Goal: Task Accomplishment & Management: Manage account settings

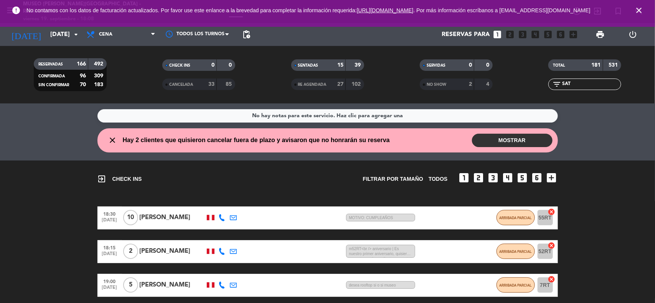
drag, startPoint x: 635, startPoint y: 12, endPoint x: 609, endPoint y: 43, distance: 40.8
click at [636, 12] on icon "close" at bounding box center [638, 10] width 9 height 9
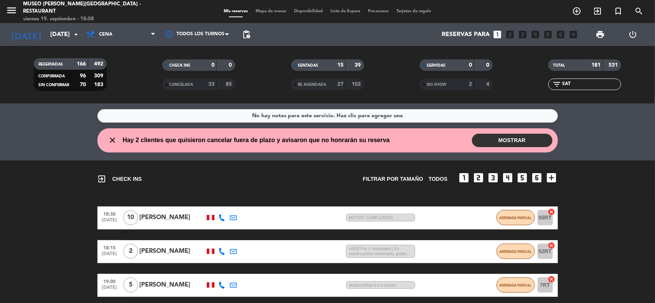
drag, startPoint x: 574, startPoint y: 85, endPoint x: 511, endPoint y: 86, distance: 63.7
click at [511, 86] on div "RESERVADAS 166 492 CONFIRMADA 96 309 SIN CONFIRMAR 70 183 CHECK INS 0 0 CANCELA…" at bounding box center [327, 75] width 655 height 42
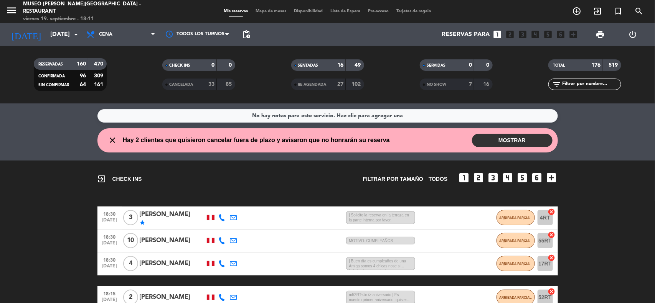
click at [605, 83] on input "text" at bounding box center [590, 84] width 59 height 8
paste input "[PERSON_NAME]"
type input "[PERSON_NAME]"
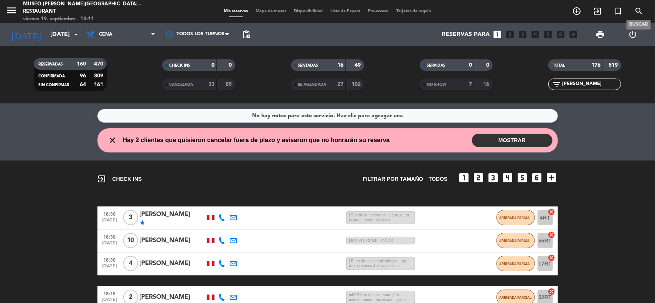
click at [638, 12] on icon "search" at bounding box center [638, 11] width 9 height 9
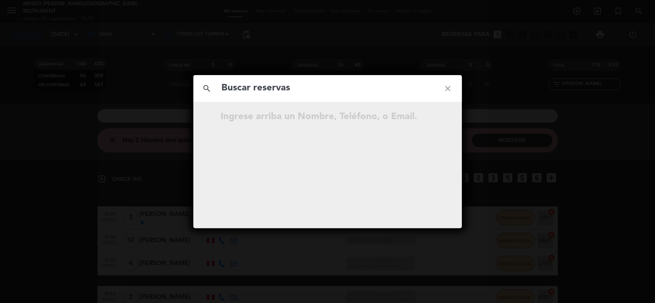
click at [336, 89] on input "text" at bounding box center [327, 89] width 213 height 16
type input "989663694"
click at [429, 115] on icon "open_in_new" at bounding box center [428, 118] width 9 height 9
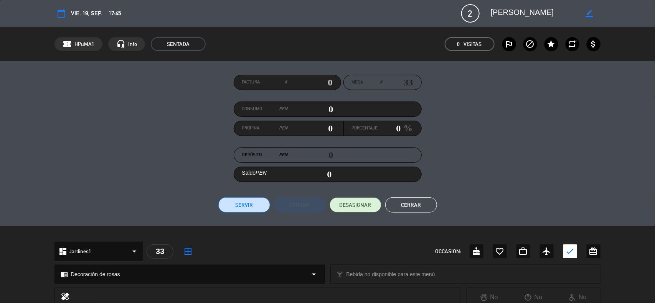
click at [422, 204] on button "Cerrar" at bounding box center [411, 205] width 52 height 15
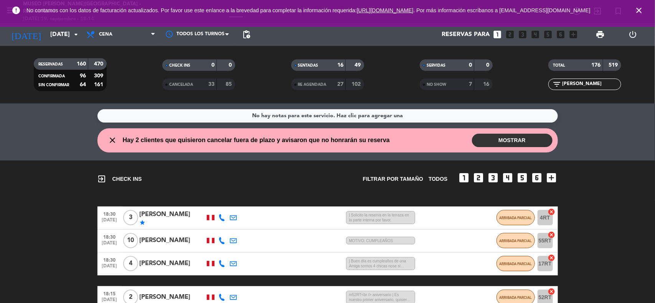
click at [642, 13] on icon "close" at bounding box center [638, 10] width 9 height 9
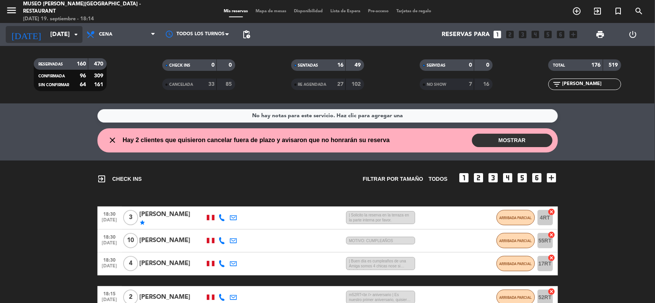
click at [55, 38] on input "[DATE]" at bounding box center [86, 34] width 81 height 15
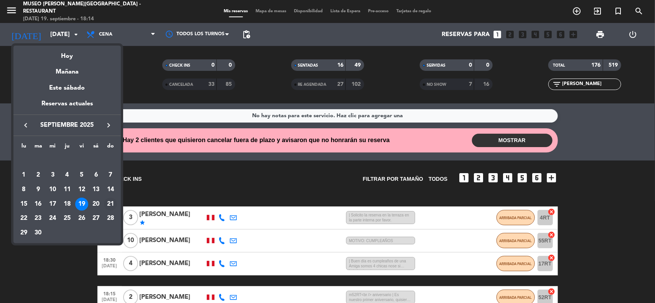
click at [111, 203] on div "21" at bounding box center [110, 204] width 13 height 13
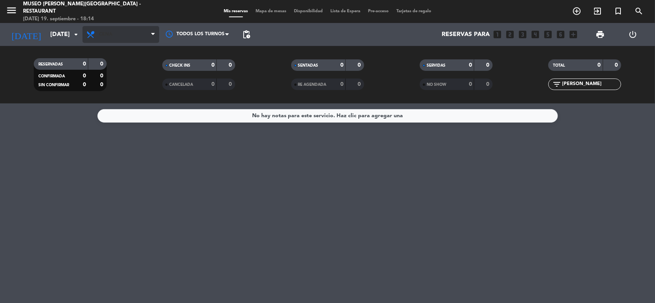
click at [124, 39] on span "Cena" at bounding box center [120, 34] width 77 height 17
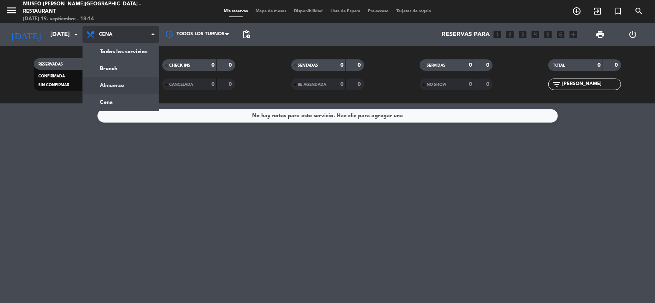
click at [122, 87] on div "menu [GEOGRAPHIC_DATA][PERSON_NAME] - Restaurant [DATE] 19. septiembre - 18:14 …" at bounding box center [327, 52] width 655 height 104
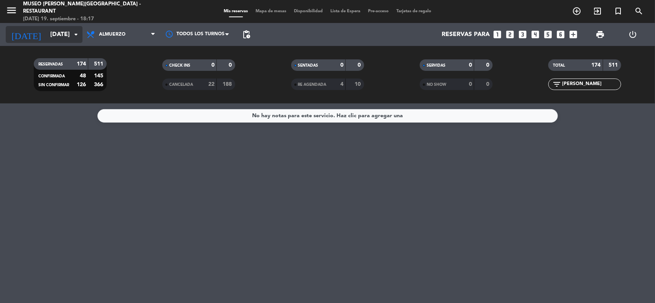
click at [62, 35] on input "[DATE]" at bounding box center [86, 34] width 81 height 15
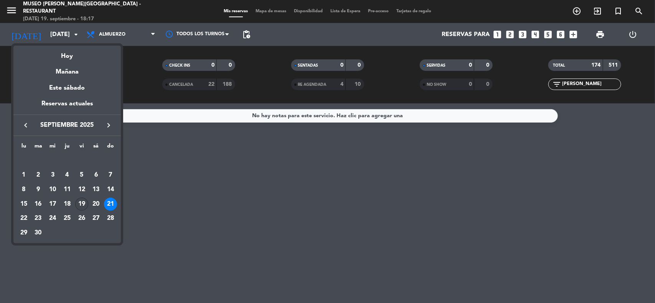
click at [82, 204] on div "19" at bounding box center [81, 204] width 13 height 13
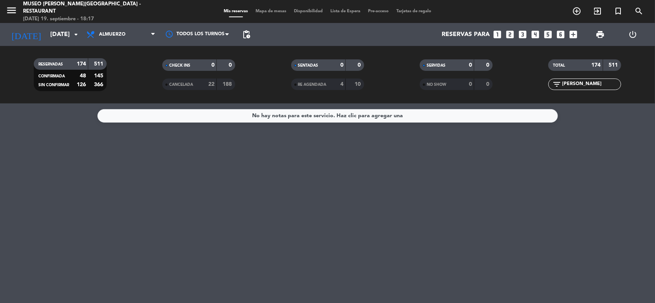
type input "[DATE]"
drag, startPoint x: 563, startPoint y: 85, endPoint x: 639, endPoint y: 86, distance: 76.0
click at [639, 86] on div "filter_list [PERSON_NAME]" at bounding box center [585, 85] width 129 height 12
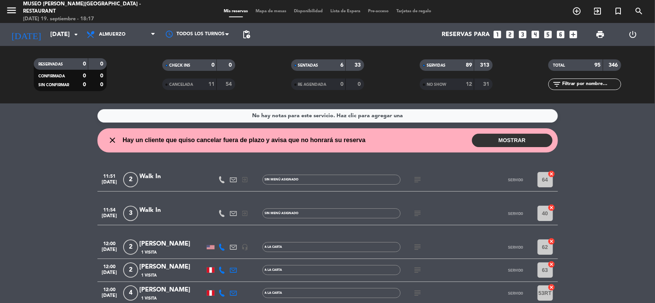
scroll to position [0, 0]
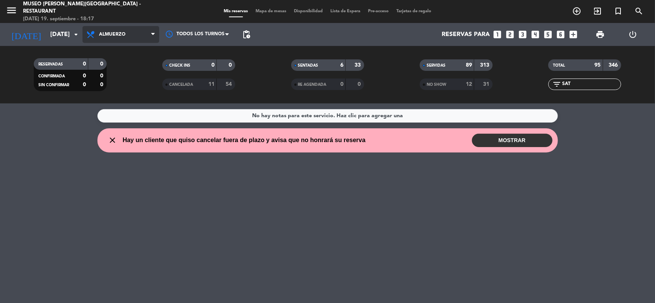
type input "SAT"
click at [144, 35] on span "Almuerzo" at bounding box center [120, 34] width 77 height 17
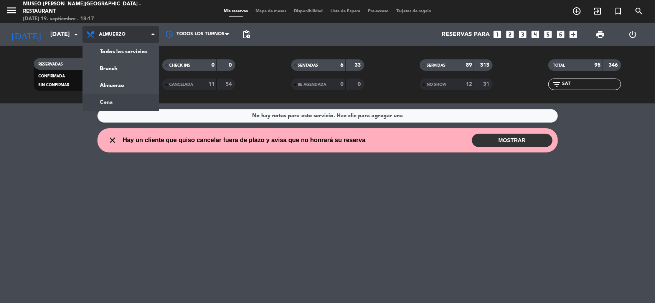
click at [126, 102] on div "menu [GEOGRAPHIC_DATA][PERSON_NAME] - Restaurant [DATE] 19. septiembre - 18:17 …" at bounding box center [327, 52] width 655 height 104
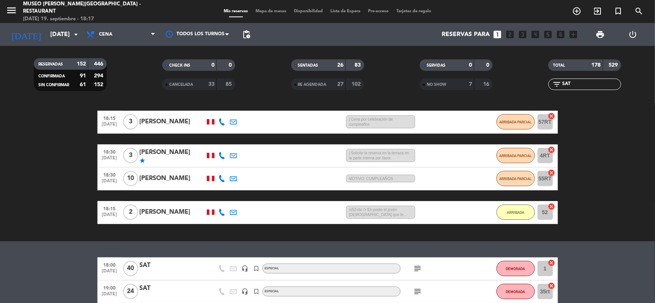
scroll to position [134, 0]
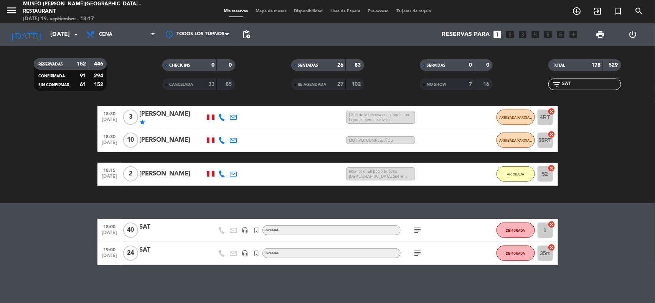
click at [143, 254] on div "SAT" at bounding box center [172, 251] width 65 height 10
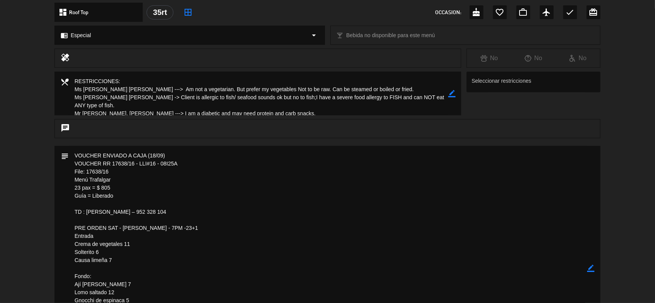
scroll to position [96, 0]
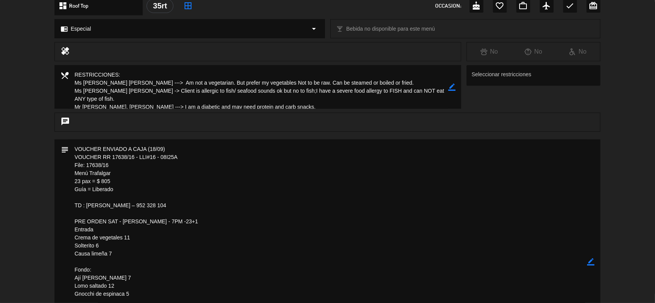
drag, startPoint x: 106, startPoint y: 166, endPoint x: 87, endPoint y: 166, distance: 19.6
click at [87, 166] on textarea at bounding box center [328, 262] width 519 height 245
click at [588, 262] on icon "border_color" at bounding box center [590, 262] width 7 height 7
click at [588, 262] on icon at bounding box center [590, 262] width 7 height 7
click at [0, 0] on div at bounding box center [0, 0] width 0 height 0
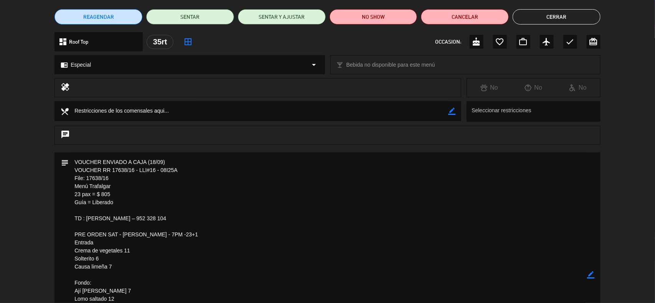
scroll to position [0, 0]
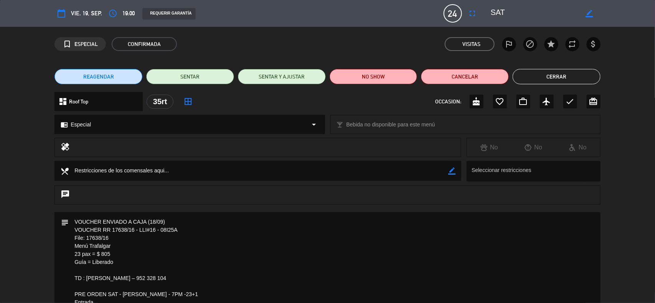
click at [563, 77] on button "Cerrar" at bounding box center [557, 76] width 88 height 15
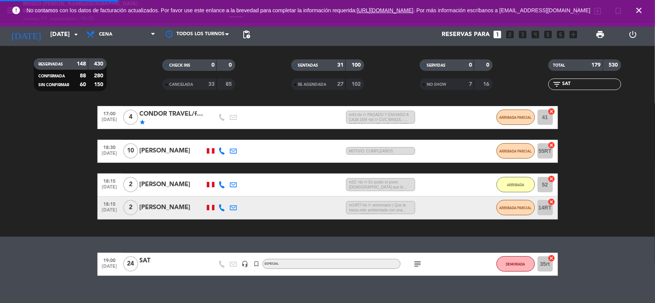
click at [605, 132] on bookings-row "18:00 [DATE] SAT 0 MIN / 5:14 H sms ARRIBADA PARCIAL 1 cancel 17:00 [DATE] 4 CO…" at bounding box center [327, 146] width 655 height 147
click at [636, 10] on icon "close" at bounding box center [638, 10] width 9 height 9
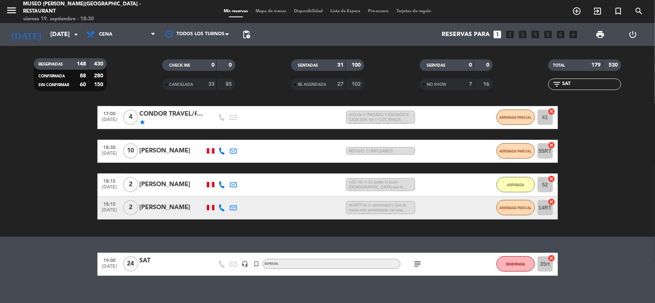
drag, startPoint x: 575, startPoint y: 82, endPoint x: 537, endPoint y: 87, distance: 38.7
click at [537, 87] on div "filter_list SAT" at bounding box center [585, 85] width 129 height 12
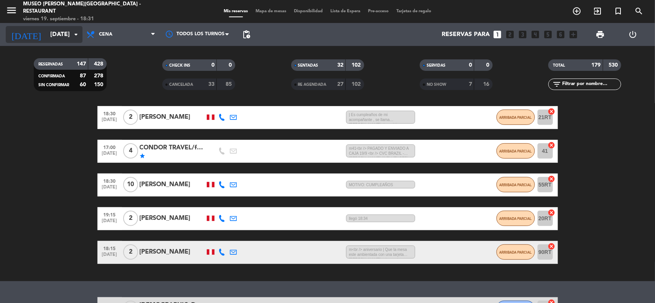
click at [60, 36] on input "[DATE]" at bounding box center [86, 34] width 81 height 15
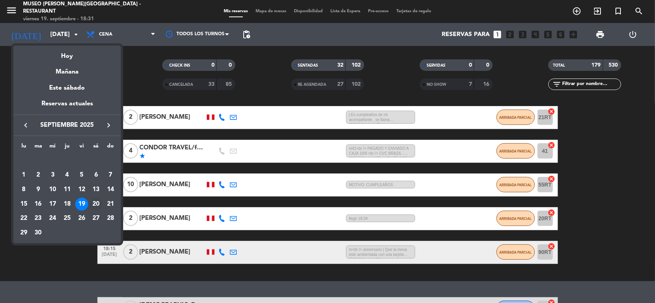
click at [95, 203] on div "20" at bounding box center [95, 204] width 13 height 13
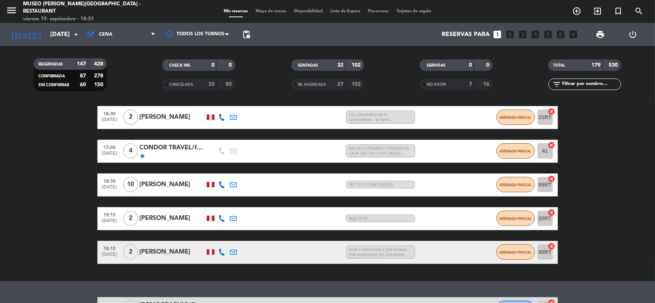
type input "[DATE]"
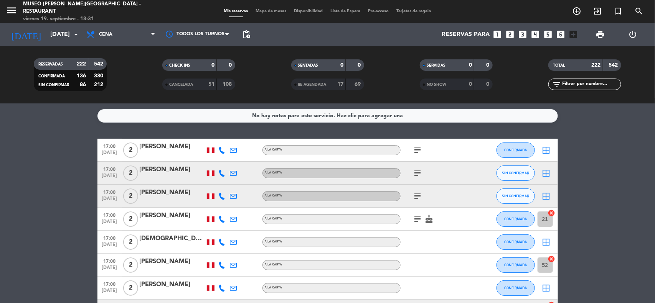
click at [511, 35] on icon "looks_two" at bounding box center [510, 35] width 10 height 10
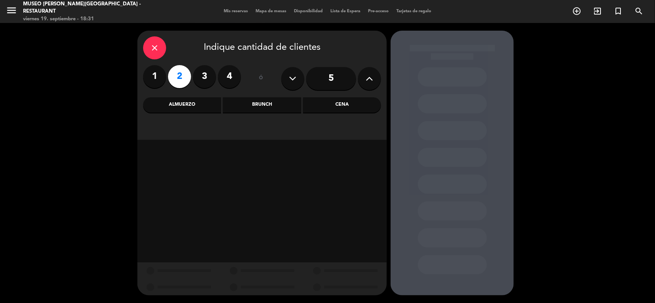
click at [343, 100] on div "Cena" at bounding box center [342, 104] width 78 height 15
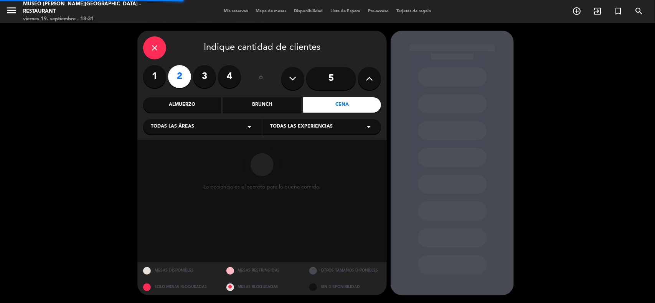
click at [206, 123] on div "Todas las áreas arrow_drop_down" at bounding box center [202, 126] width 119 height 15
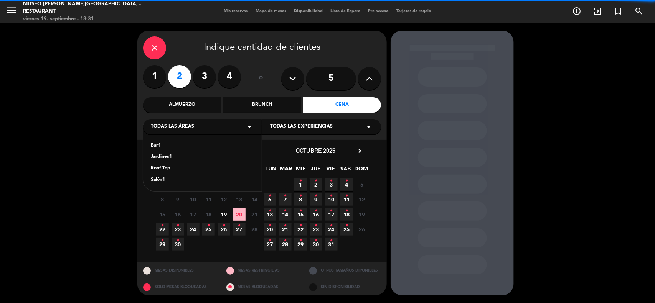
click at [163, 156] on div "Jardines1" at bounding box center [202, 157] width 103 height 8
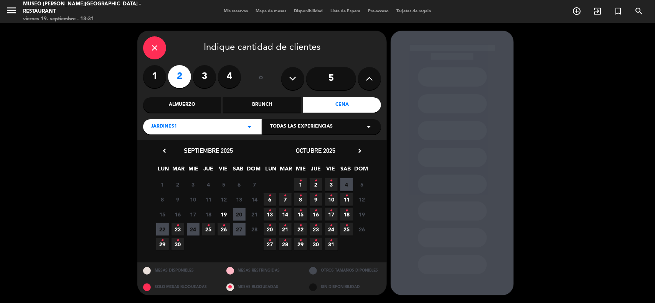
click at [240, 213] on span "20" at bounding box center [239, 214] width 13 height 13
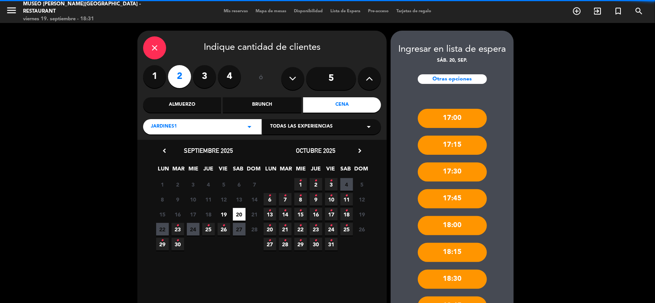
click at [234, 125] on div "Jardines1 arrow_drop_down" at bounding box center [202, 126] width 119 height 15
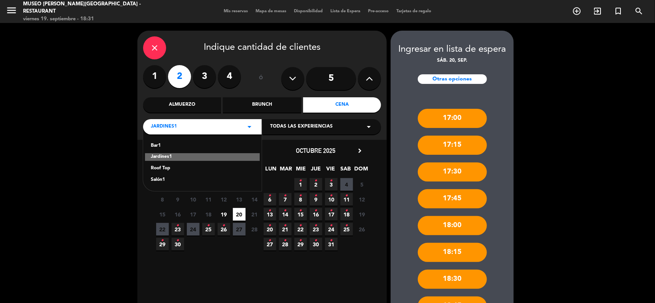
click at [164, 171] on div "Roof Top" at bounding box center [202, 169] width 103 height 8
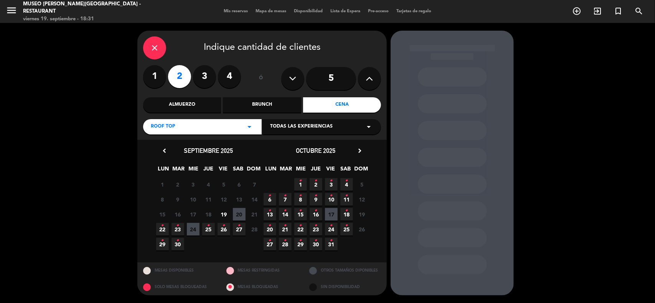
click at [241, 214] on span "20" at bounding box center [239, 214] width 13 height 13
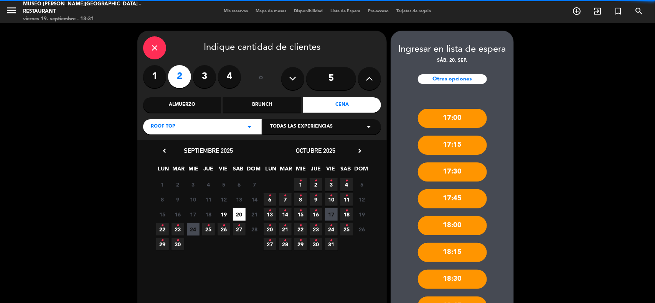
click at [215, 125] on div "Roof Top arrow_drop_down" at bounding box center [202, 126] width 119 height 15
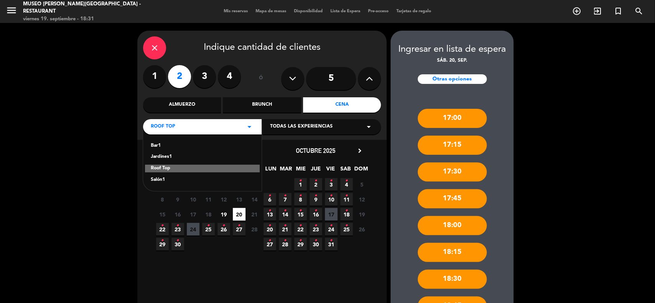
click at [157, 178] on div "Salón1" at bounding box center [202, 180] width 103 height 8
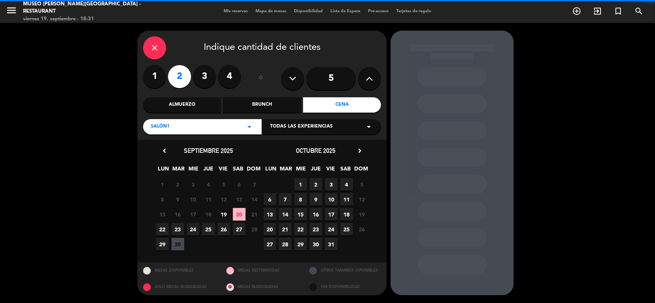
click at [238, 213] on span "20" at bounding box center [239, 214] width 13 height 13
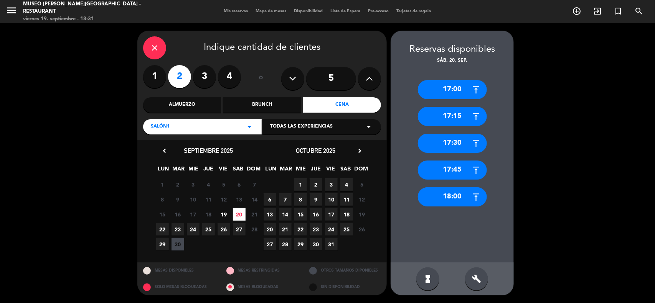
click at [455, 195] on div "18:00" at bounding box center [452, 197] width 69 height 19
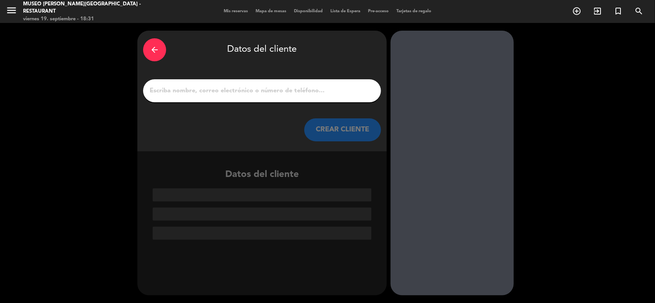
click at [215, 96] on input "1" at bounding box center [262, 91] width 226 height 11
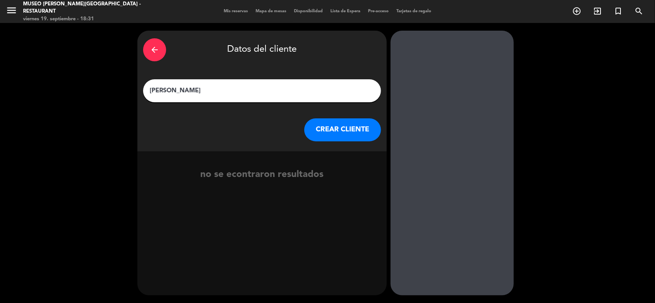
click at [173, 91] on input "[PERSON_NAME]" at bounding box center [262, 91] width 226 height 11
type input "[PERSON_NAME]"
click at [325, 133] on button "CREAR CLIENTE" at bounding box center [342, 130] width 77 height 23
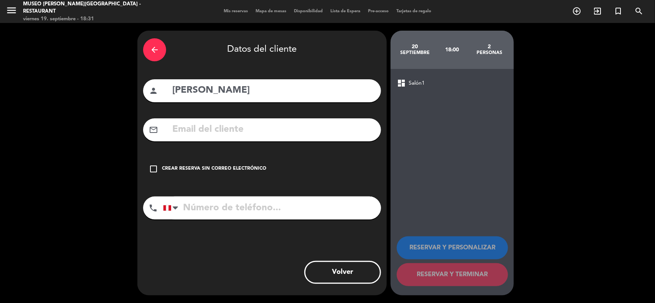
click at [209, 129] on input "text" at bounding box center [273, 130] width 204 height 16
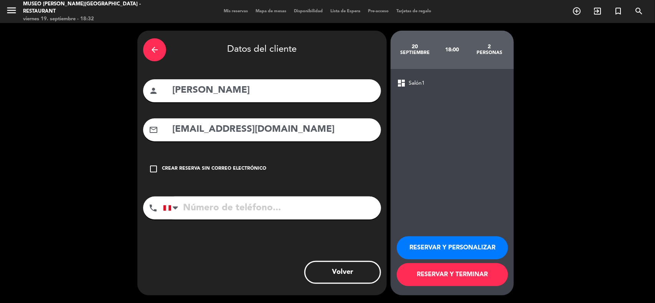
type input "[EMAIL_ADDRESS][DOMAIN_NAME]"
click at [233, 206] on input "tel" at bounding box center [272, 208] width 218 height 23
type input "929290643"
click at [457, 253] on button "RESERVAR Y PERSONALIZAR" at bounding box center [452, 248] width 111 height 23
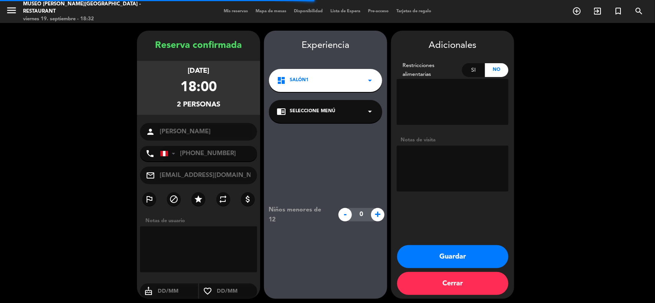
scroll to position [3, 0]
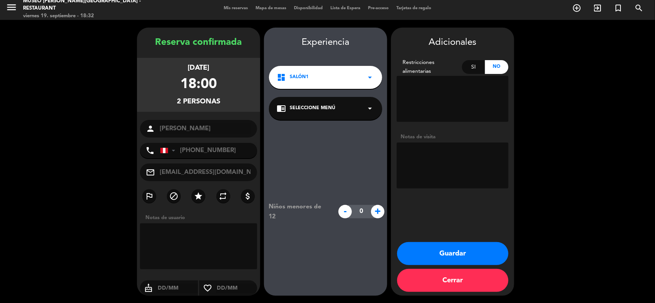
click at [317, 108] on span "Seleccione Menú" at bounding box center [313, 109] width 46 height 8
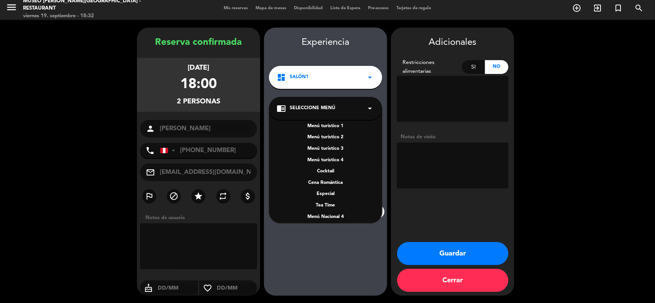
scroll to position [96, 0]
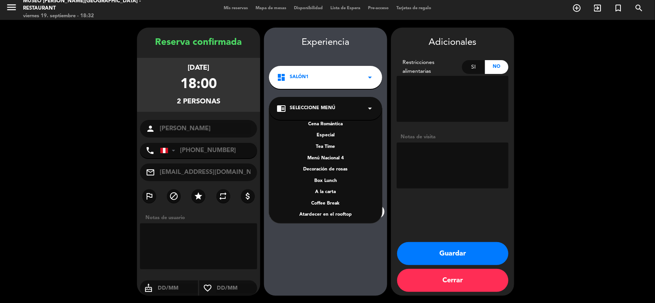
click at [325, 190] on div "A la carta" at bounding box center [326, 193] width 98 height 8
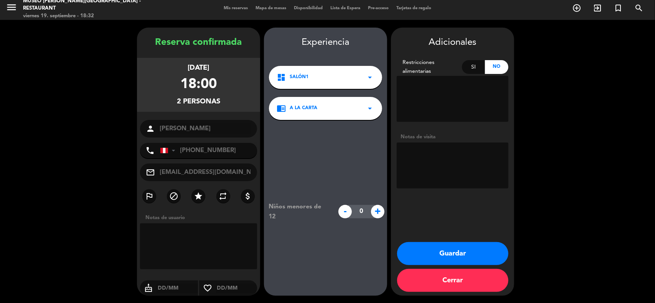
click at [453, 254] on button "Guardar" at bounding box center [452, 253] width 111 height 23
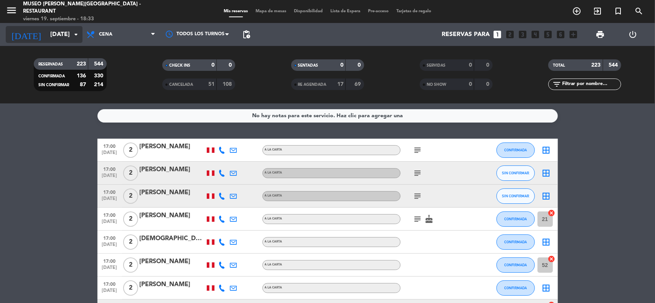
click at [55, 39] on input "[DATE]" at bounding box center [86, 34] width 81 height 15
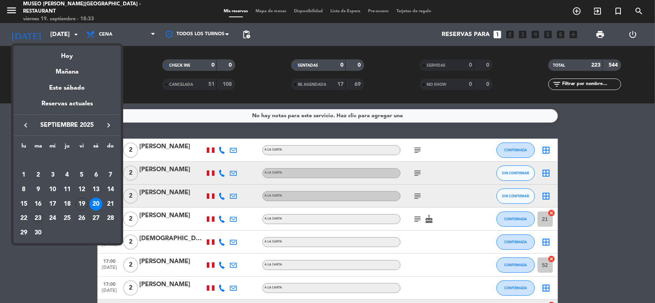
click at [40, 219] on div "23" at bounding box center [38, 218] width 13 height 13
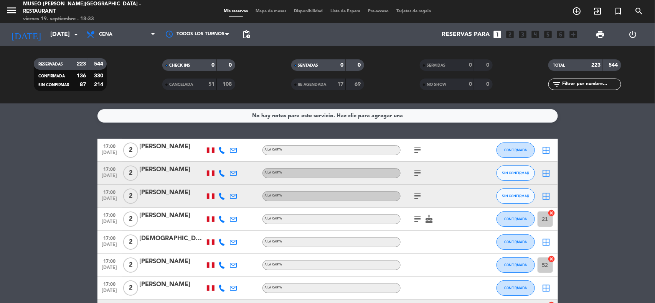
type input "[DATE]"
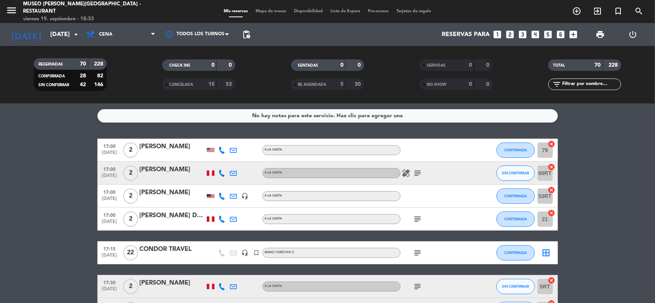
click at [513, 35] on icon "looks_two" at bounding box center [510, 35] width 10 height 10
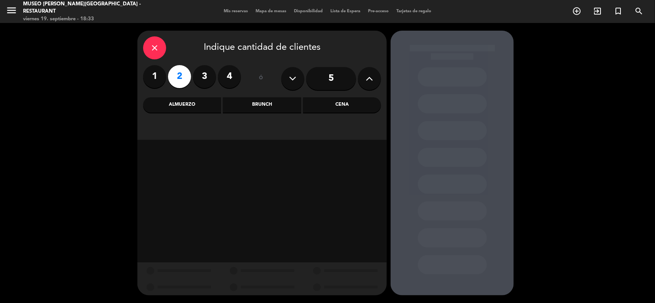
click at [362, 106] on div "Cena" at bounding box center [342, 104] width 78 height 15
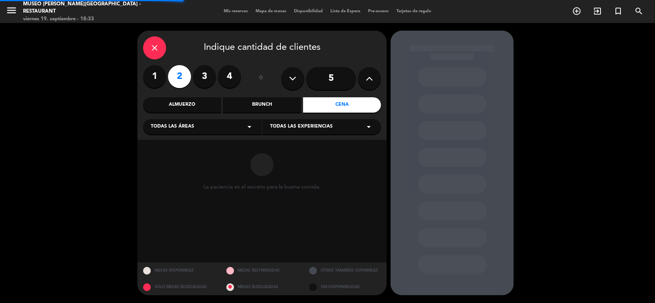
click at [208, 129] on div "Todas las áreas arrow_drop_down" at bounding box center [202, 126] width 119 height 15
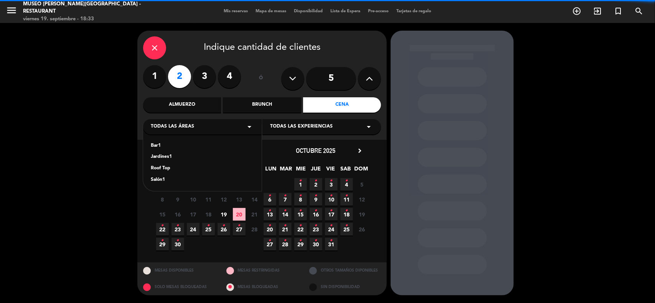
click at [165, 157] on div "Jardines1" at bounding box center [202, 157] width 103 height 8
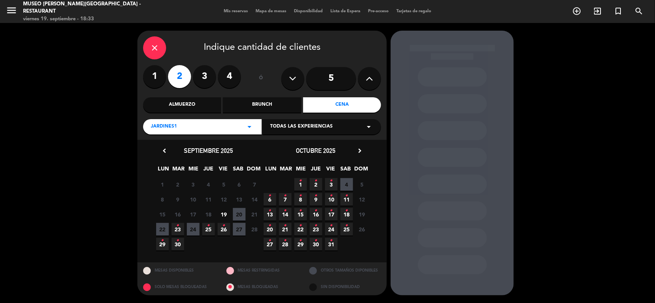
click at [178, 228] on icon "•" at bounding box center [177, 226] width 3 height 12
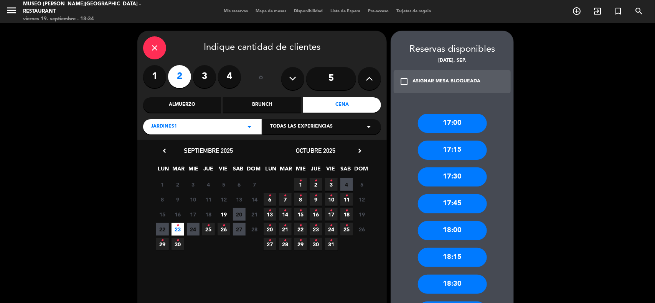
click at [156, 43] on icon "close" at bounding box center [154, 47] width 9 height 9
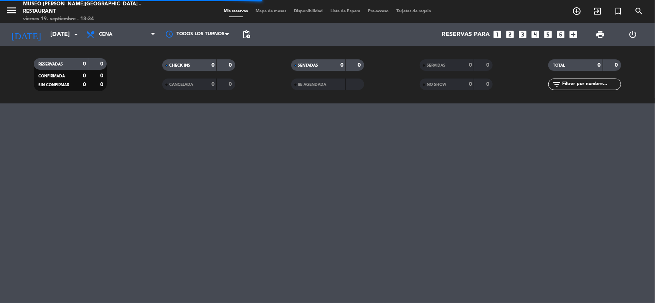
click at [570, 84] on input "text" at bounding box center [590, 84] width 59 height 8
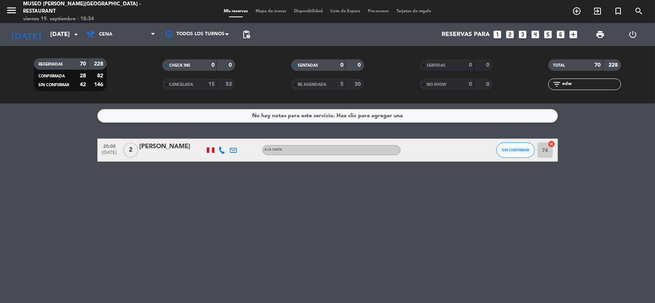
type input "edw"
click at [171, 147] on div "[PERSON_NAME]" at bounding box center [172, 147] width 65 height 10
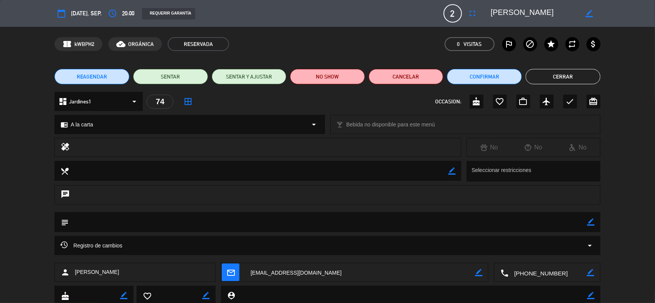
drag, startPoint x: 589, startPoint y: 221, endPoint x: 571, endPoint y: 226, distance: 19.0
click at [589, 221] on icon "border_color" at bounding box center [590, 222] width 7 height 7
click at [571, 226] on textarea at bounding box center [328, 223] width 519 height 20
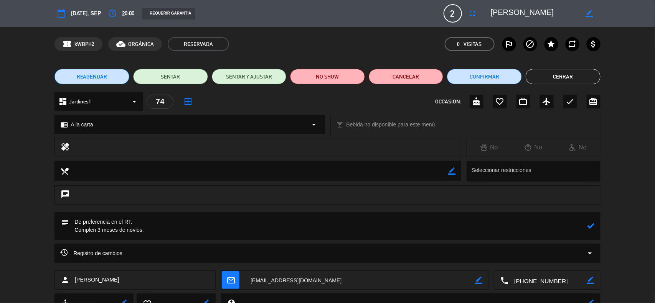
type textarea "De preferencia en el RT. Cumplen 3 meses de novios."
click at [593, 227] on icon at bounding box center [590, 226] width 7 height 7
click at [589, 225] on icon "border_color" at bounding box center [590, 226] width 7 height 7
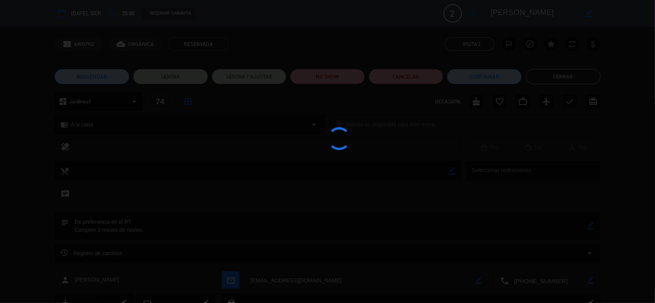
click at [589, 225] on div at bounding box center [327, 151] width 655 height 303
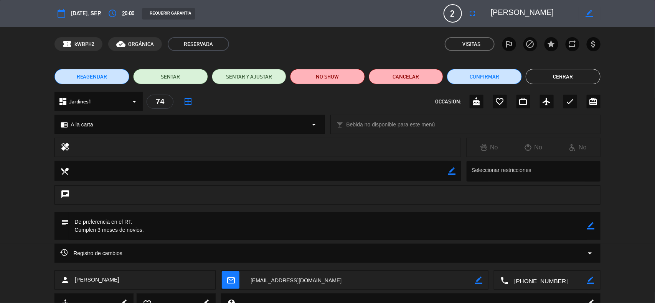
click at [561, 76] on button "Cerrar" at bounding box center [563, 76] width 75 height 15
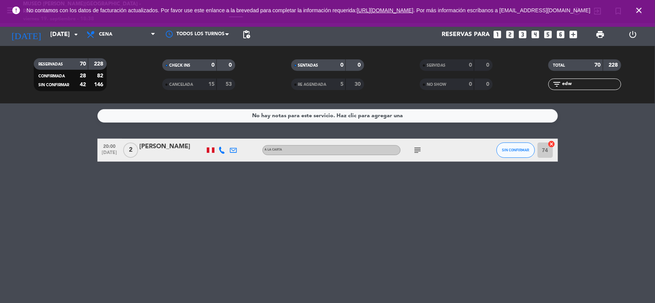
click at [642, 13] on icon "close" at bounding box center [638, 10] width 9 height 9
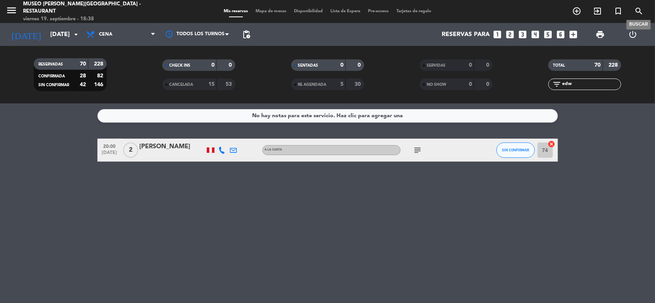
click at [640, 12] on icon "search" at bounding box center [638, 11] width 9 height 9
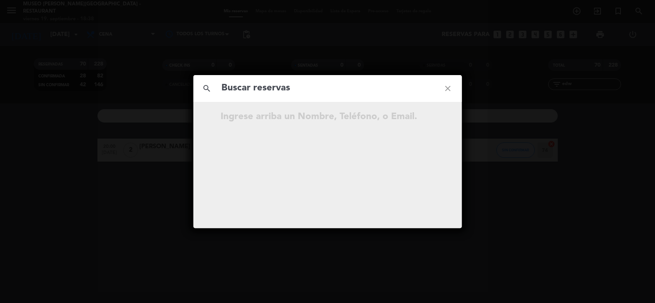
click at [270, 89] on input "text" at bounding box center [327, 89] width 213 height 16
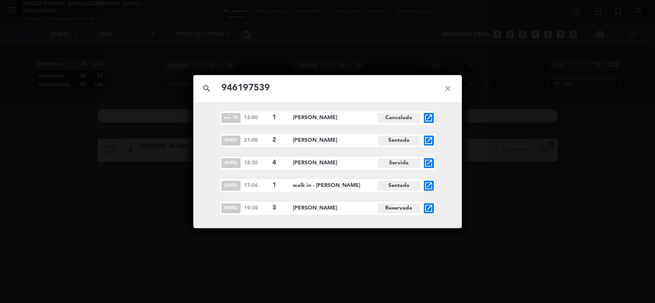
type input "946197539"
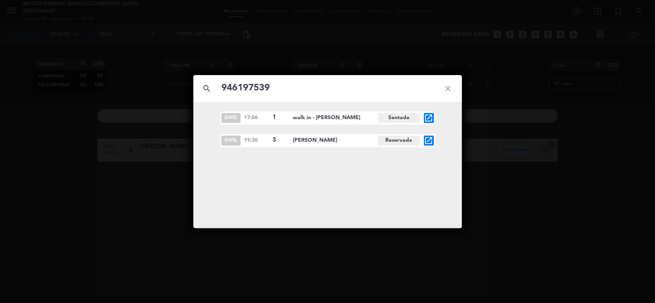
click at [428, 141] on icon "open_in_new" at bounding box center [428, 140] width 9 height 9
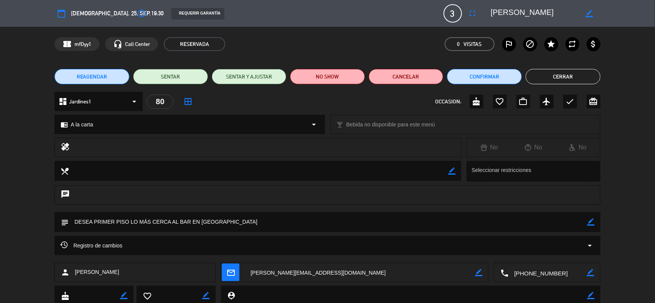
click at [564, 79] on button "Cerrar" at bounding box center [563, 76] width 75 height 15
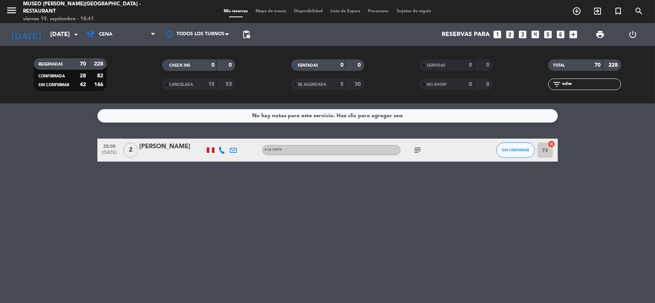
drag, startPoint x: 575, startPoint y: 82, endPoint x: 547, endPoint y: 82, distance: 28.4
click at [547, 82] on div "filter_list edw" at bounding box center [585, 85] width 129 height 12
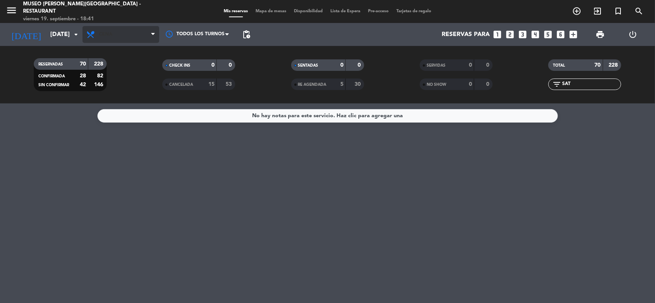
type input "SAT"
click at [122, 31] on span "Cena" at bounding box center [120, 34] width 77 height 17
click at [50, 29] on input "[DATE]" at bounding box center [86, 34] width 81 height 15
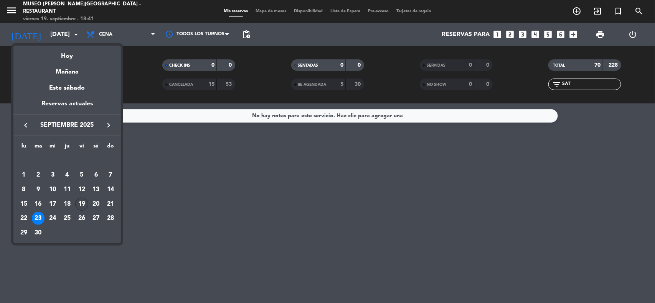
click at [81, 206] on div "19" at bounding box center [81, 204] width 13 height 13
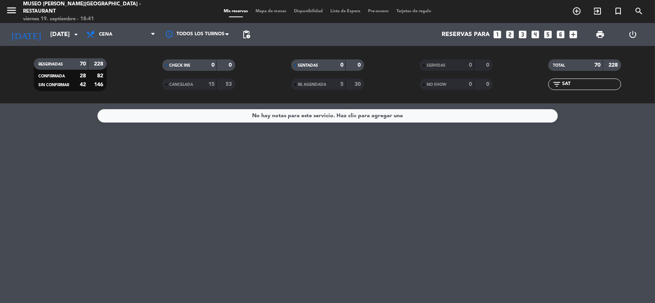
type input "[DATE]"
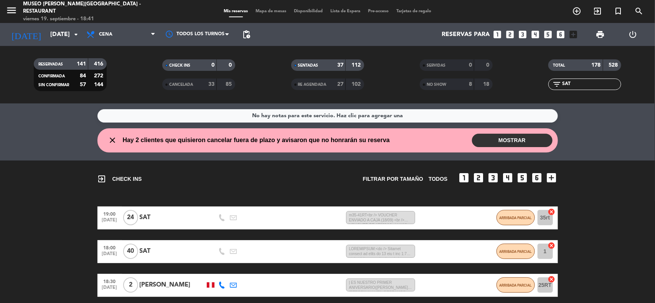
click at [149, 252] on div "SAT" at bounding box center [172, 252] width 65 height 10
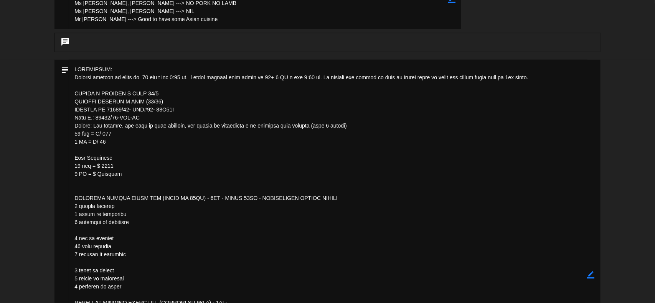
click at [592, 274] on icon "border_color" at bounding box center [590, 275] width 7 height 7
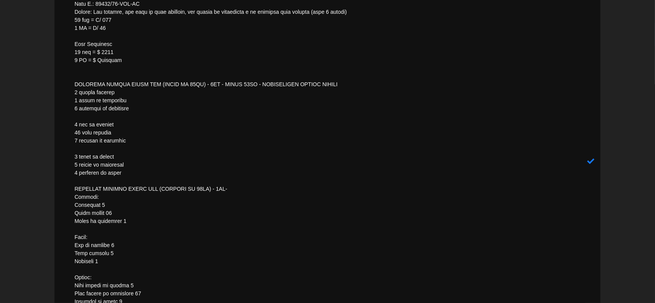
scroll to position [210, 0]
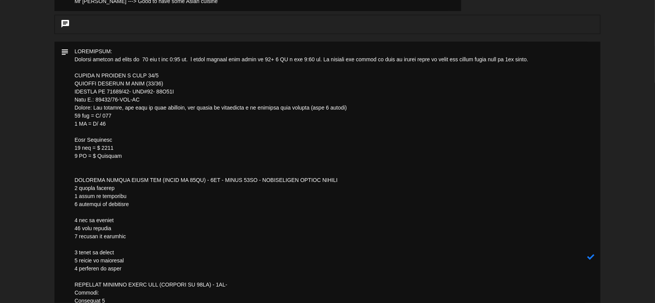
click at [150, 59] on textarea at bounding box center [328, 257] width 519 height 430
type textarea "LOREMIPSUM: Dolorsi ametcon ad elits do 20 eiu t inc 7:81 ut. l etdol magnaal e…"
click at [593, 257] on icon at bounding box center [590, 257] width 7 height 7
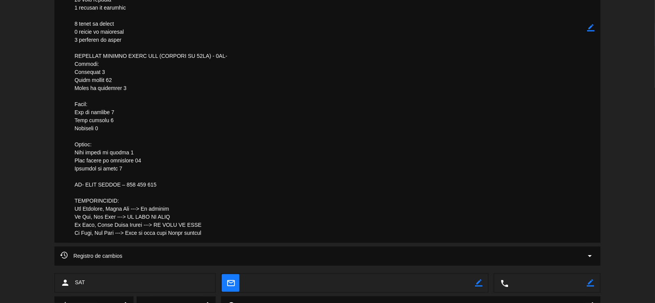
scroll to position [402, 0]
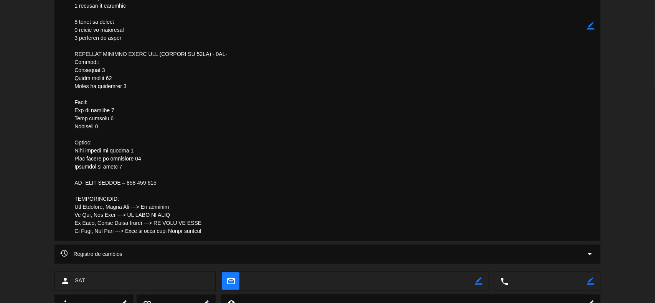
drag, startPoint x: 160, startPoint y: 183, endPoint x: 131, endPoint y: 183, distance: 28.4
click at [131, 183] on textarea at bounding box center [328, 26] width 519 height 430
click at [589, 28] on icon "border_color" at bounding box center [590, 25] width 7 height 7
click at [589, 28] on icon at bounding box center [590, 25] width 7 height 7
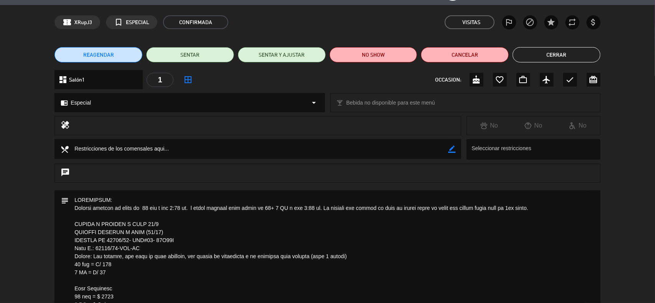
scroll to position [18, 0]
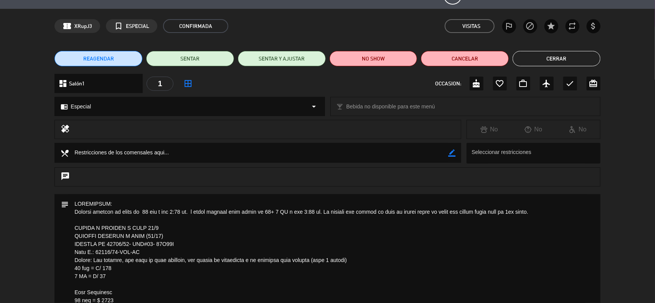
click at [557, 54] on button "Cerrar" at bounding box center [557, 58] width 88 height 15
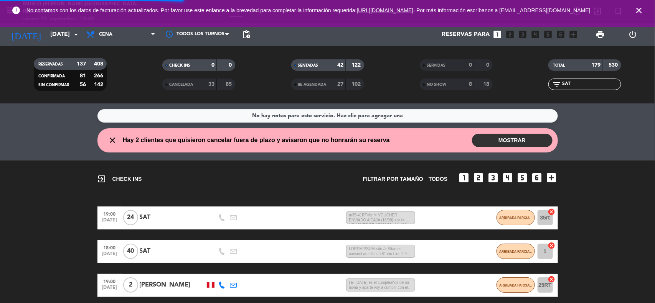
click at [643, 12] on icon "close" at bounding box center [638, 10] width 9 height 9
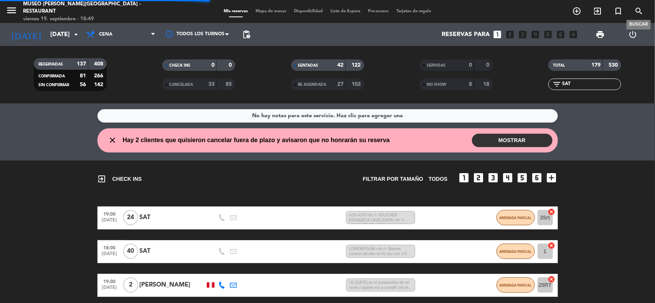
click at [638, 12] on icon "search" at bounding box center [638, 11] width 9 height 9
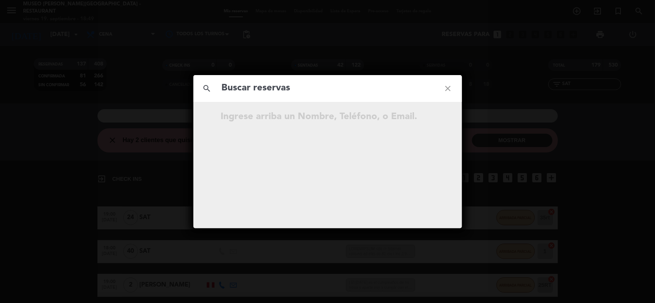
click at [371, 88] on input "text" at bounding box center [327, 89] width 213 height 16
type input "979982321"
click at [429, 113] on span "open_in_new" at bounding box center [429, 118] width 10 height 10
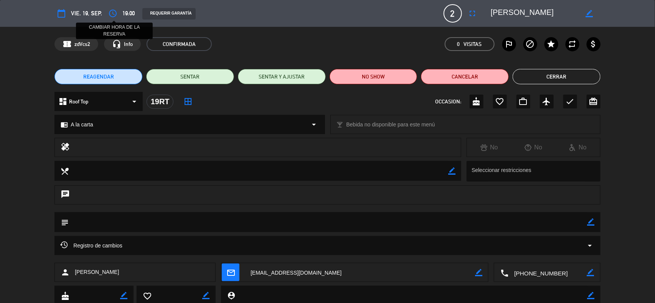
click at [111, 12] on icon "access_time" at bounding box center [112, 13] width 9 height 9
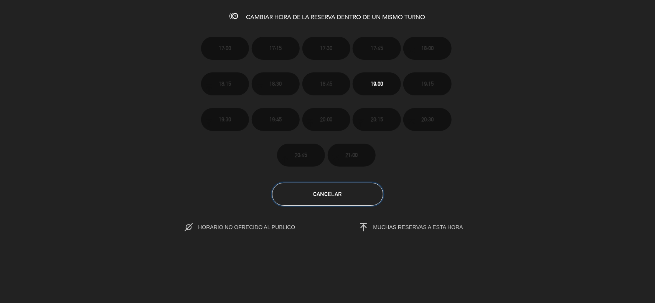
click at [348, 196] on button "Cancelar" at bounding box center [327, 194] width 111 height 23
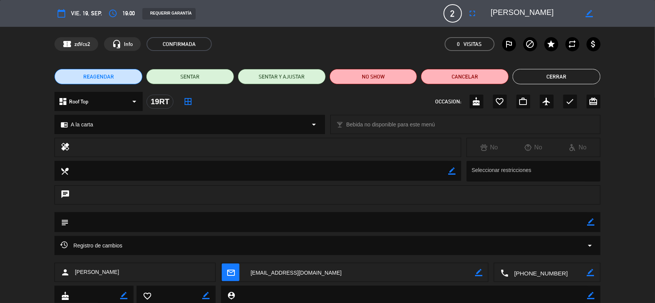
click at [563, 76] on button "Cerrar" at bounding box center [557, 76] width 88 height 15
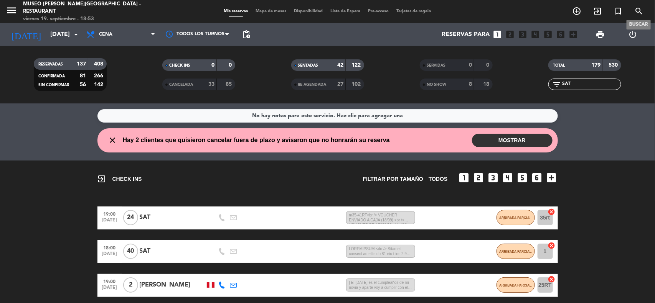
click at [634, 10] on icon "search" at bounding box center [638, 11] width 9 height 9
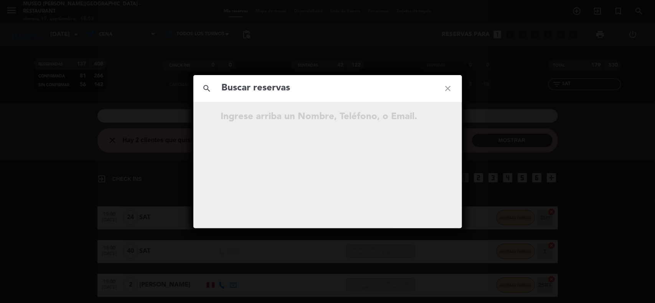
click at [328, 92] on input "text" at bounding box center [327, 89] width 213 height 16
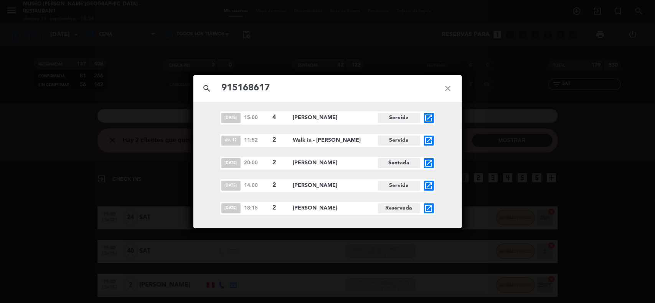
type input "915168617"
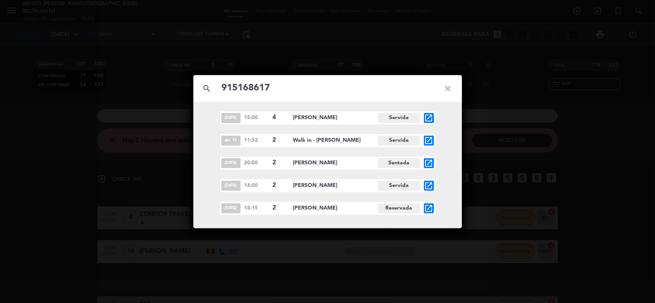
click at [431, 210] on icon "open_in_new" at bounding box center [428, 208] width 9 height 9
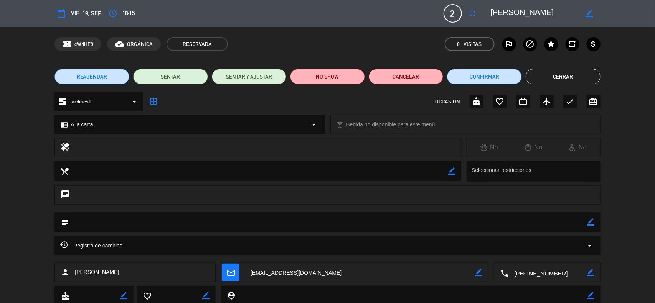
click at [592, 221] on icon "border_color" at bounding box center [590, 222] width 7 height 7
click at [569, 223] on textarea at bounding box center [328, 223] width 519 height 20
click at [83, 221] on textarea at bounding box center [328, 223] width 519 height 20
type textarea "Indicó que llegaría a las 6:45 pm. aprox."
click at [587, 222] on icon at bounding box center [590, 222] width 7 height 7
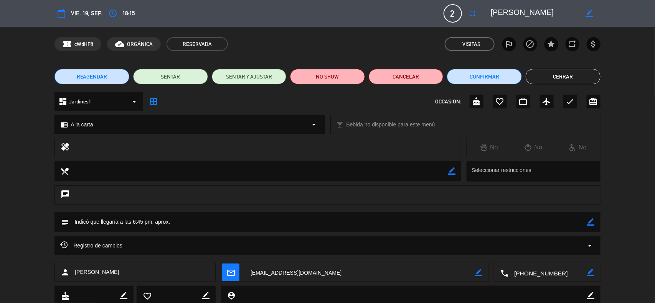
click at [593, 223] on icon "border_color" at bounding box center [590, 222] width 7 height 7
click at [593, 223] on icon at bounding box center [590, 222] width 7 height 7
click at [558, 76] on button "Cerrar" at bounding box center [563, 76] width 75 height 15
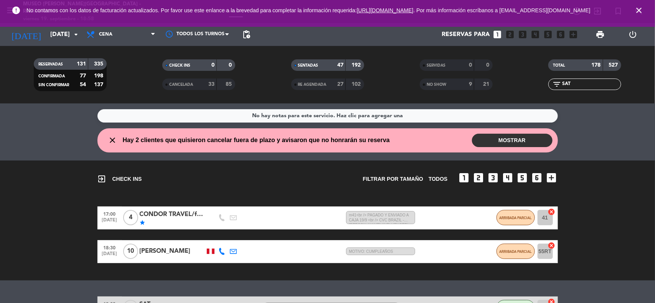
click at [627, 89] on div "filter_list SAT" at bounding box center [585, 85] width 129 height 12
click at [643, 10] on icon "close" at bounding box center [638, 10] width 9 height 9
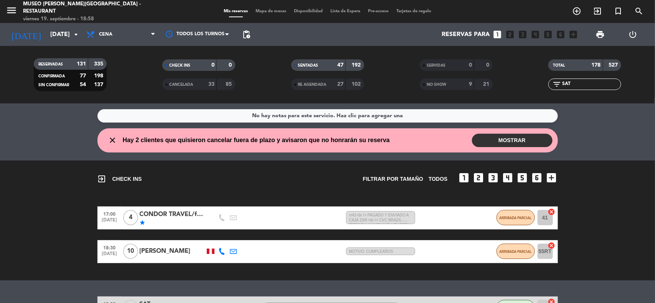
drag, startPoint x: 576, startPoint y: 83, endPoint x: 555, endPoint y: 87, distance: 21.4
click at [555, 87] on div "filter_list SAT" at bounding box center [584, 85] width 73 height 12
click at [52, 34] on input "[DATE]" at bounding box center [86, 34] width 81 height 15
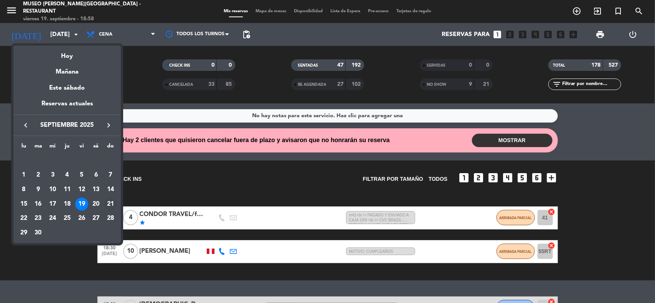
click at [110, 204] on div "21" at bounding box center [110, 204] width 13 height 13
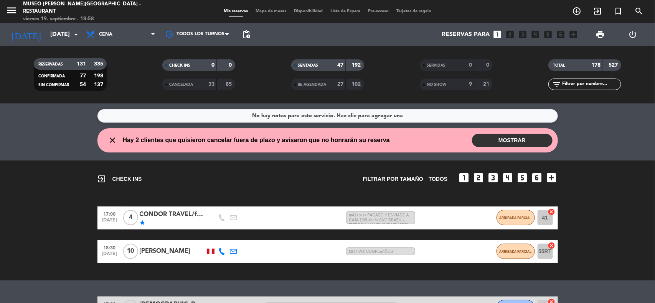
type input "[DATE]"
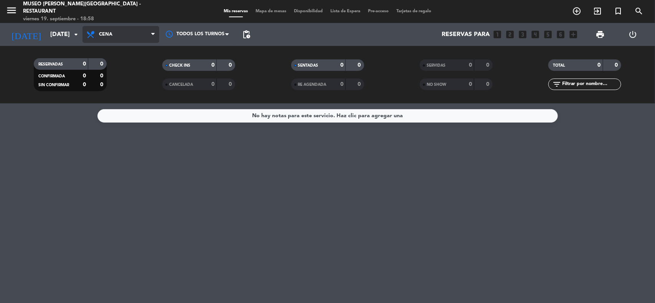
click at [106, 30] on span "Cena" at bounding box center [120, 34] width 77 height 17
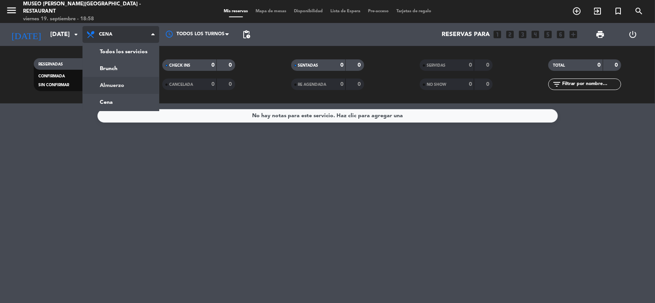
click at [119, 86] on div "menu [GEOGRAPHIC_DATA][PERSON_NAME] - Restaurant [DATE] 19. septiembre - 18:58 …" at bounding box center [327, 52] width 655 height 104
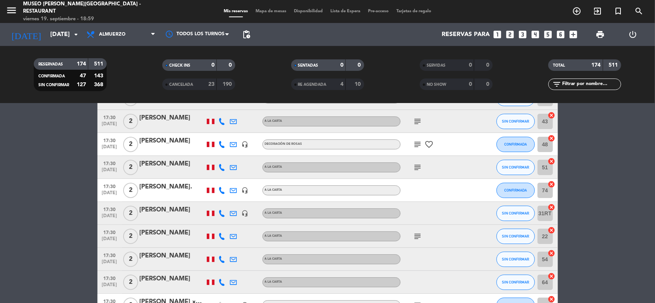
scroll to position [3854, 0]
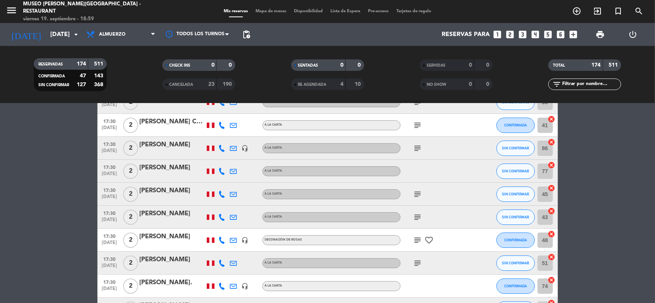
click at [582, 83] on input "text" at bounding box center [590, 84] width 59 height 8
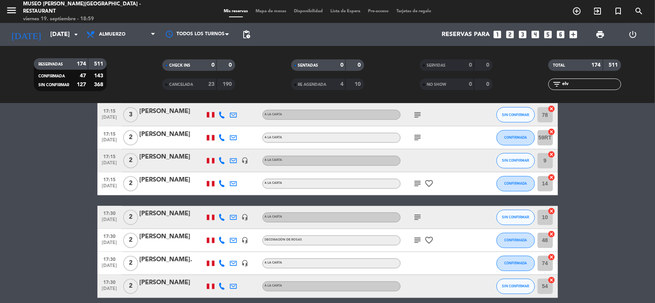
scroll to position [0, 0]
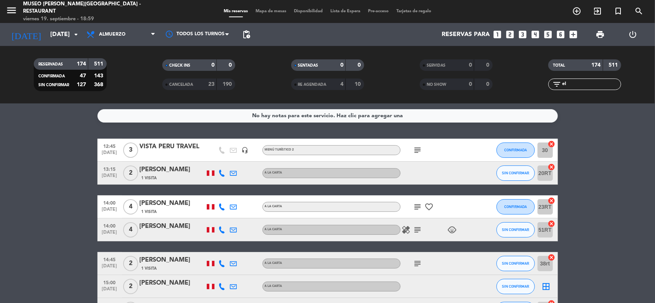
type input "e"
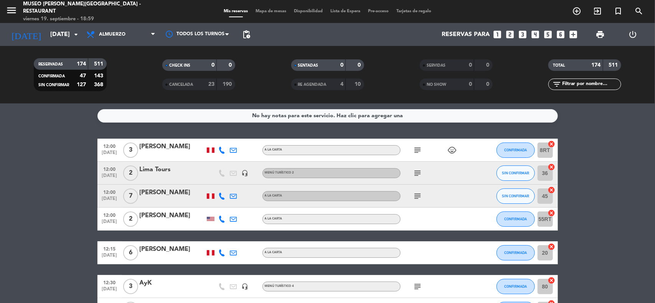
click at [511, 34] on icon "looks_two" at bounding box center [510, 35] width 10 height 10
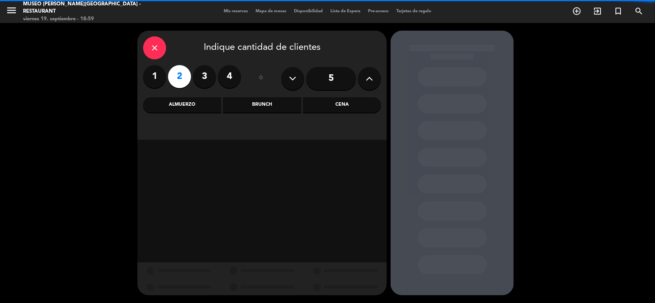
click at [212, 104] on div "Almuerzo" at bounding box center [182, 104] width 78 height 15
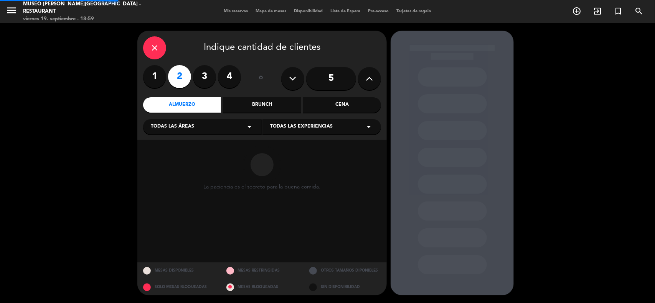
click at [204, 125] on div "Todas las áreas arrow_drop_down" at bounding box center [202, 126] width 119 height 15
click at [165, 155] on div "Jardines1" at bounding box center [202, 157] width 103 height 8
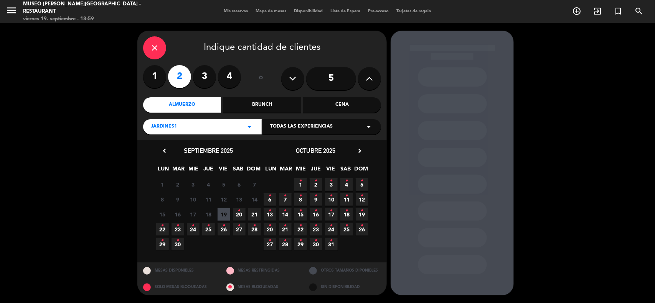
click at [252, 212] on span "21" at bounding box center [254, 214] width 13 height 13
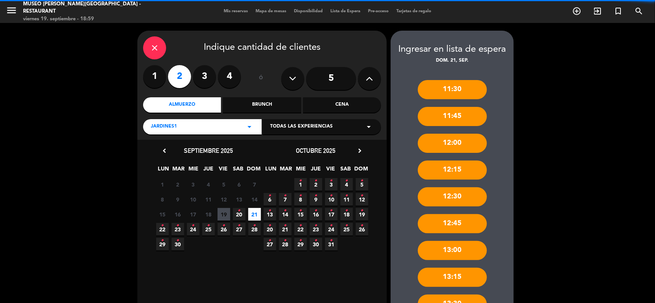
click at [201, 130] on div "Jardines1 arrow_drop_down" at bounding box center [202, 126] width 119 height 15
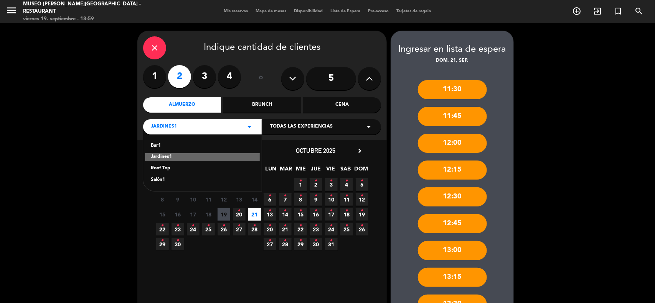
click at [157, 183] on div "Salón1" at bounding box center [202, 180] width 103 height 8
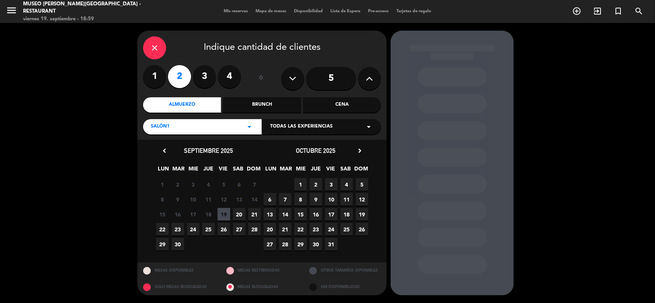
click at [255, 215] on span "21" at bounding box center [254, 214] width 13 height 13
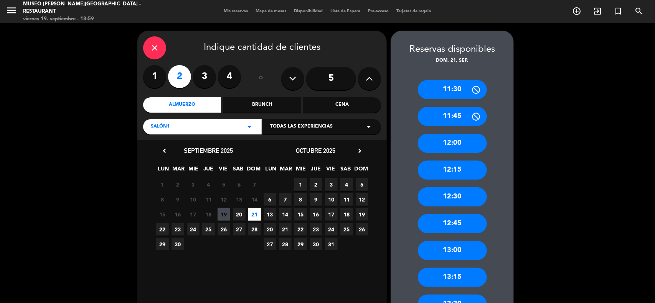
click at [218, 122] on div "Salón1 arrow_drop_down" at bounding box center [202, 126] width 119 height 15
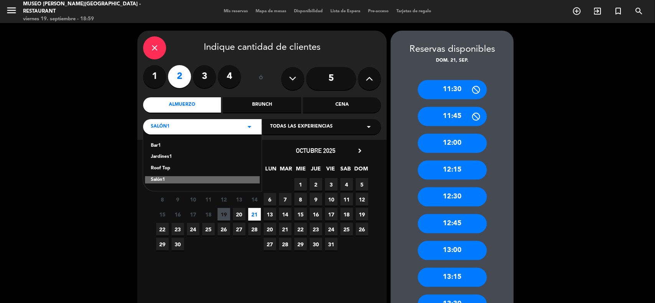
click at [161, 169] on div "Roof Top" at bounding box center [202, 169] width 103 height 8
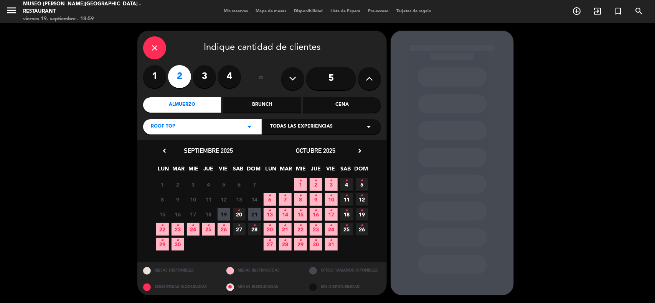
click at [256, 212] on span "21" at bounding box center [254, 214] width 13 height 13
click at [213, 127] on div "Roof Top arrow_drop_down" at bounding box center [202, 126] width 119 height 15
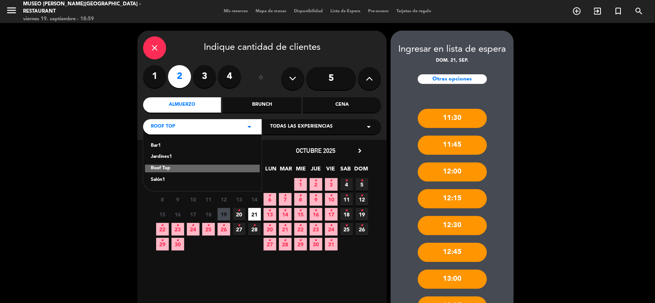
click at [161, 181] on div "Salón1" at bounding box center [202, 180] width 103 height 8
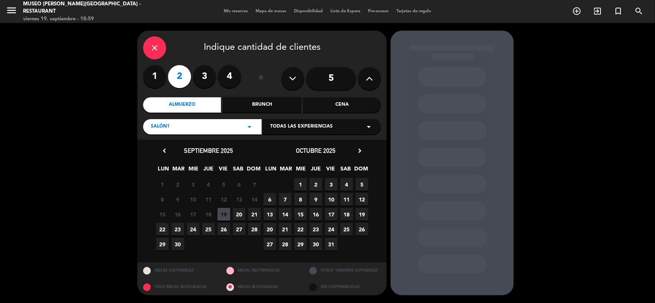
click at [253, 216] on span "21" at bounding box center [254, 214] width 13 height 13
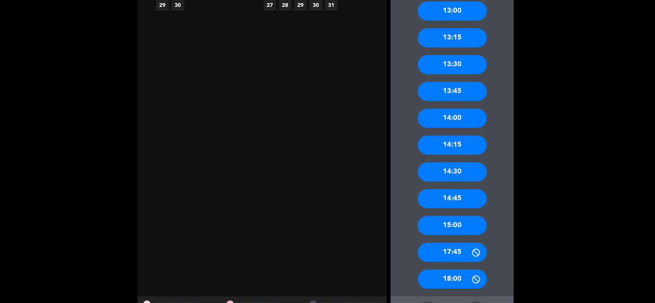
scroll to position [274, 0]
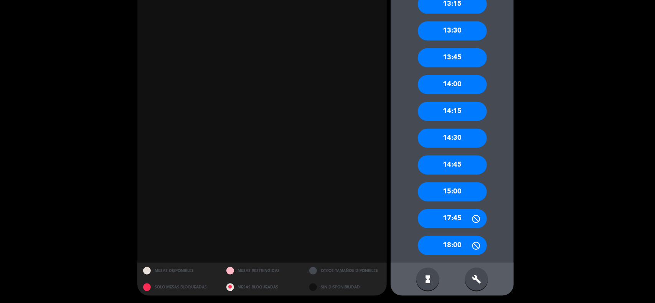
click at [460, 190] on div "15:00" at bounding box center [452, 192] width 69 height 19
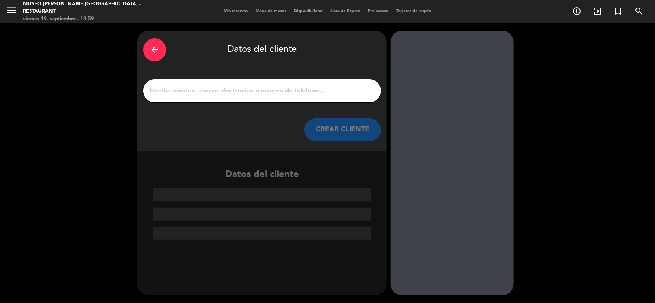
click at [207, 89] on input "1" at bounding box center [262, 91] width 226 height 11
paste input "[PERSON_NAME] Quea [PERSON_NAME]"
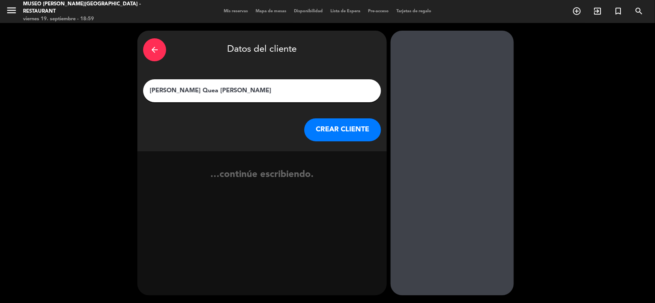
type input "[PERSON_NAME] Quea [PERSON_NAME]"
click at [338, 135] on button "CREAR CLIENTE" at bounding box center [342, 130] width 77 height 23
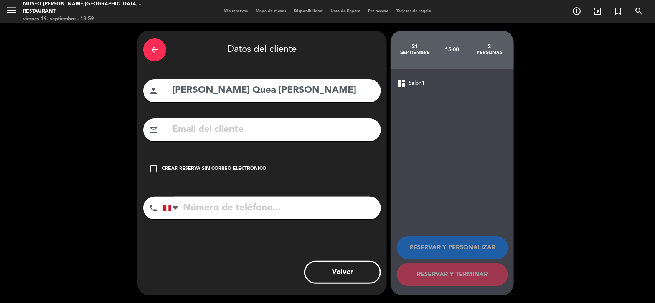
click at [274, 208] on input "tel" at bounding box center [272, 208] width 218 height 23
paste input "994828677"
type input "994828677"
drag, startPoint x: 238, startPoint y: 171, endPoint x: 254, endPoint y: 173, distance: 15.8
click at [238, 171] on div "Crear reserva sin correo electrónico" at bounding box center [214, 169] width 104 height 8
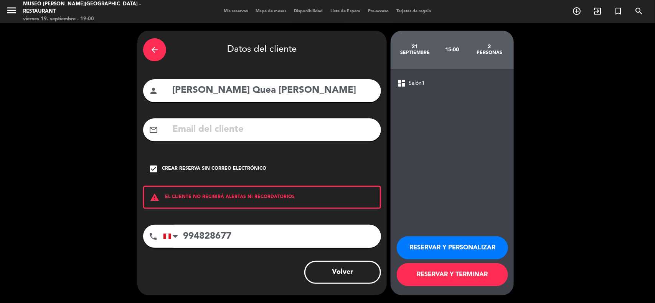
click at [470, 250] on button "RESERVAR Y PERSONALIZAR" at bounding box center [452, 248] width 111 height 23
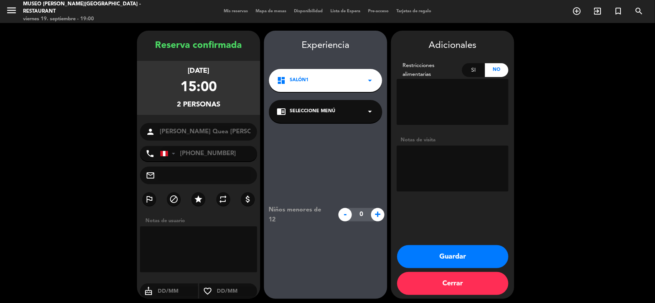
scroll to position [3, 0]
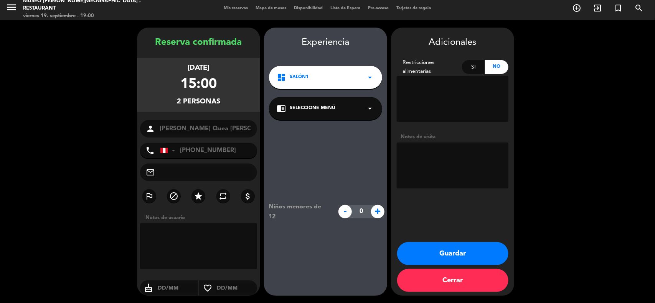
click at [323, 107] on span "Seleccione Menú" at bounding box center [313, 109] width 46 height 8
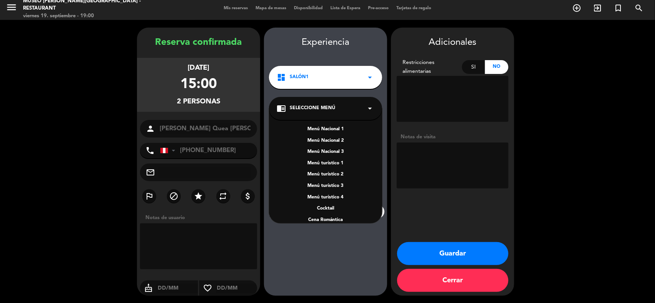
scroll to position [96, 0]
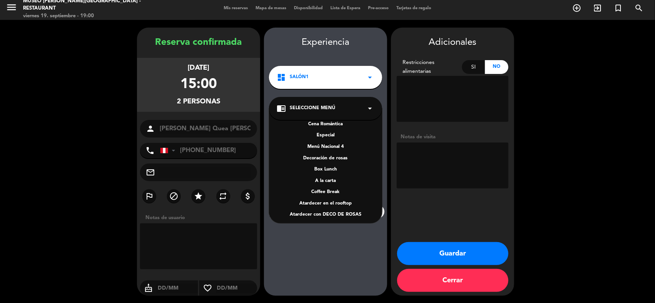
drag, startPoint x: 329, startPoint y: 178, endPoint x: 375, endPoint y: 212, distance: 56.9
click at [329, 179] on div "A la carta" at bounding box center [326, 182] width 98 height 8
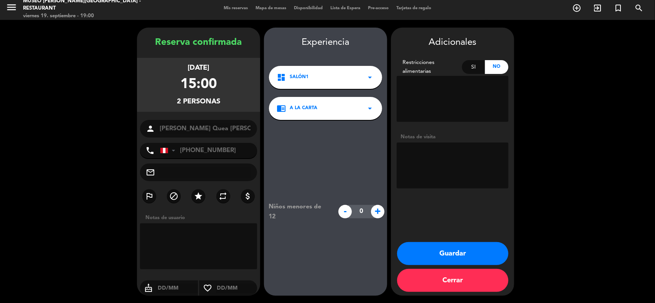
click at [428, 254] on button "Guardar" at bounding box center [452, 253] width 111 height 23
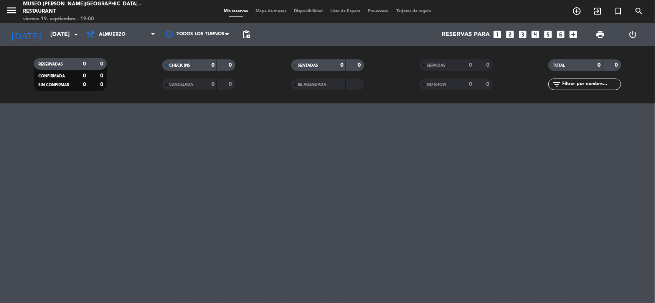
click at [572, 84] on input "text" at bounding box center [590, 84] width 59 height 8
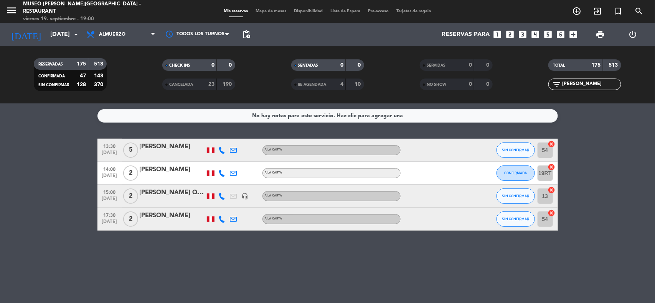
type input "[PERSON_NAME]"
click at [187, 198] on div "[PERSON_NAME] Quea [PERSON_NAME]" at bounding box center [172, 193] width 65 height 10
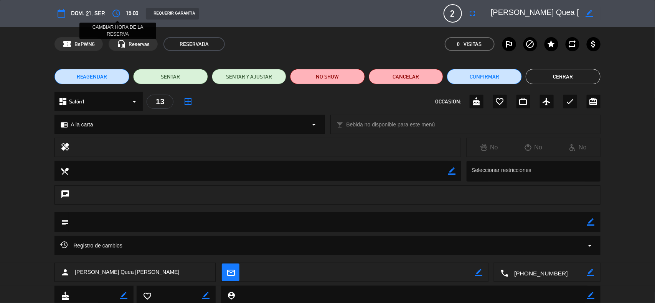
click at [119, 9] on icon "access_time" at bounding box center [116, 13] width 9 height 9
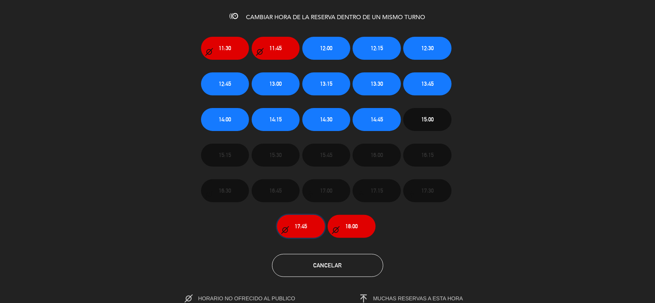
click at [305, 224] on span "17:45" at bounding box center [301, 226] width 12 height 9
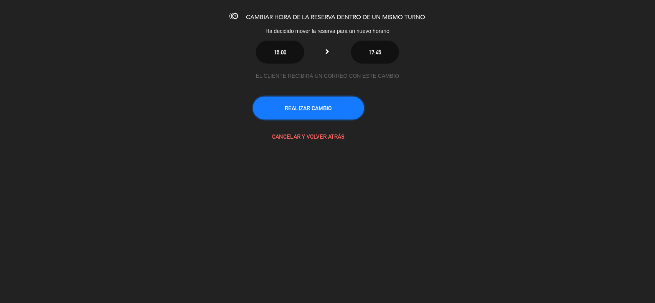
click at [324, 108] on button "REALIZAR CAMBIO" at bounding box center [308, 108] width 111 height 23
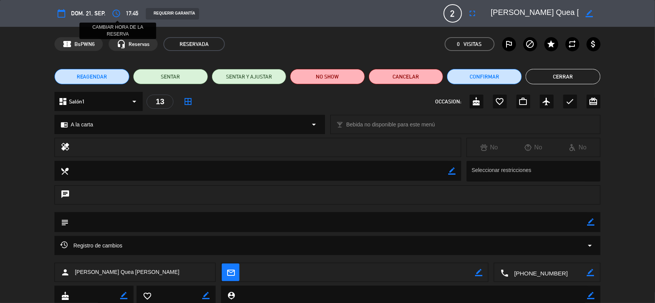
click at [116, 11] on icon "access_time" at bounding box center [116, 13] width 9 height 9
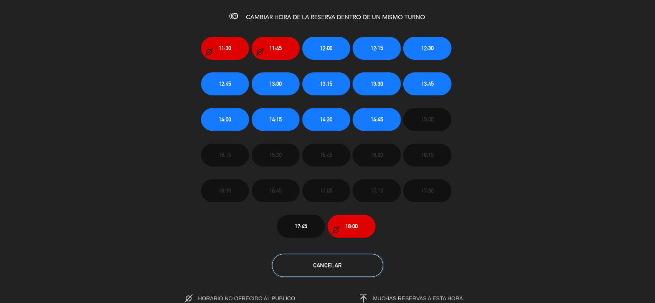
click at [340, 267] on span "Cancelar" at bounding box center [327, 265] width 28 height 7
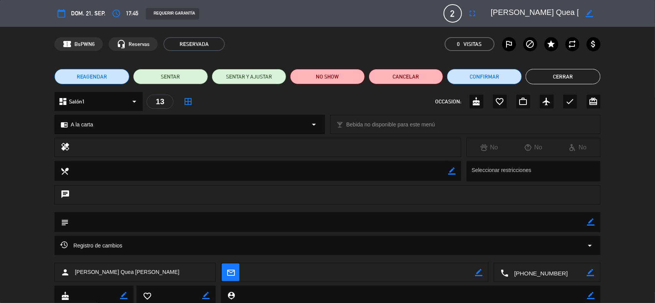
click at [547, 74] on button "Cerrar" at bounding box center [563, 76] width 75 height 15
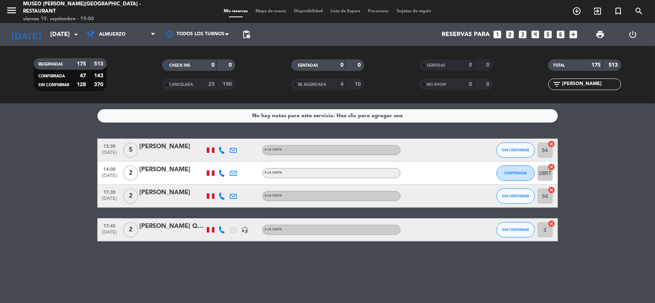
click at [165, 229] on div "[PERSON_NAME] Quea [PERSON_NAME]" at bounding box center [172, 227] width 65 height 10
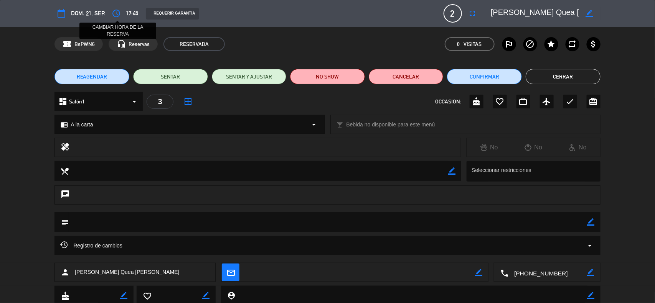
click at [116, 13] on icon "access_time" at bounding box center [116, 13] width 9 height 9
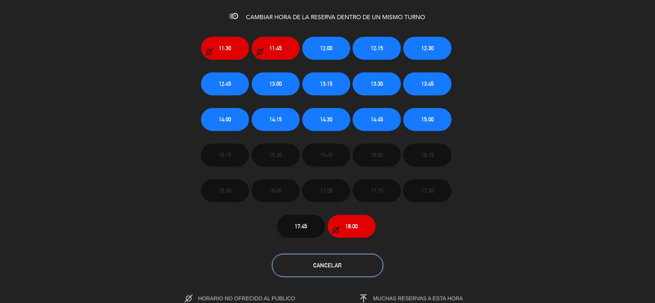
click at [326, 267] on span "Cancelar" at bounding box center [327, 265] width 28 height 7
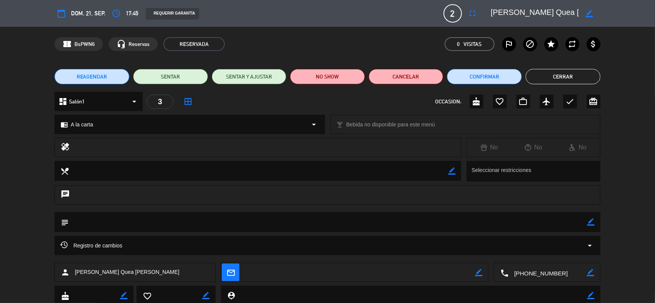
click at [589, 14] on icon "border_color" at bounding box center [589, 13] width 7 height 7
click at [489, 12] on div at bounding box center [542, 14] width 115 height 14
click at [491, 13] on textarea at bounding box center [535, 14] width 88 height 14
click at [590, 13] on icon at bounding box center [589, 13] width 7 height 7
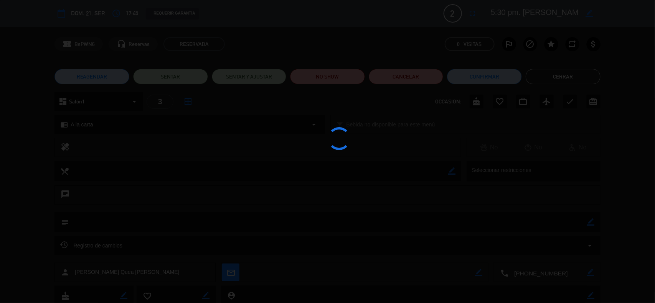
type textarea "5:30 pm. [PERSON_NAME] Quea [PERSON_NAME]"
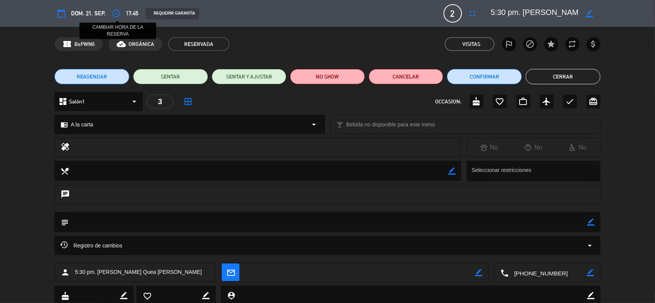
click at [114, 13] on icon "access_time" at bounding box center [116, 13] width 9 height 9
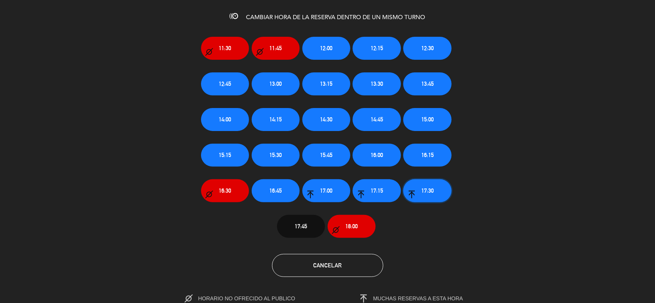
click at [423, 188] on span "17:30" at bounding box center [427, 190] width 12 height 9
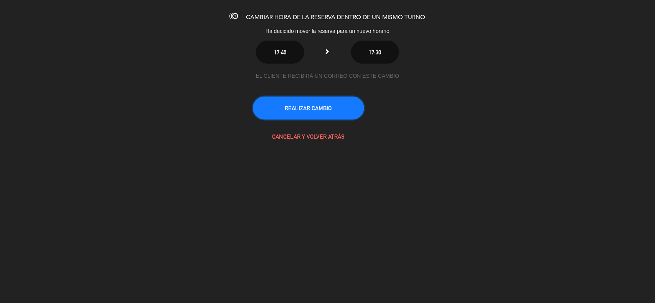
click at [327, 108] on button "REALIZAR CAMBIO" at bounding box center [308, 108] width 111 height 23
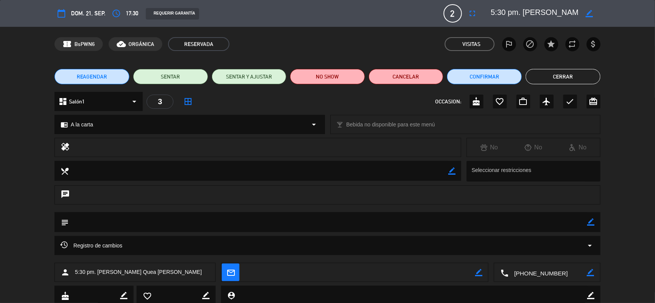
click at [591, 13] on icon "border_color" at bounding box center [589, 13] width 7 height 7
click at [495, 14] on textarea at bounding box center [535, 14] width 88 height 14
type textarea "[PERSON_NAME] Quea [PERSON_NAME]"
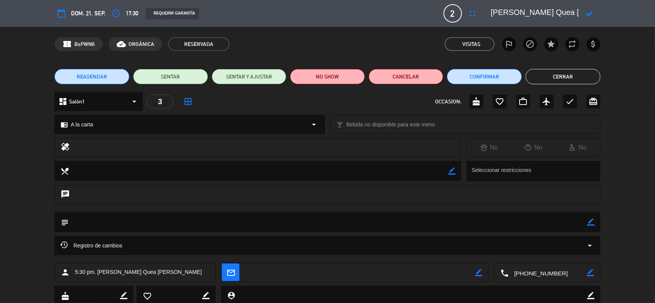
click at [590, 13] on icon at bounding box center [589, 13] width 7 height 7
click at [590, 223] on icon "border_color" at bounding box center [590, 222] width 7 height 7
click at [565, 220] on textarea at bounding box center [328, 223] width 519 height 20
type textarea "Motivo: Aniversario"
click at [590, 221] on icon at bounding box center [590, 222] width 7 height 7
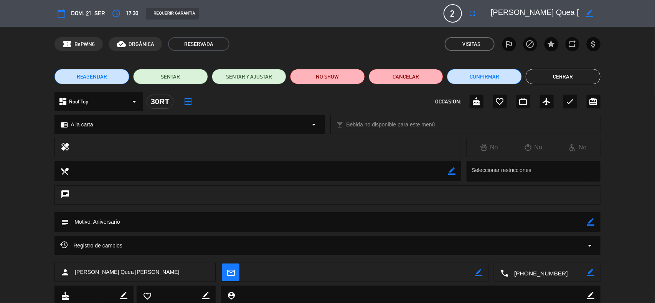
click at [569, 73] on button "Cerrar" at bounding box center [563, 76] width 75 height 15
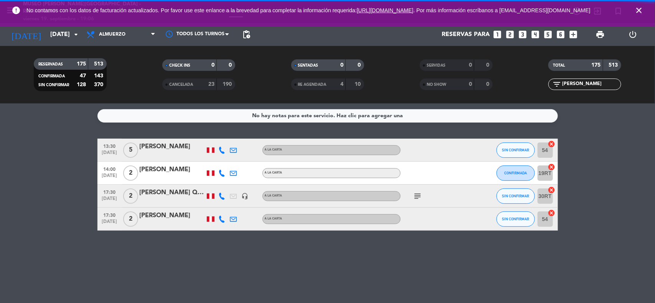
click at [419, 196] on icon "subject" at bounding box center [417, 196] width 9 height 9
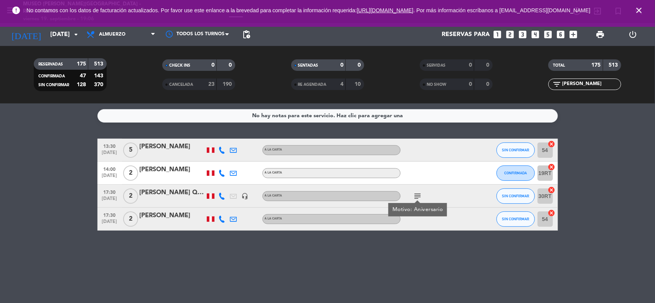
click at [641, 15] on icon "close" at bounding box center [638, 10] width 9 height 9
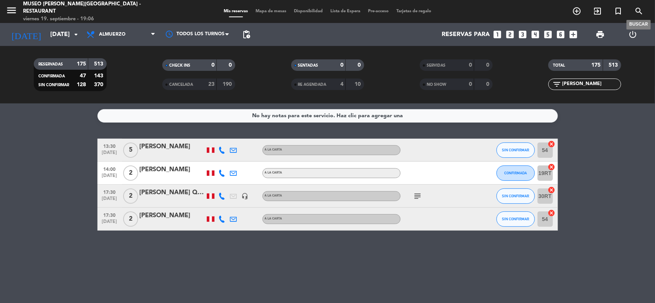
click at [634, 11] on span "search" at bounding box center [638, 11] width 21 height 13
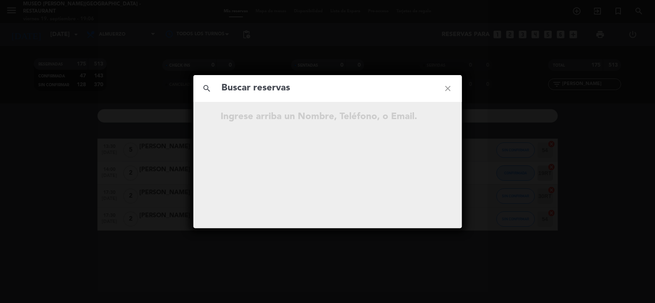
click at [379, 94] on input "text" at bounding box center [327, 89] width 213 height 16
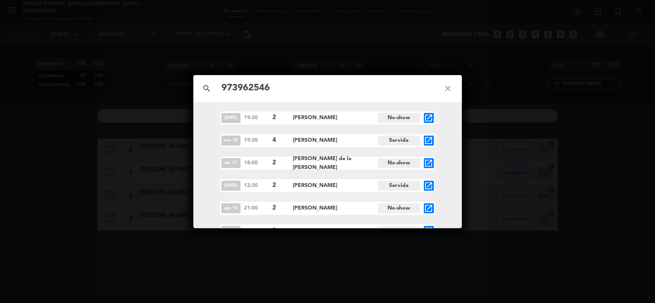
type input "973962546"
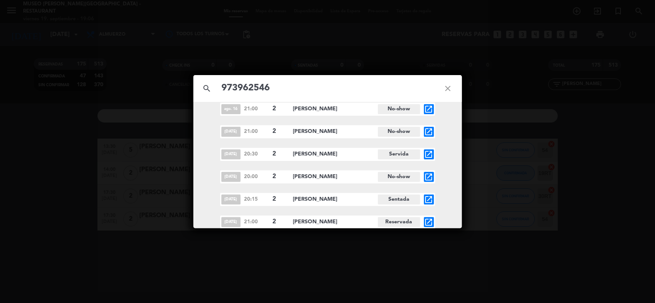
click at [430, 223] on icon "open_in_new" at bounding box center [428, 222] width 9 height 9
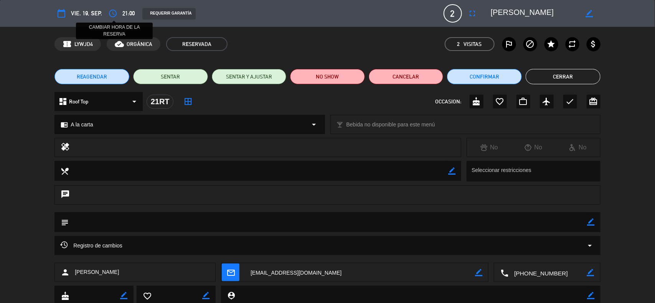
click at [114, 13] on icon "access_time" at bounding box center [112, 13] width 9 height 9
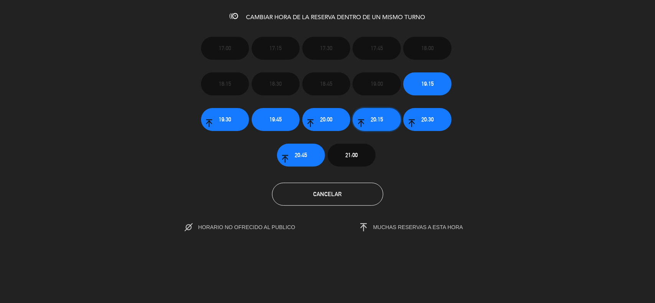
click at [365, 117] on button "20:15" at bounding box center [377, 119] width 48 height 23
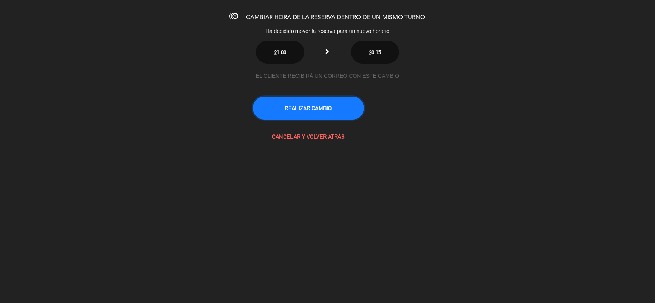
click at [333, 107] on button "REALIZAR CAMBIO" at bounding box center [308, 108] width 111 height 23
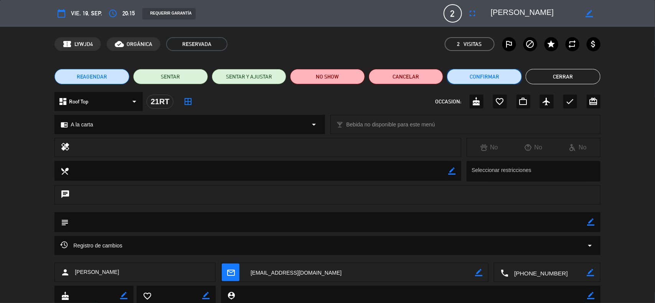
click at [509, 81] on button "Confirmar" at bounding box center [484, 76] width 75 height 15
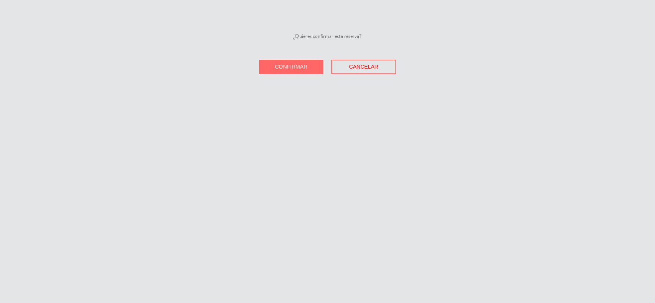
click at [296, 65] on button "Confirmar" at bounding box center [291, 67] width 64 height 14
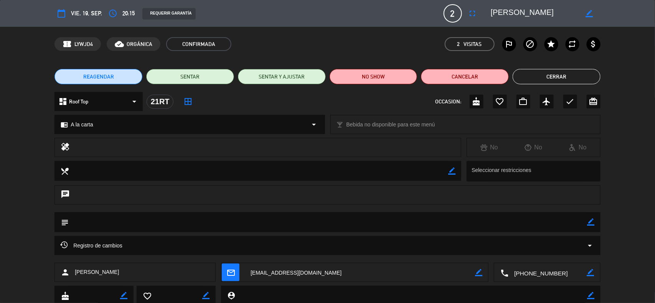
drag, startPoint x: 556, startPoint y: 12, endPoint x: 466, endPoint y: 18, distance: 89.6
click at [466, 18] on div "calendar_today vie. 19, sep. access_time 20:15 REQUERIR GARANTÍA 2 [PERSON_NAME…" at bounding box center [327, 13] width 546 height 18
click at [553, 76] on button "Cerrar" at bounding box center [557, 76] width 88 height 15
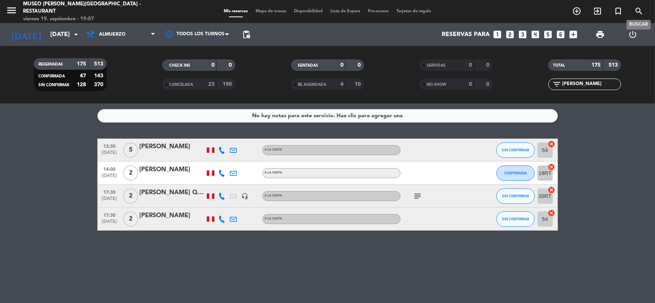
click at [641, 10] on icon "search" at bounding box center [638, 11] width 9 height 9
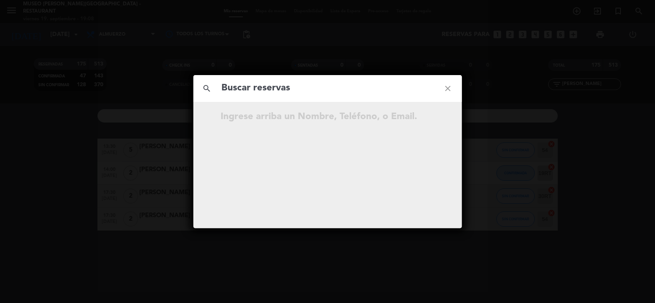
click at [386, 91] on input "text" at bounding box center [327, 89] width 213 height 16
type input "987765935"
click at [429, 116] on icon "open_in_new" at bounding box center [428, 118] width 9 height 9
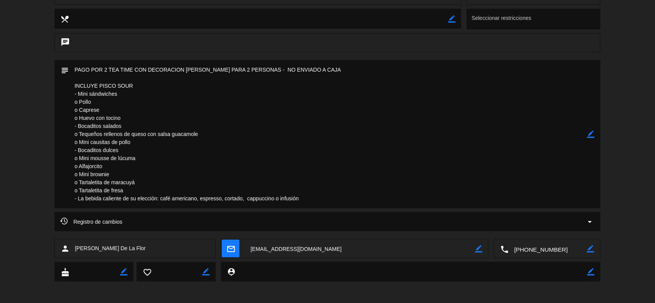
scroll to position [303, 0]
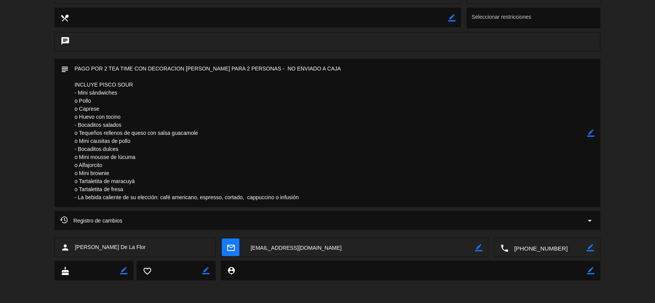
drag, startPoint x: 302, startPoint y: 244, endPoint x: 315, endPoint y: 247, distance: 13.6
click at [302, 245] on textarea at bounding box center [360, 248] width 230 height 19
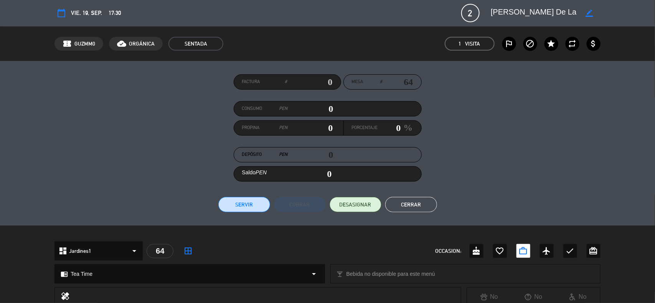
scroll to position [0, 0]
click at [414, 205] on button "Cerrar" at bounding box center [411, 205] width 52 height 15
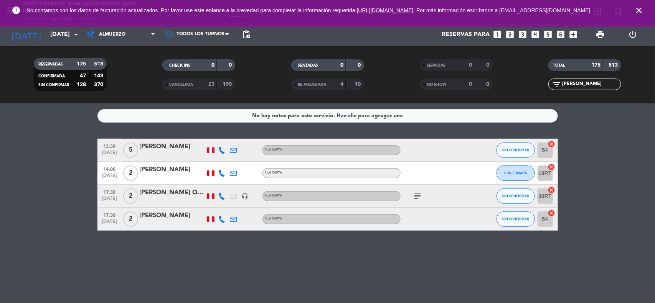
click at [637, 10] on icon "close" at bounding box center [638, 10] width 9 height 9
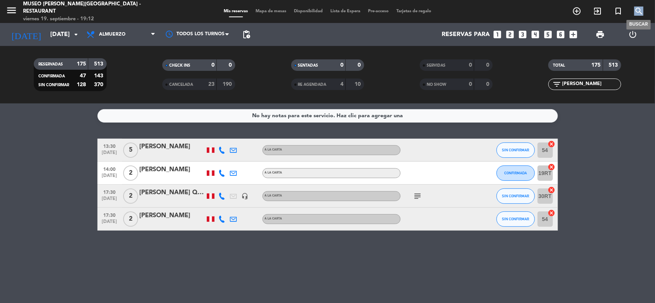
click at [638, 10] on icon "search" at bounding box center [638, 11] width 9 height 9
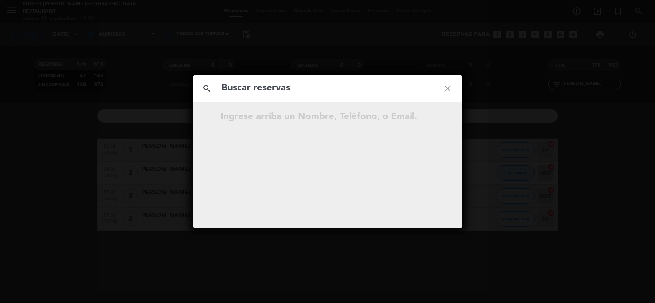
click at [372, 89] on input "text" at bounding box center [327, 89] width 213 height 16
type input "979982321"
click at [428, 121] on icon "open_in_new" at bounding box center [428, 118] width 9 height 9
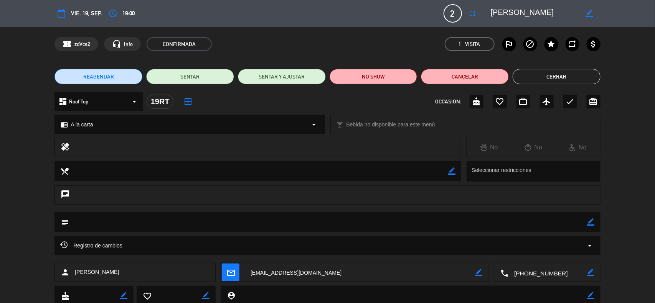
click at [588, 218] on div "border_color" at bounding box center [590, 223] width 7 height 20
click at [588, 222] on icon "border_color" at bounding box center [590, 222] width 7 height 7
click at [554, 223] on textarea at bounding box center [328, 223] width 519 height 20
click at [81, 219] on textarea at bounding box center [328, 223] width 519 height 20
click at [175, 222] on textarea at bounding box center [328, 223] width 519 height 20
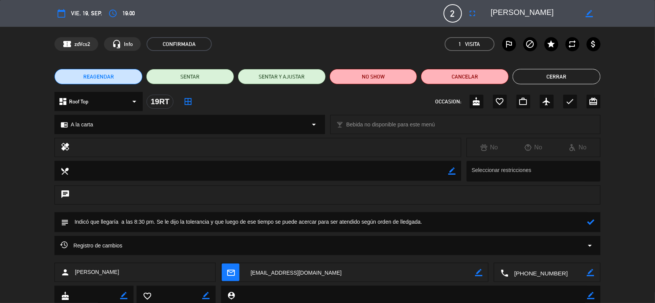
click at [410, 222] on textarea at bounding box center [328, 223] width 519 height 20
type textarea "Indicó que llegaría a las 8:30 pm. Se le dijo la tolerancia y que luego de ese …"
click at [594, 224] on icon at bounding box center [590, 222] width 7 height 7
click at [589, 224] on icon "border_color" at bounding box center [590, 222] width 7 height 7
click at [589, 224] on icon at bounding box center [590, 222] width 7 height 7
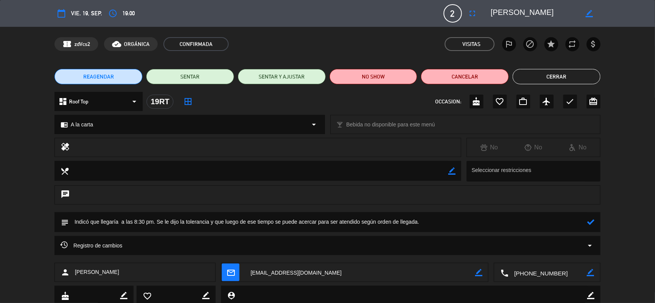
click at [589, 224] on icon at bounding box center [590, 222] width 7 height 7
click at [591, 222] on icon at bounding box center [590, 222] width 7 height 7
click at [591, 222] on icon "border_color" at bounding box center [590, 222] width 7 height 7
click at [574, 77] on button "Cerrar" at bounding box center [557, 76] width 88 height 15
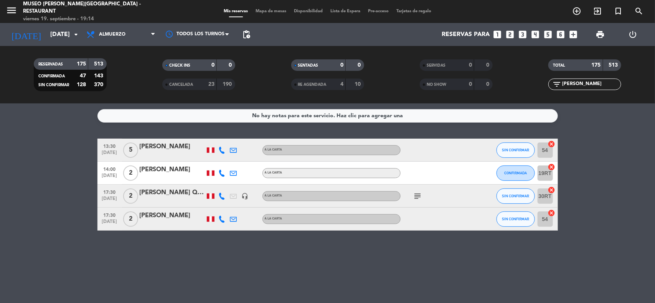
drag, startPoint x: 575, startPoint y: 83, endPoint x: 528, endPoint y: 82, distance: 47.2
click at [528, 82] on div "filter_list [PERSON_NAME]" at bounding box center [585, 85] width 129 height 12
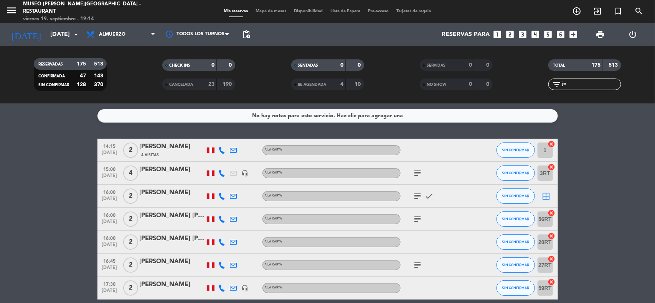
type input "j"
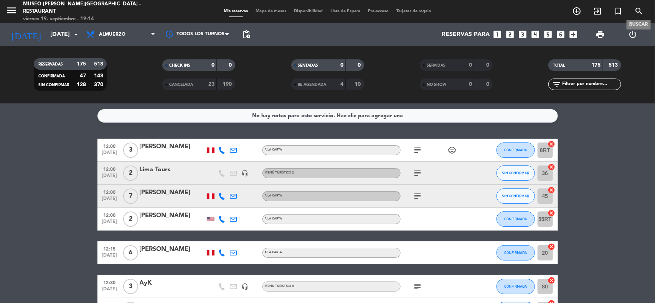
click at [641, 12] on icon "search" at bounding box center [638, 11] width 9 height 9
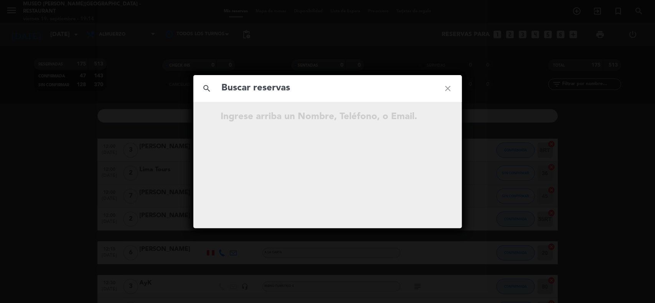
click at [330, 90] on input "text" at bounding box center [327, 89] width 213 height 16
drag, startPoint x: 285, startPoint y: 91, endPoint x: 201, endPoint y: 85, distance: 84.6
click at [201, 85] on div "search 981580059 close" at bounding box center [327, 88] width 269 height 27
type input "997576172"
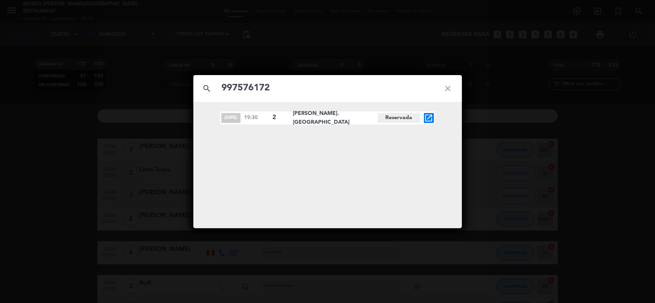
click at [431, 114] on icon "open_in_new" at bounding box center [428, 118] width 9 height 9
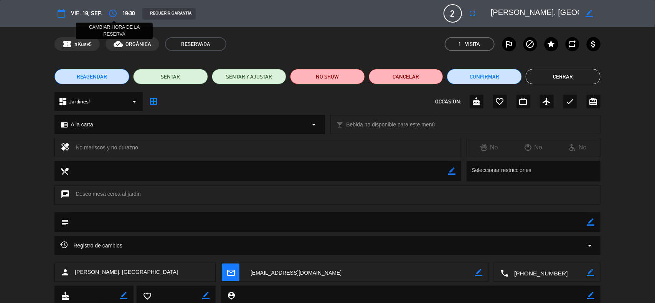
click at [114, 14] on icon "access_time" at bounding box center [112, 13] width 9 height 9
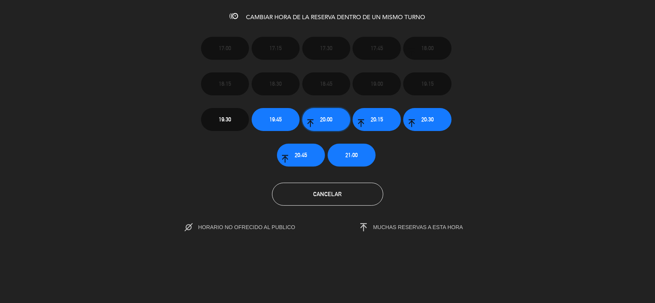
click at [323, 123] on span "20:00" at bounding box center [326, 119] width 12 height 9
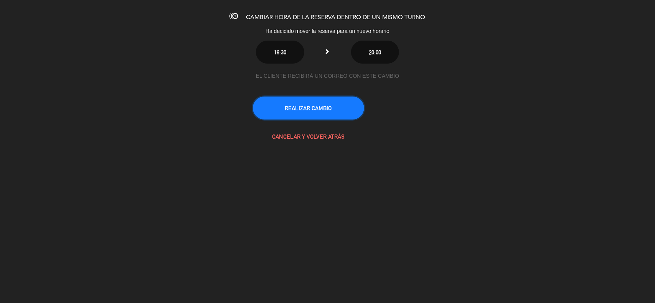
click at [317, 108] on button "REALIZAR CAMBIO" at bounding box center [308, 108] width 111 height 23
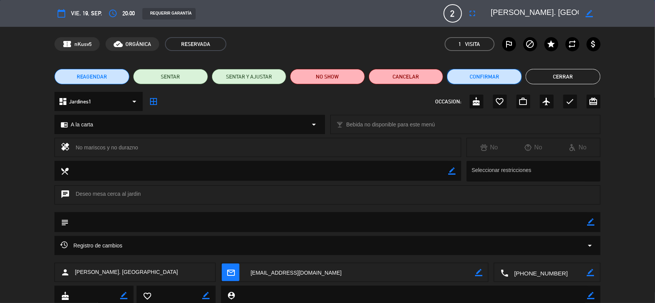
click at [471, 77] on button "Confirmar" at bounding box center [484, 76] width 75 height 15
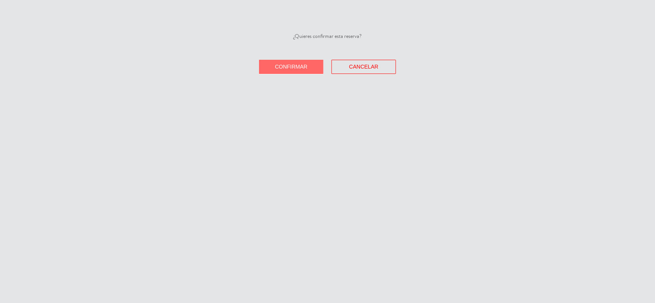
click at [306, 70] on button "Confirmar" at bounding box center [291, 67] width 64 height 14
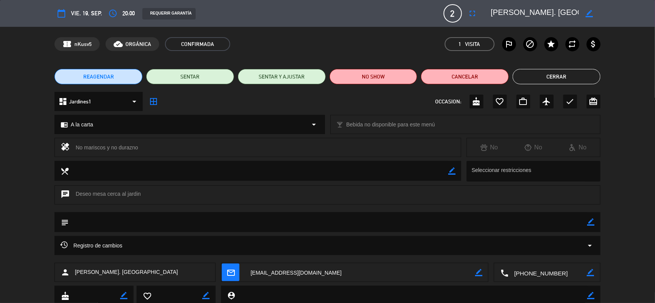
click at [582, 79] on button "Cerrar" at bounding box center [557, 76] width 88 height 15
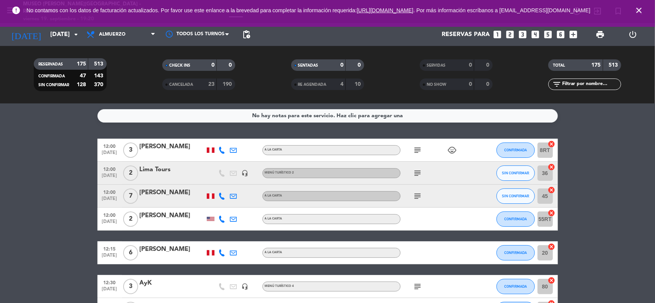
click at [641, 9] on icon "close" at bounding box center [638, 10] width 9 height 9
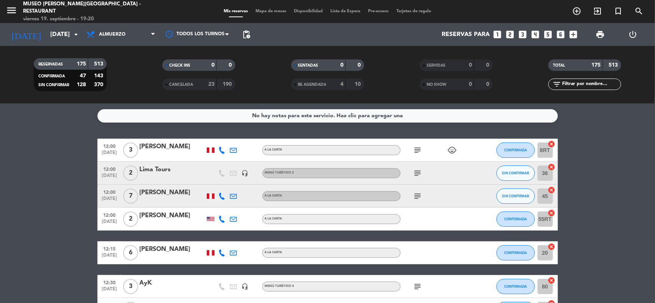
click at [130, 35] on span "Almuerzo" at bounding box center [120, 34] width 77 height 17
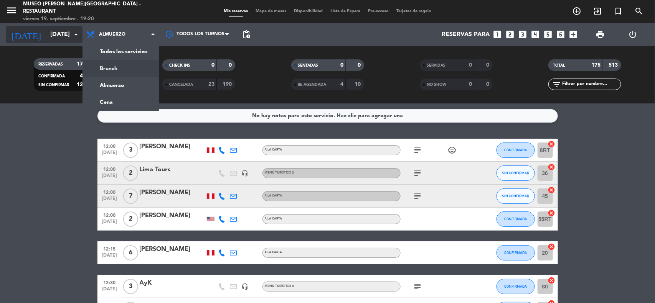
click at [52, 36] on input "[DATE]" at bounding box center [86, 34] width 81 height 15
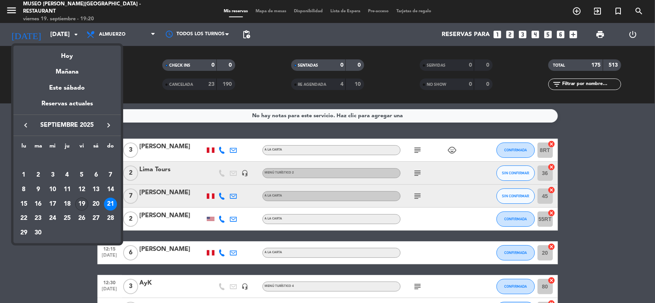
click at [83, 205] on div "19" at bounding box center [81, 204] width 13 height 13
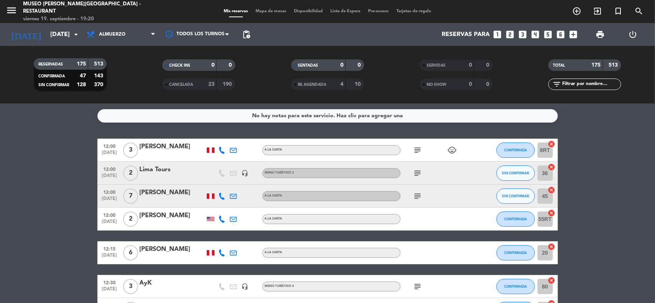
type input "[DATE]"
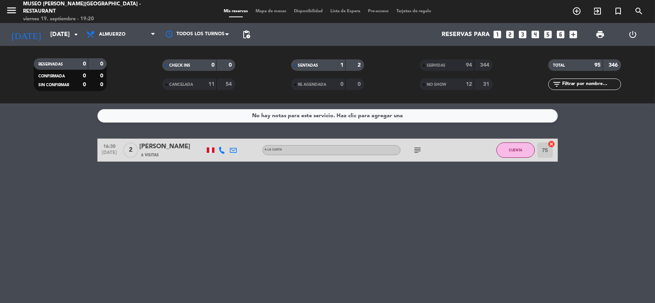
click at [570, 89] on div "filter_list" at bounding box center [584, 85] width 73 height 12
click at [569, 85] on input "text" at bounding box center [590, 84] width 59 height 8
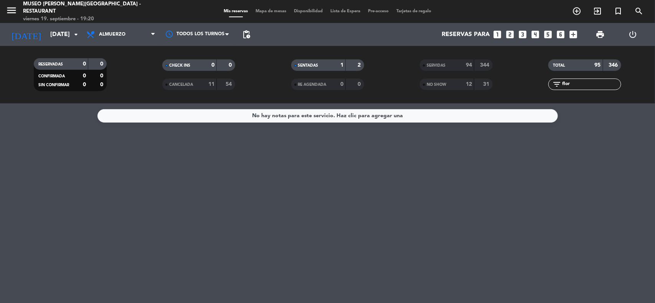
type input "flor"
click at [432, 193] on div "No hay notas para este servicio. Haz clic para agregar una" at bounding box center [327, 204] width 655 height 200
click at [135, 35] on span "Almuerzo" at bounding box center [120, 34] width 77 height 17
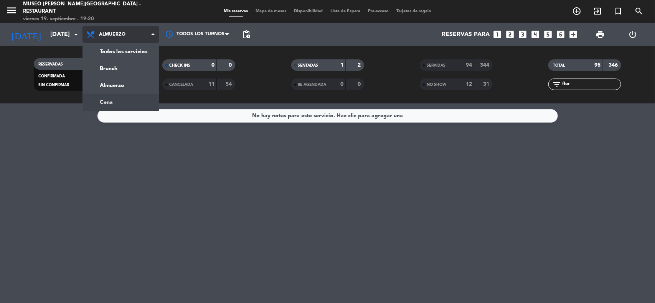
click at [110, 106] on ng-component "menu [GEOGRAPHIC_DATA][PERSON_NAME] - Restaurant [DATE] 19. septiembre - 19:20 …" at bounding box center [327, 151] width 655 height 303
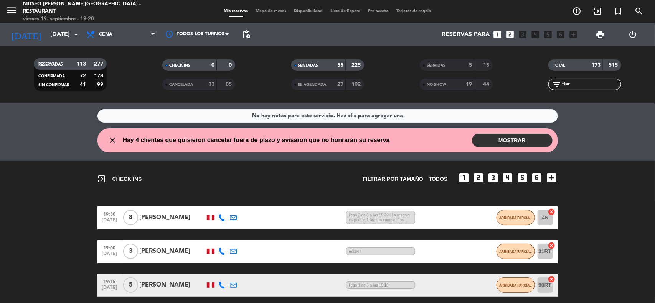
click at [441, 66] on span "SERVIDAS" at bounding box center [436, 66] width 19 height 4
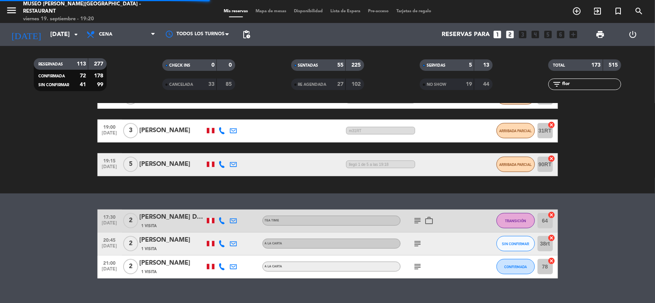
scroll to position [134, 0]
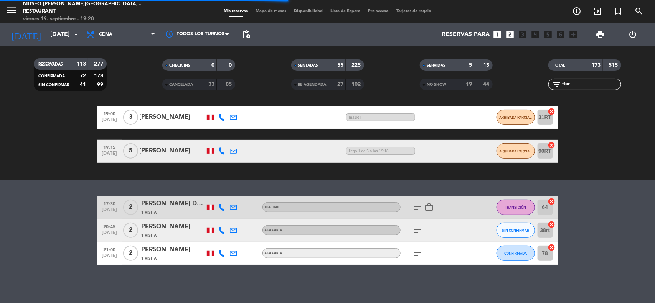
click at [165, 206] on div "[PERSON_NAME] De La Flor" at bounding box center [172, 204] width 65 height 10
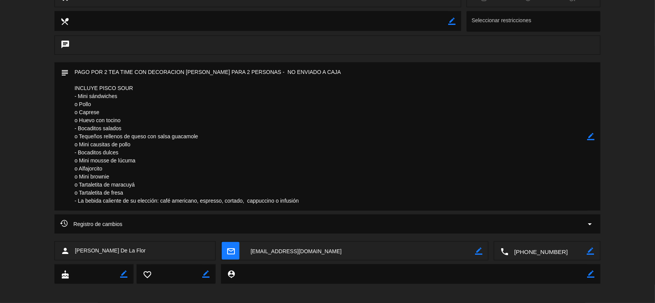
scroll to position [303, 0]
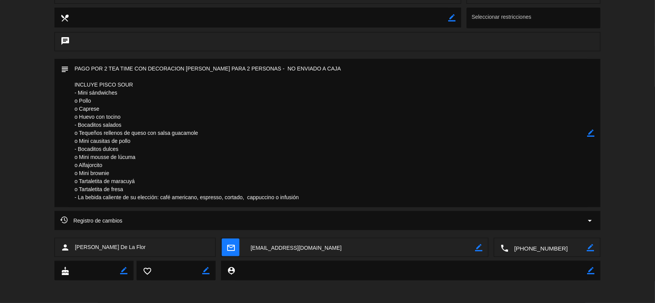
click at [317, 247] on textarea at bounding box center [360, 248] width 230 height 19
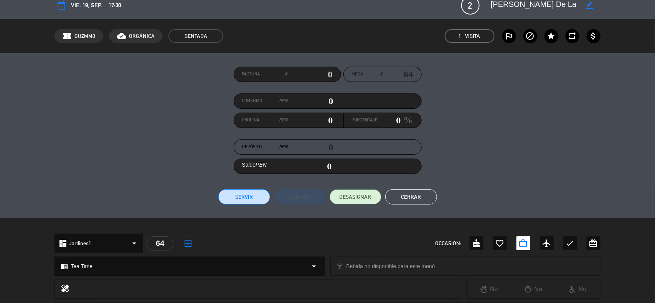
scroll to position [0, 0]
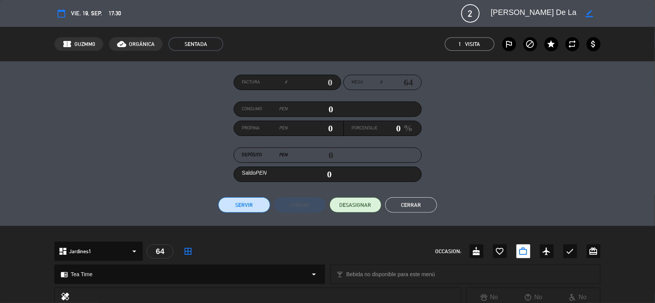
drag, startPoint x: 564, startPoint y: 11, endPoint x: 479, endPoint y: 10, distance: 85.2
click at [479, 12] on div "calendar_today vie. 19, sep. 17:30 2 [PERSON_NAME] De La Flor border_color phon…" at bounding box center [327, 13] width 546 height 18
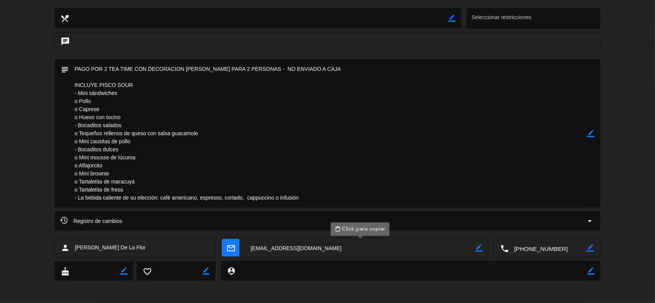
scroll to position [303, 0]
click at [282, 249] on textarea at bounding box center [360, 248] width 230 height 19
click at [622, 151] on div "subject border_color" at bounding box center [327, 135] width 655 height 152
click at [632, 188] on div "subject border_color" at bounding box center [327, 135] width 655 height 152
click at [592, 134] on icon "border_color" at bounding box center [590, 133] width 7 height 7
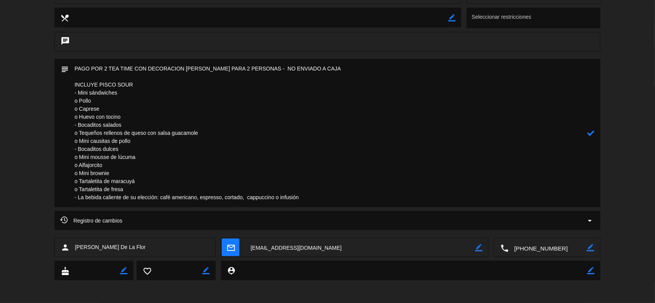
drag, startPoint x: 280, startPoint y: 68, endPoint x: 269, endPoint y: 68, distance: 11.1
click at [269, 68] on textarea at bounding box center [328, 133] width 519 height 148
click at [321, 73] on textarea at bounding box center [328, 133] width 519 height 148
click at [324, 71] on textarea at bounding box center [328, 133] width 519 height 148
type textarea "PAGO POR 2 TEA TIME CON DECORACION [PERSON_NAME] PARA 2 PERSONAS - ENVIADO A CA…"
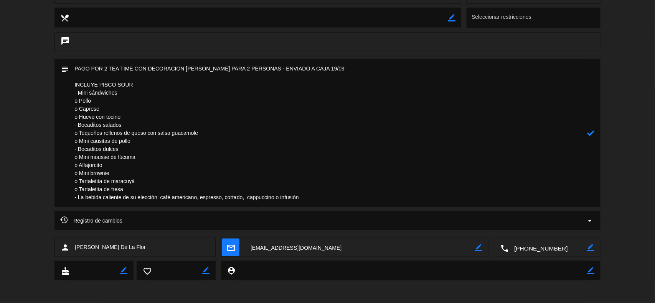
click at [589, 135] on icon at bounding box center [590, 133] width 7 height 7
click at [591, 130] on icon "border_color" at bounding box center [590, 133] width 7 height 7
click at [591, 130] on icon at bounding box center [590, 133] width 7 height 7
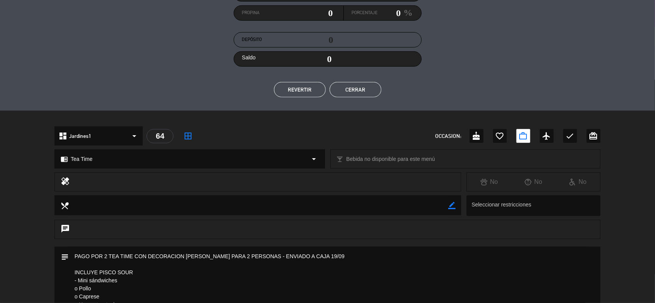
scroll to position [112, 0]
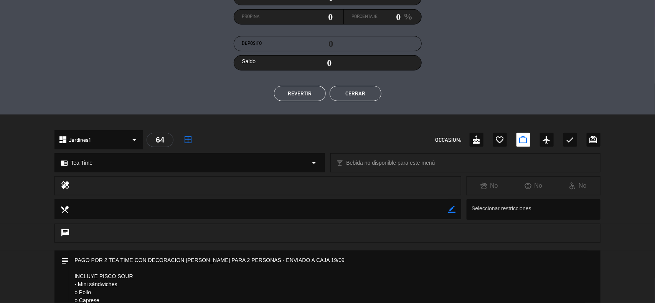
click at [367, 97] on button "Cerrar" at bounding box center [356, 93] width 52 height 15
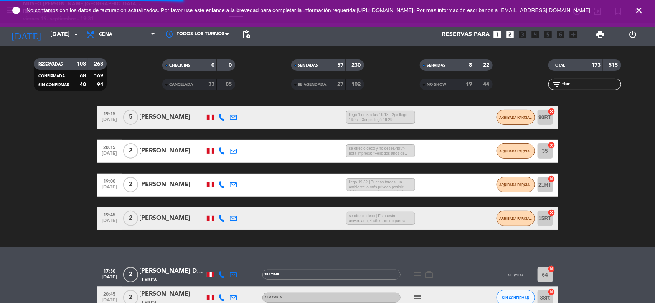
click at [636, 10] on icon "close" at bounding box center [638, 10] width 9 height 9
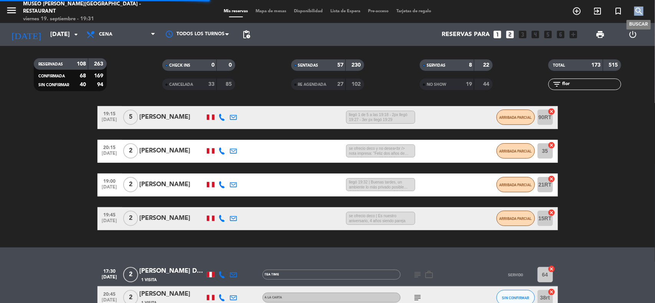
click at [636, 11] on icon "search" at bounding box center [638, 11] width 9 height 9
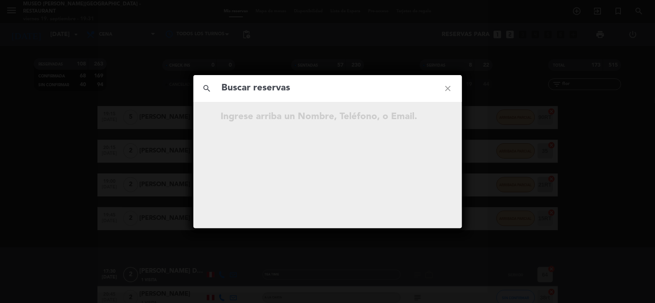
click at [274, 89] on input "text" at bounding box center [327, 89] width 213 height 16
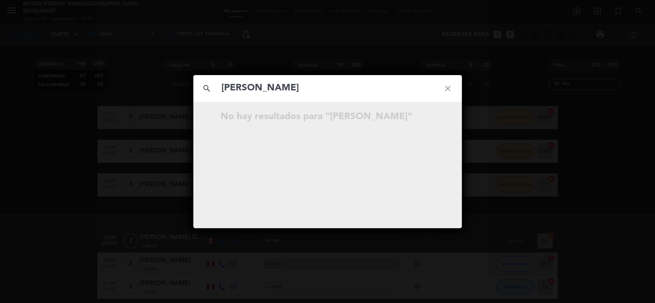
click at [246, 88] on input "[PERSON_NAME]" at bounding box center [327, 89] width 213 height 16
click at [285, 87] on input "change long" at bounding box center [327, 89] width 213 height 16
click at [269, 89] on input "change long" at bounding box center [327, 89] width 213 height 16
type input "change log"
click at [451, 87] on icon "close" at bounding box center [448, 89] width 28 height 28
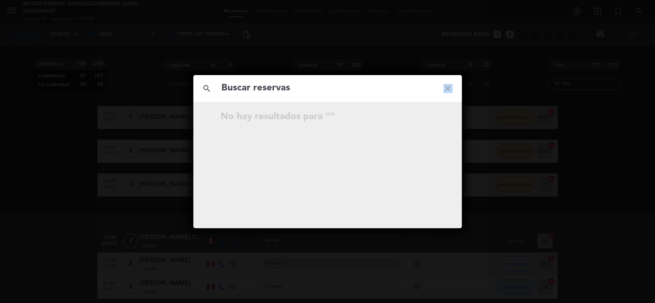
click at [451, 87] on icon "close" at bounding box center [448, 89] width 28 height 28
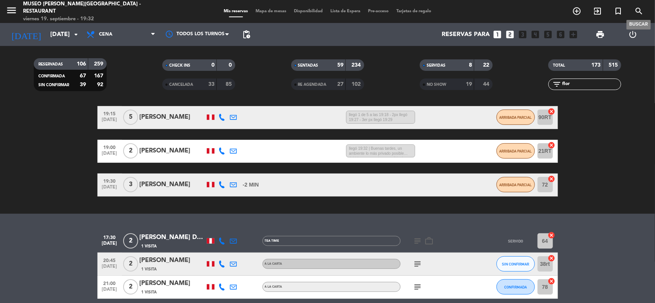
click at [638, 12] on icon "search" at bounding box center [638, 11] width 9 height 9
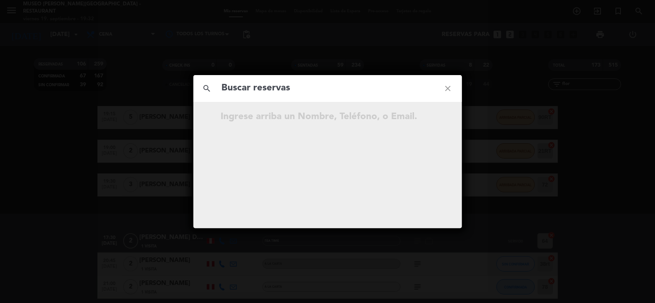
click at [284, 91] on input "text" at bounding box center [327, 89] width 213 height 16
type input "log"
click at [445, 89] on icon "close" at bounding box center [448, 89] width 28 height 28
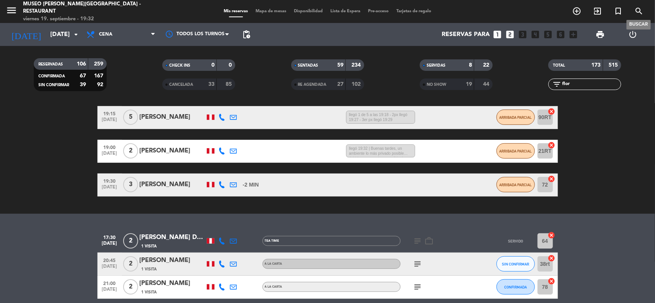
click at [641, 13] on icon "search" at bounding box center [638, 11] width 9 height 9
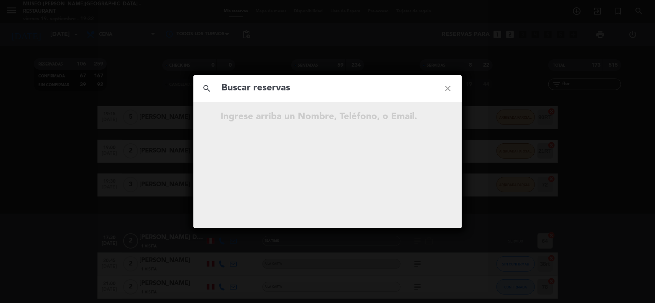
click at [244, 89] on input "text" at bounding box center [327, 89] width 213 height 16
type input "change log"
click at [453, 89] on icon "close" at bounding box center [448, 89] width 28 height 28
click at [244, 84] on input "text" at bounding box center [327, 89] width 213 height 16
paste input "[PERSON_NAME]"
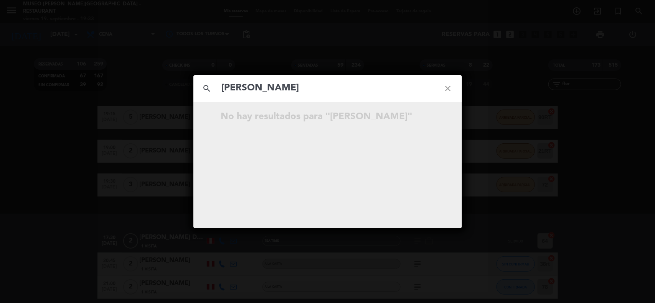
type input "[PERSON_NAME]"
click at [424, 119] on span "open_in_new" at bounding box center [429, 118] width 10 height 10
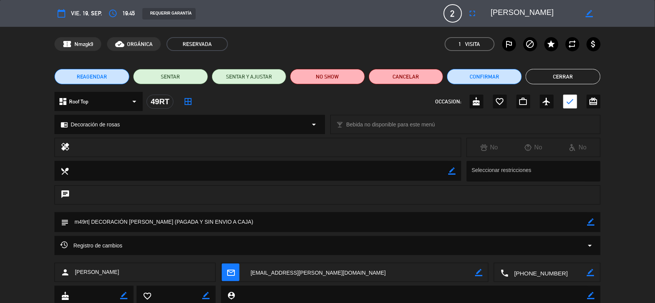
click at [550, 276] on textarea at bounding box center [547, 273] width 78 height 19
click at [561, 256] on span "content_paste" at bounding box center [562, 254] width 6 height 6
click at [295, 275] on textarea at bounding box center [360, 273] width 230 height 19
click at [283, 274] on textarea at bounding box center [360, 273] width 230 height 19
drag, startPoint x: 544, startPoint y: 10, endPoint x: 477, endPoint y: 10, distance: 67.1
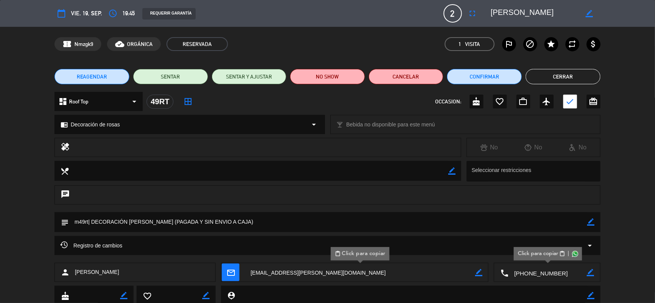
click at [477, 10] on div "calendar_today vie. 19, sep. access_time 19:45 REQUERIR GARANTÍA 2 [PERSON_NAME…" at bounding box center [327, 13] width 546 height 18
click at [590, 222] on icon "border_color" at bounding box center [590, 222] width 7 height 7
drag, startPoint x: 198, startPoint y: 222, endPoint x: 187, endPoint y: 221, distance: 11.2
click at [187, 221] on textarea at bounding box center [328, 223] width 519 height 20
click at [204, 223] on textarea at bounding box center [328, 223] width 519 height 20
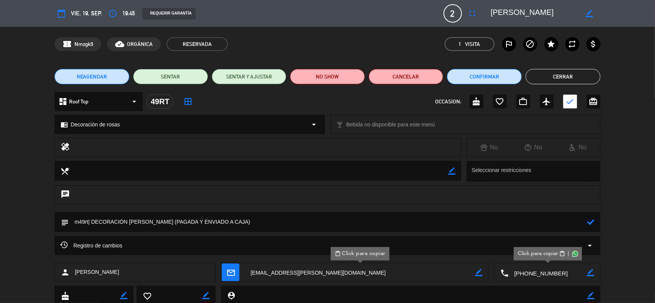
type textarea "m49rt| DECORACIÓN [PERSON_NAME] (PAGADA Y ENVIADO A CAJA)"
click at [589, 225] on icon at bounding box center [590, 222] width 7 height 7
click at [467, 74] on button "Confirmar" at bounding box center [484, 76] width 75 height 15
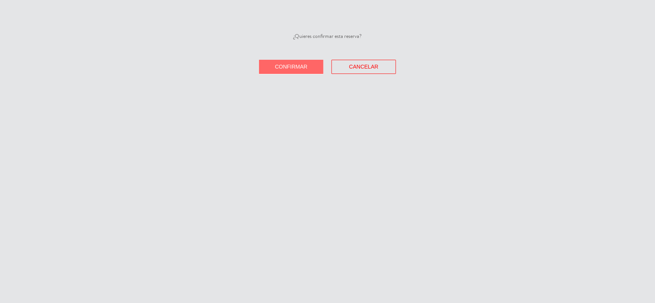
drag, startPoint x: 305, startPoint y: 68, endPoint x: 300, endPoint y: 68, distance: 5.4
click at [305, 68] on span "Confirmar" at bounding box center [291, 67] width 33 height 6
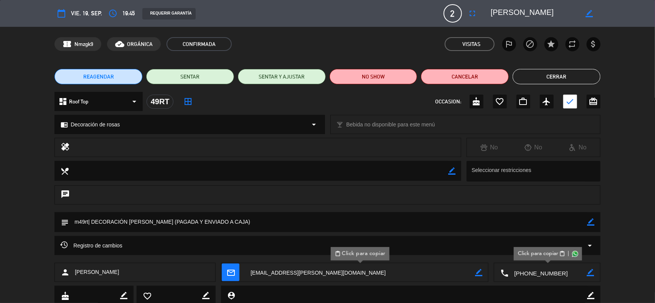
click at [570, 89] on div "REAGENDAR SENTAR SENTAR Y AJUSTAR NO SHOW Cancelar Cerrar" at bounding box center [327, 76] width 655 height 31
click at [572, 75] on button "Cerrar" at bounding box center [557, 76] width 88 height 15
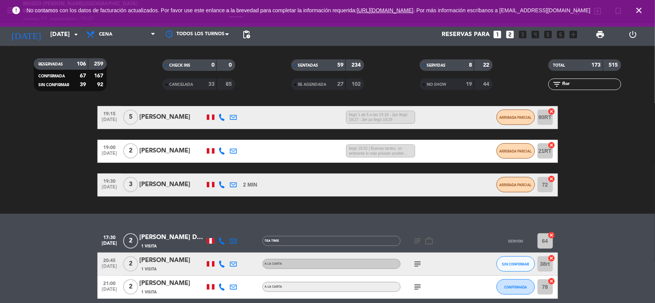
drag, startPoint x: 586, startPoint y: 82, endPoint x: 540, endPoint y: 82, distance: 45.7
click at [540, 82] on div "filter_list flor" at bounding box center [585, 85] width 129 height 12
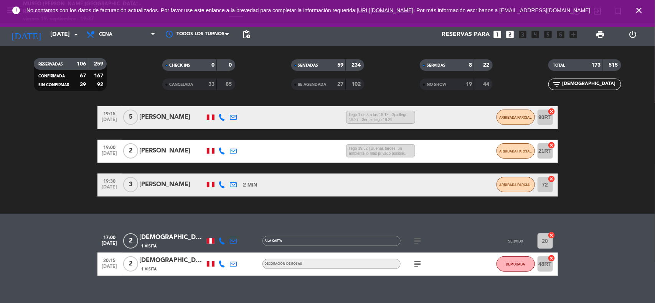
type input "[DEMOGRAPHIC_DATA]"
click at [181, 259] on div "[DEMOGRAPHIC_DATA][PERSON_NAME]" at bounding box center [172, 261] width 65 height 10
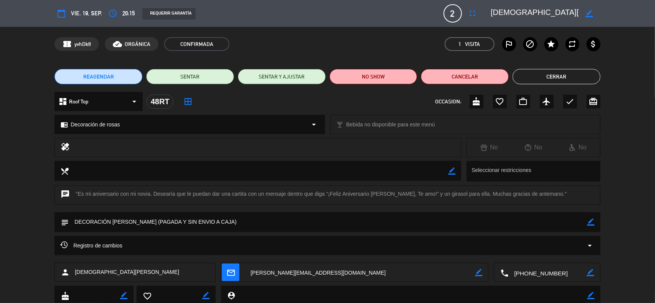
click at [590, 222] on icon "border_color" at bounding box center [590, 222] width 7 height 7
drag, startPoint x: 198, startPoint y: 221, endPoint x: 173, endPoint y: 221, distance: 25.3
click at [173, 221] on textarea at bounding box center [328, 223] width 519 height 20
type textarea "DECORACIÓN [PERSON_NAME] (PAGADA Y ENVIADO A CAJA)"
click at [590, 221] on icon at bounding box center [590, 222] width 7 height 7
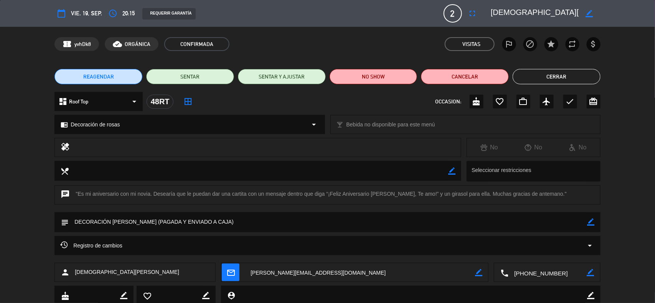
click at [309, 273] on textarea at bounding box center [360, 273] width 230 height 19
click at [589, 12] on icon "border_color" at bounding box center [589, 13] width 7 height 7
drag, startPoint x: 578, startPoint y: 11, endPoint x: 494, endPoint y: 10, distance: 84.4
click at [494, 10] on div at bounding box center [542, 14] width 115 height 14
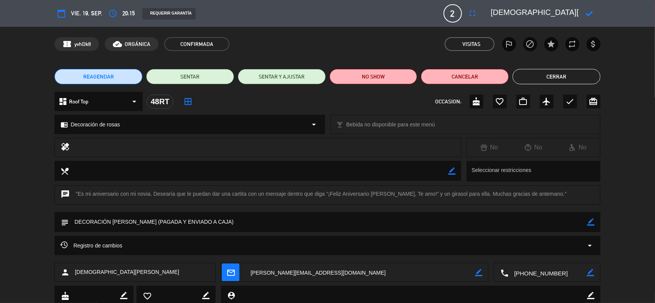
scroll to position [0, 16]
drag, startPoint x: 491, startPoint y: 12, endPoint x: 595, endPoint y: 12, distance: 104.0
click at [595, 12] on div at bounding box center [542, 14] width 115 height 14
click at [536, 274] on textarea at bounding box center [547, 273] width 78 height 19
click at [562, 253] on span "content_paste" at bounding box center [562, 254] width 6 height 6
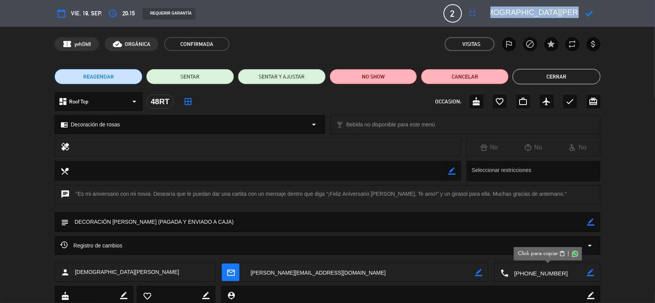
scroll to position [0, 0]
drag, startPoint x: 578, startPoint y: 13, endPoint x: 474, endPoint y: 12, distance: 104.4
click at [474, 12] on div "calendar_today vie. 19, sep. access_time 20:15 REQUERIR GARANTÍA 2 [DEMOGRAPHIC…" at bounding box center [327, 13] width 546 height 18
copy div "reen"
click at [522, 12] on textarea at bounding box center [535, 14] width 88 height 14
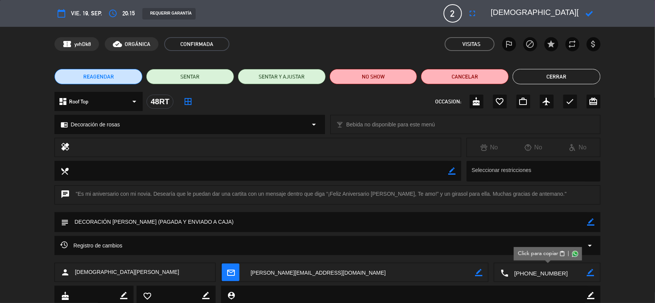
scroll to position [0, 16]
drag, startPoint x: 491, startPoint y: 11, endPoint x: 582, endPoint y: 11, distance: 90.5
click at [582, 11] on div at bounding box center [542, 14] width 115 height 14
click at [552, 74] on button "Cerrar" at bounding box center [557, 76] width 88 height 15
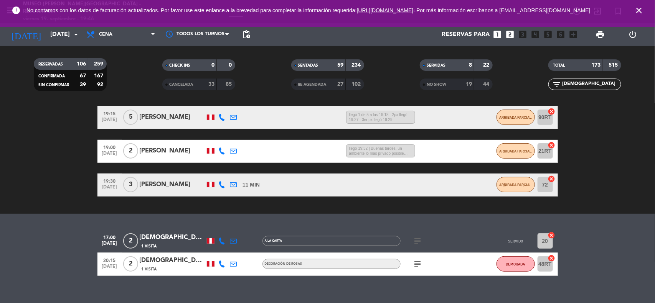
click at [638, 10] on icon "close" at bounding box center [638, 10] width 9 height 9
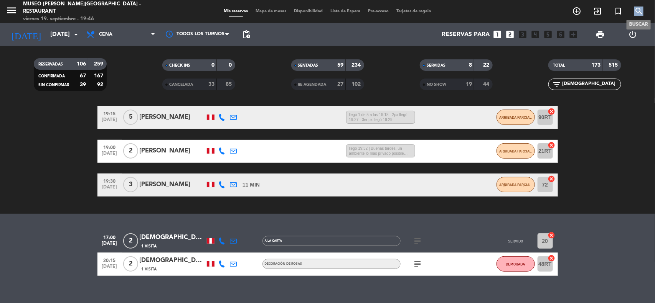
click at [638, 10] on icon "search" at bounding box center [638, 11] width 9 height 9
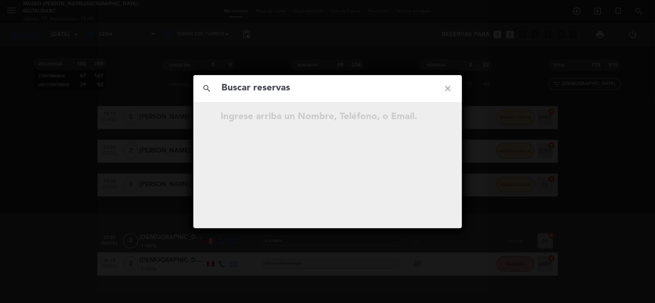
click at [280, 89] on input "text" at bounding box center [327, 89] width 213 height 16
type input "932983764"
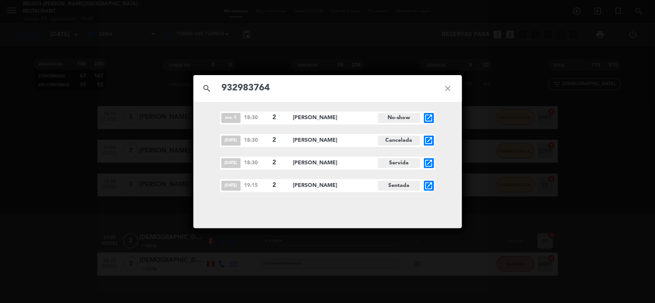
click at [428, 185] on icon "open_in_new" at bounding box center [428, 185] width 9 height 9
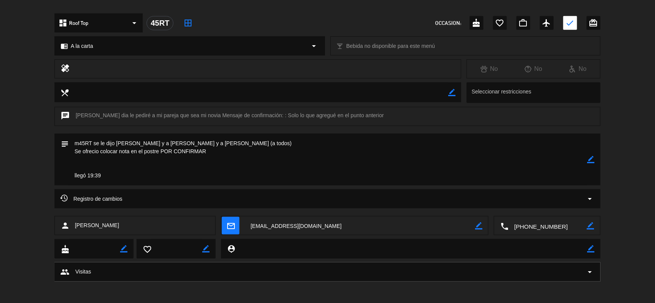
scroll to position [230, 0]
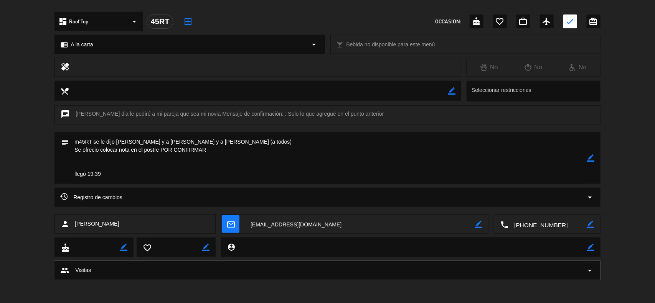
click at [590, 157] on icon "border_color" at bounding box center [590, 158] width 7 height 7
click at [590, 157] on icon at bounding box center [590, 158] width 7 height 7
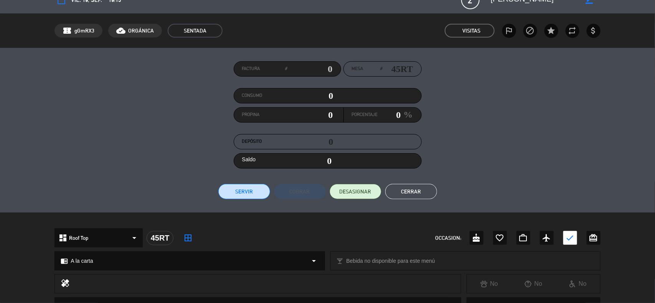
scroll to position [0, 0]
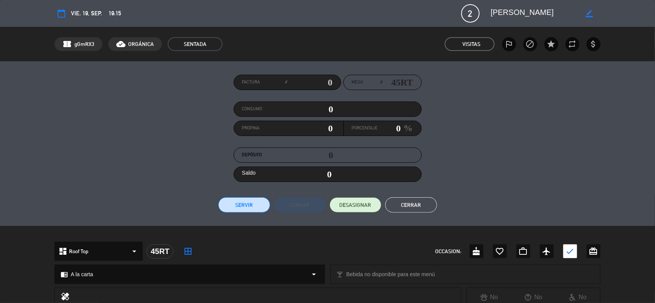
click at [425, 203] on button "Cerrar" at bounding box center [411, 205] width 52 height 15
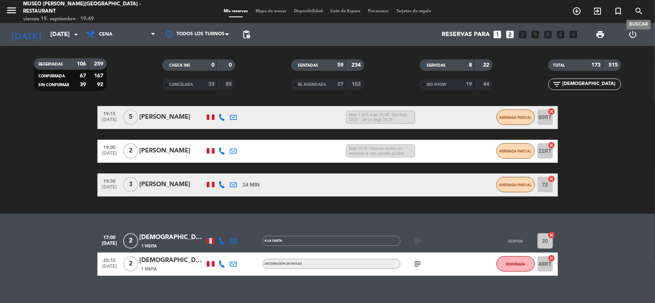
click at [638, 8] on icon "search" at bounding box center [638, 11] width 9 height 9
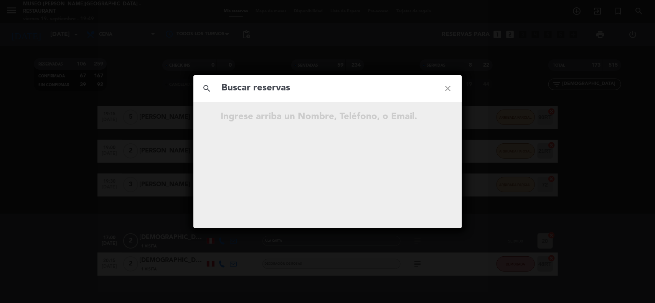
click at [286, 87] on input "text" at bounding box center [327, 89] width 213 height 16
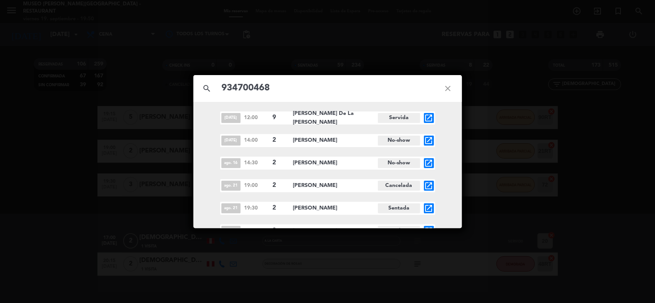
type input "934700468"
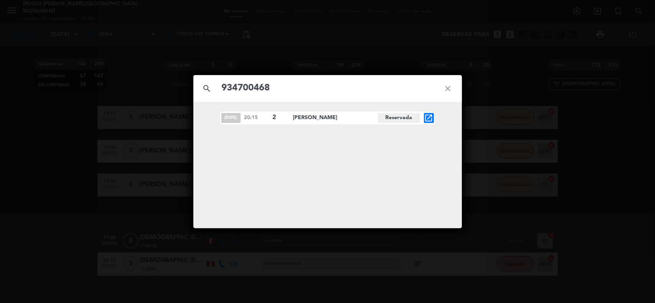
click at [429, 119] on icon "open_in_new" at bounding box center [428, 118] width 9 height 9
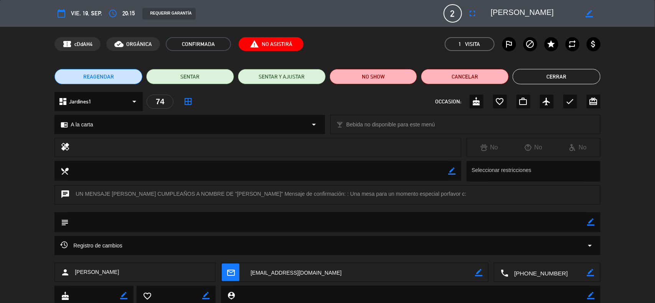
click at [587, 245] on icon "arrow_drop_down" at bounding box center [589, 245] width 9 height 9
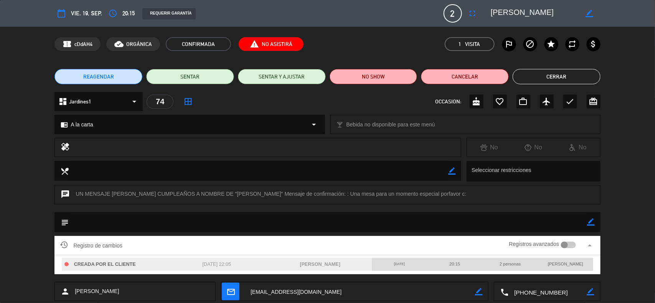
click at [569, 244] on div at bounding box center [568, 245] width 15 height 7
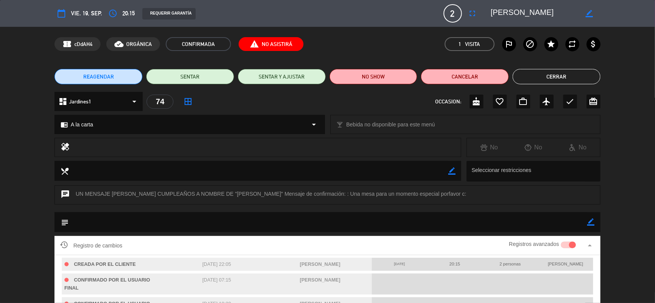
scroll to position [43, 0]
click at [549, 79] on button "Cerrar" at bounding box center [557, 76] width 88 height 15
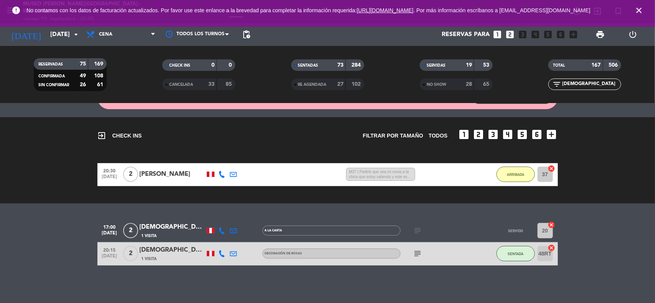
click at [634, 13] on icon "close" at bounding box center [638, 10] width 9 height 9
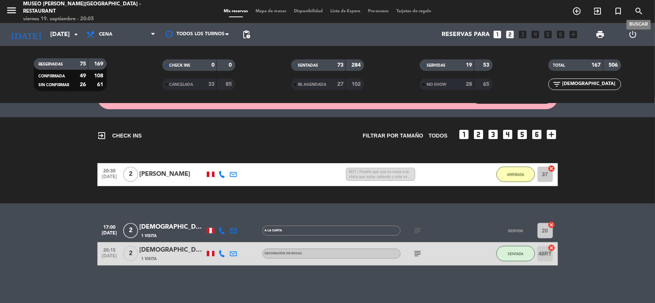
click at [636, 10] on icon "search" at bounding box center [638, 11] width 9 height 9
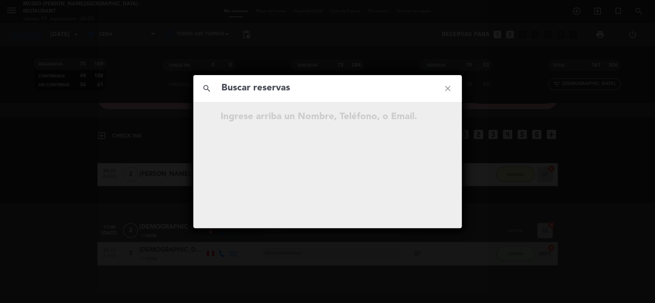
click at [335, 90] on input "text" at bounding box center [327, 89] width 213 height 16
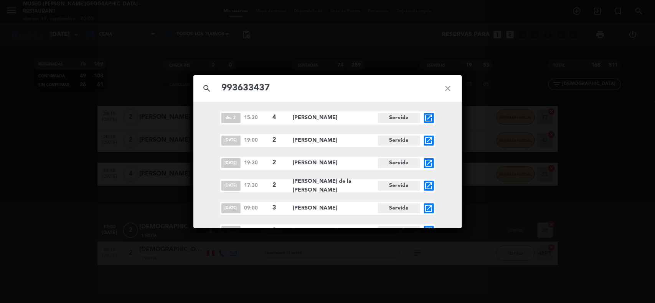
type input "993633437"
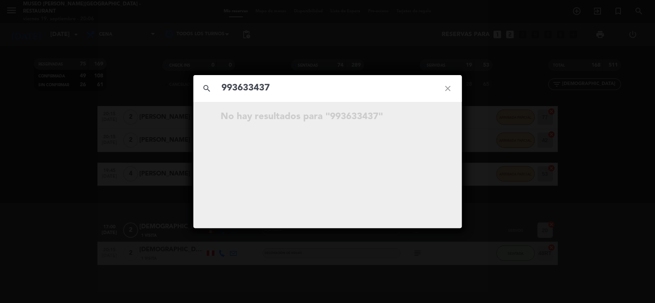
click at [442, 91] on icon "close" at bounding box center [448, 89] width 28 height 28
click at [447, 90] on icon "close" at bounding box center [448, 89] width 28 height 28
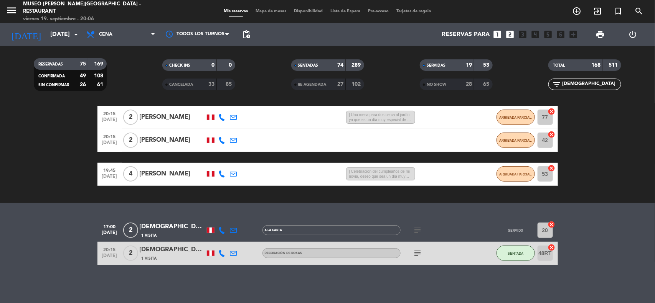
drag, startPoint x: 591, startPoint y: 84, endPoint x: 532, endPoint y: 89, distance: 59.4
click at [532, 89] on div "filter_list [DEMOGRAPHIC_DATA]" at bounding box center [585, 85] width 129 height 12
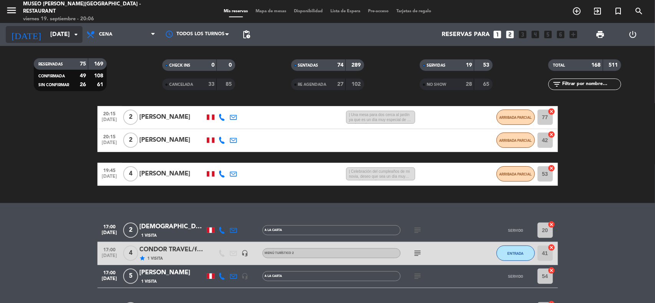
click at [56, 33] on input "[DATE]" at bounding box center [86, 34] width 81 height 15
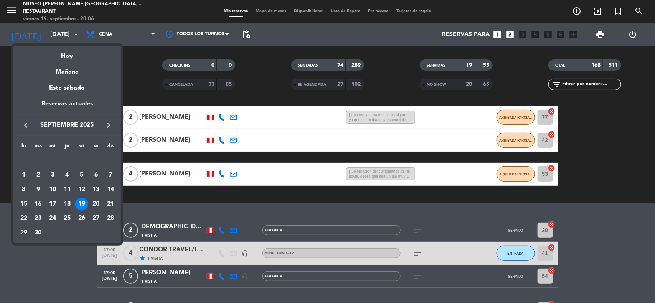
click at [109, 218] on div "28" at bounding box center [110, 218] width 13 height 13
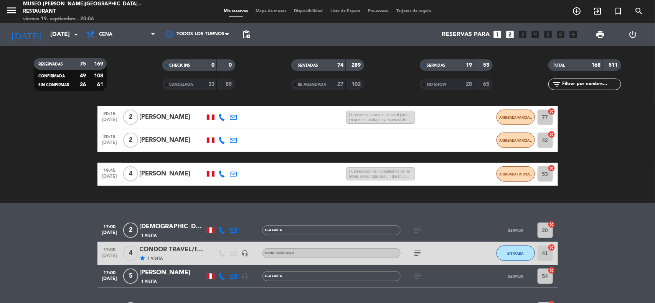
type input "[DATE]"
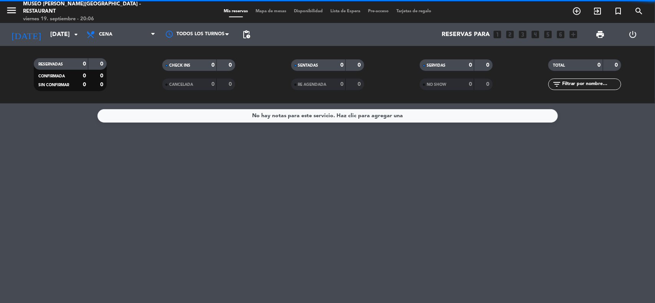
scroll to position [0, 0]
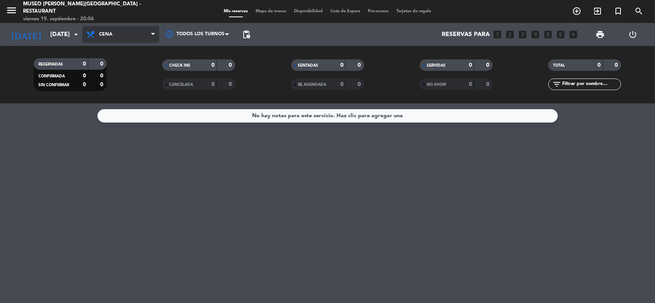
click at [119, 37] on span "Cena" at bounding box center [120, 34] width 77 height 17
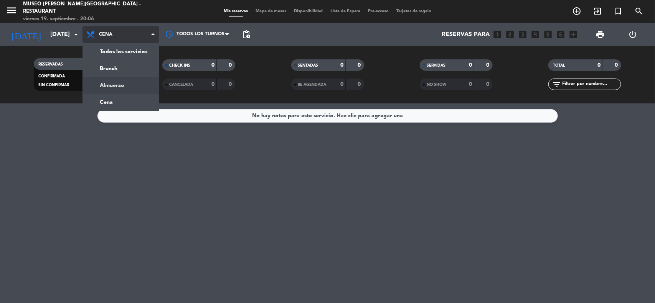
click at [117, 83] on div "menu [GEOGRAPHIC_DATA][PERSON_NAME] - Restaurant [DATE] 19. septiembre - 20:06 …" at bounding box center [327, 52] width 655 height 104
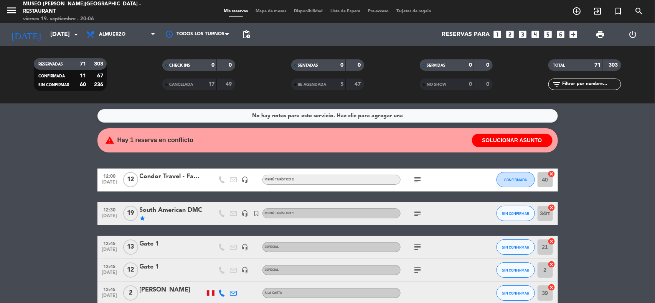
click at [536, 38] on icon "looks_4" at bounding box center [536, 35] width 10 height 10
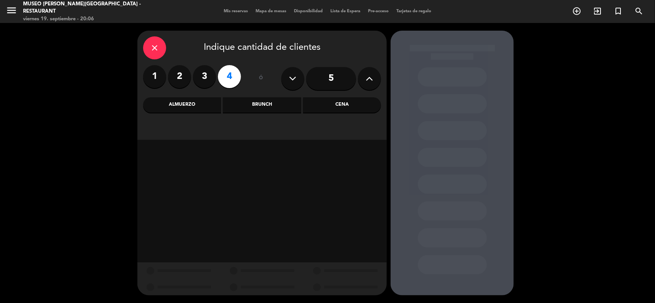
click at [201, 103] on div "Almuerzo" at bounding box center [182, 104] width 78 height 15
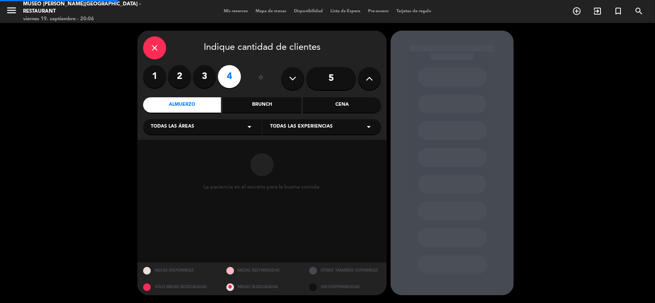
click at [196, 129] on div "Todas las áreas arrow_drop_down" at bounding box center [202, 126] width 119 height 15
click at [170, 155] on div "Jardines1" at bounding box center [202, 157] width 103 height 8
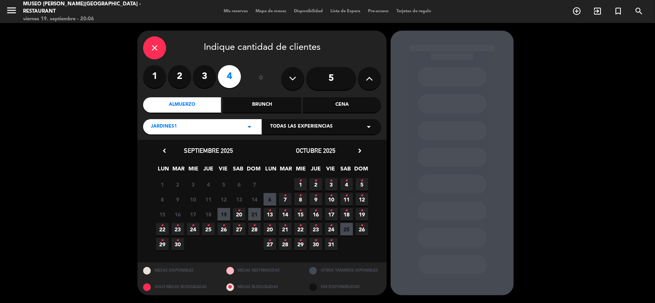
click at [256, 227] on span "28 •" at bounding box center [254, 229] width 13 height 13
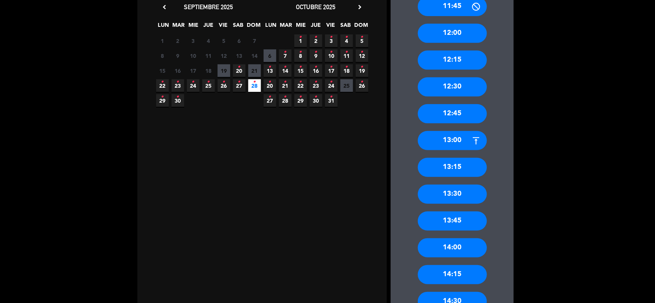
scroll to position [192, 0]
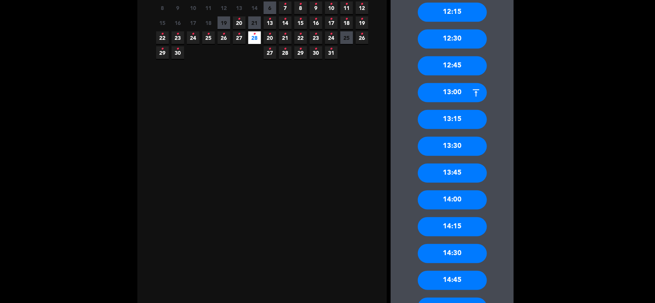
click at [461, 228] on div "14:15" at bounding box center [452, 227] width 69 height 19
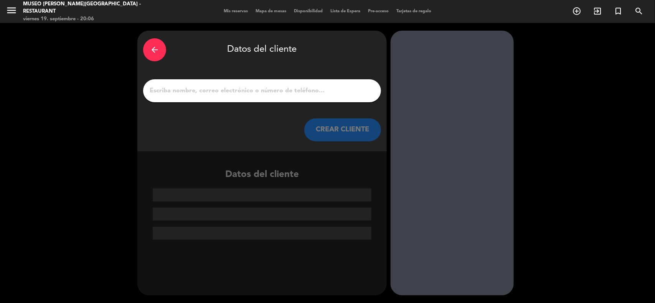
click at [217, 95] on input "1" at bounding box center [262, 91] width 226 height 11
paste input "[PERSON_NAME]"
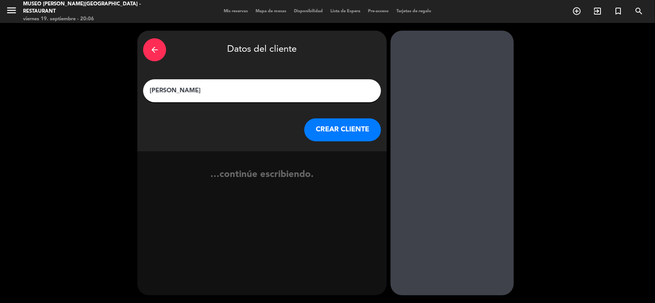
type input "[PERSON_NAME]"
click at [331, 134] on button "CREAR CLIENTE" at bounding box center [342, 130] width 77 height 23
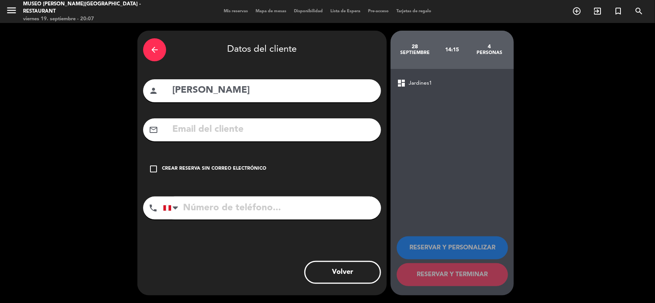
click at [208, 127] on input "text" at bounding box center [273, 130] width 204 height 16
paste input "[EMAIL_ADDRESS][DOMAIN_NAME]"
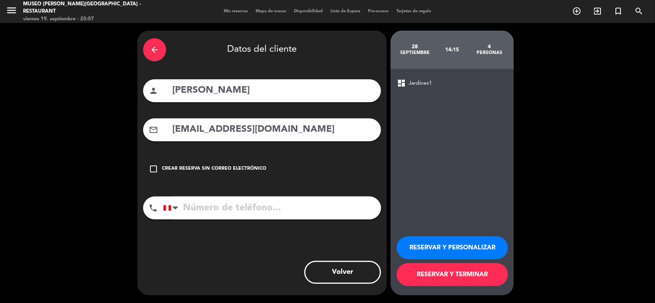
type input "[EMAIL_ADDRESS][DOMAIN_NAME]"
click at [247, 209] on input "tel" at bounding box center [272, 208] width 218 height 23
paste input "964851036"
type input "964851036"
click at [437, 248] on button "RESERVAR Y PERSONALIZAR" at bounding box center [452, 248] width 111 height 23
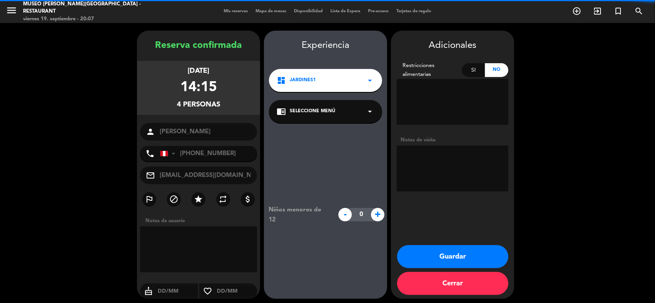
scroll to position [3, 0]
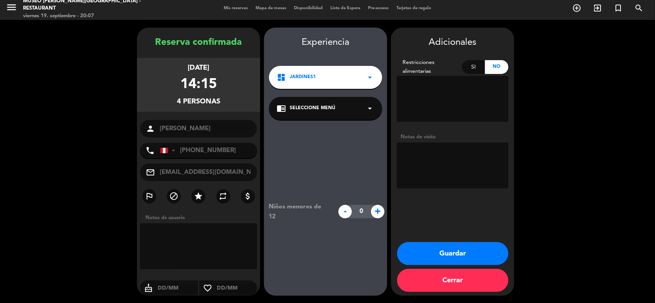
click at [432, 158] on textarea at bounding box center [453, 166] width 112 height 46
paste textarea "VES-Surco Ninguna"
type textarea "VES-Surco Ninguna"
click at [334, 115] on div "chrome_reader_mode Seleccione Menú arrow_drop_down" at bounding box center [325, 108] width 113 height 23
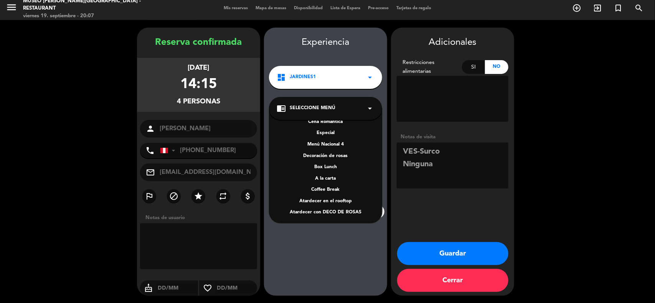
scroll to position [99, 0]
drag, startPoint x: 332, startPoint y: 177, endPoint x: 345, endPoint y: 187, distance: 16.1
click at [331, 179] on div "A la carta" at bounding box center [326, 179] width 98 height 8
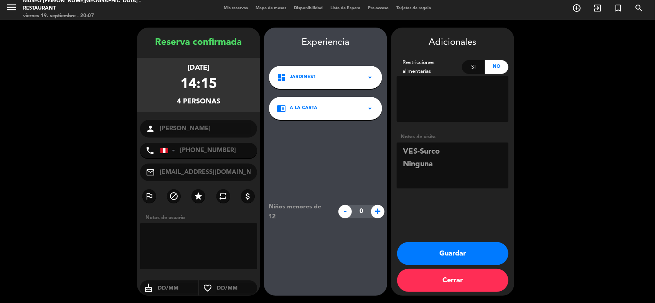
click at [449, 255] on button "Guardar" at bounding box center [452, 253] width 111 height 23
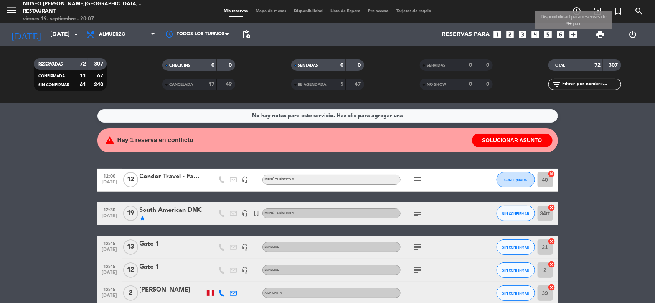
click at [571, 35] on icon "add_box" at bounding box center [574, 35] width 10 height 10
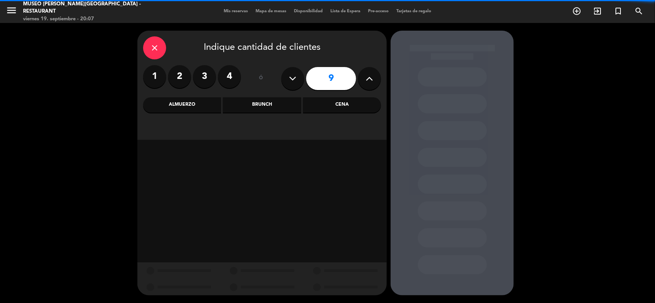
click at [155, 50] on icon "close" at bounding box center [154, 47] width 9 height 9
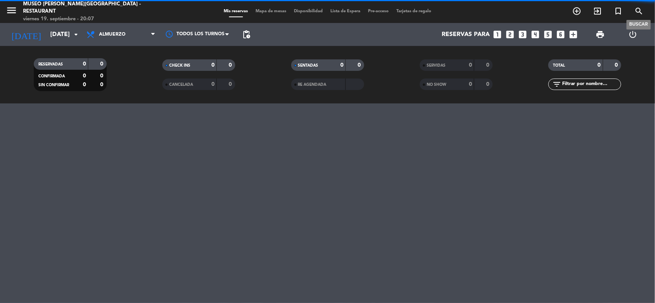
click at [638, 13] on icon "search" at bounding box center [638, 11] width 9 height 9
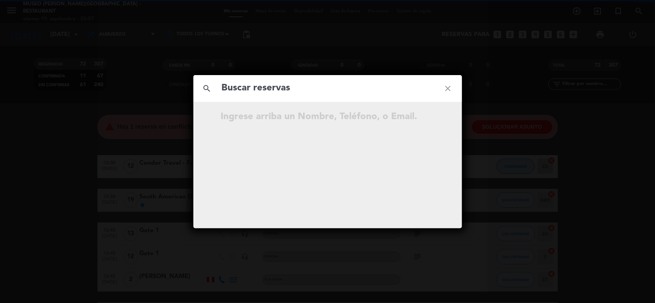
click at [267, 91] on input "text" at bounding box center [327, 89] width 213 height 16
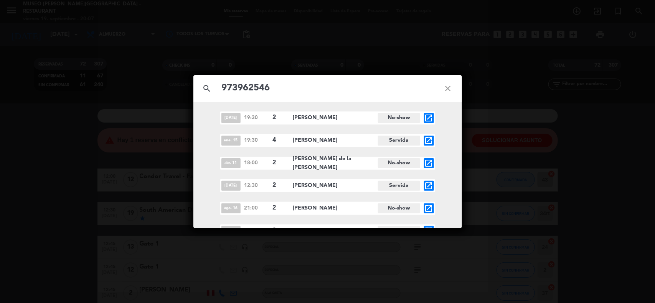
type input "973962546"
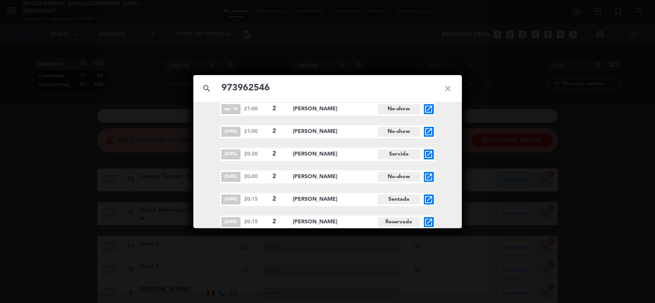
click at [430, 223] on icon "open_in_new" at bounding box center [428, 222] width 9 height 9
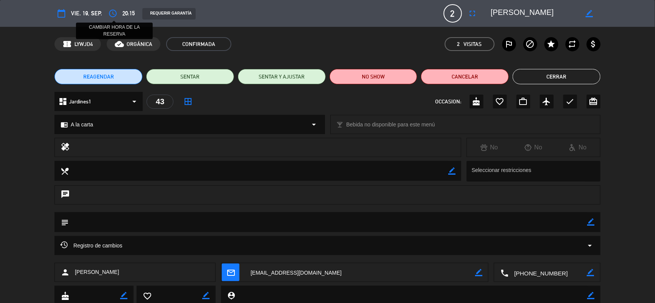
click at [113, 12] on icon "access_time" at bounding box center [112, 13] width 9 height 9
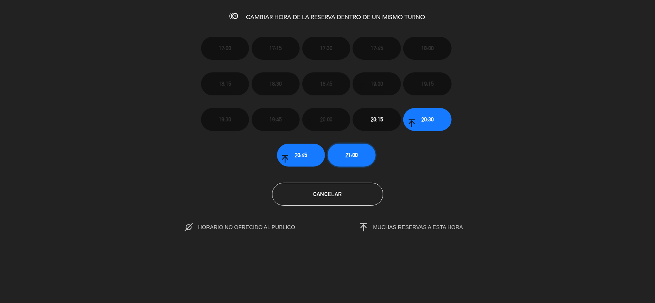
click at [342, 155] on button "21:00" at bounding box center [352, 155] width 48 height 23
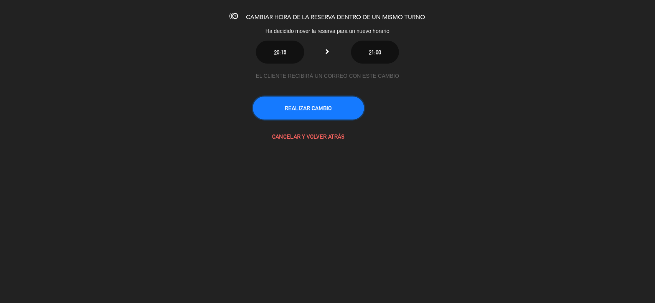
click at [322, 107] on button "REALIZAR CAMBIO" at bounding box center [308, 108] width 111 height 23
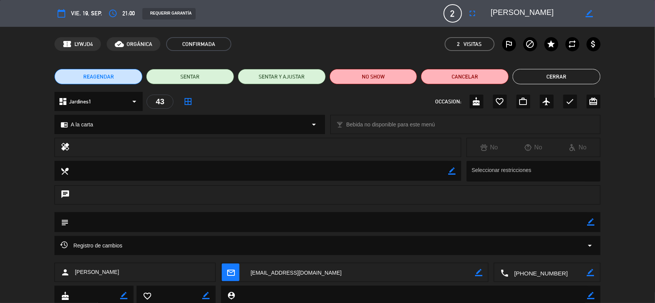
click at [560, 72] on button "Cerrar" at bounding box center [557, 76] width 88 height 15
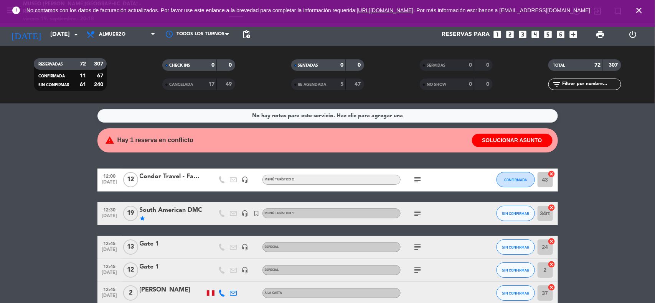
click at [639, 11] on icon "close" at bounding box center [638, 10] width 9 height 9
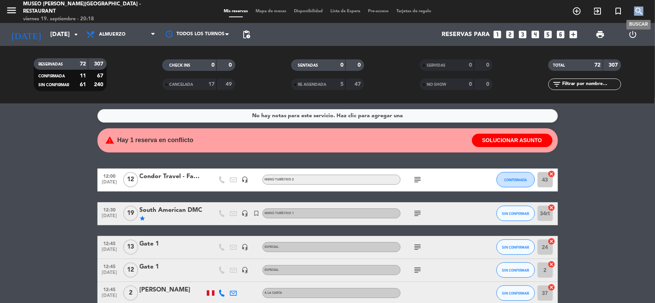
click at [640, 10] on icon "search" at bounding box center [638, 11] width 9 height 9
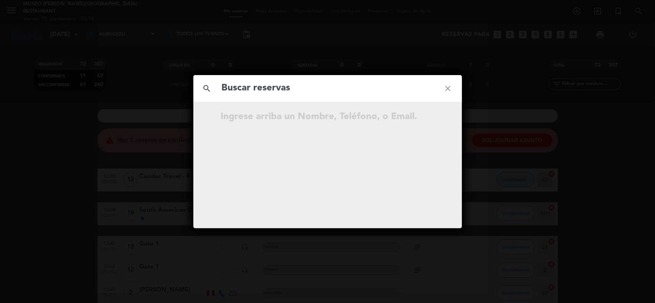
click at [265, 92] on input "text" at bounding box center [327, 89] width 213 height 16
type input "956244276"
click at [430, 117] on icon "open_in_new" at bounding box center [428, 118] width 9 height 9
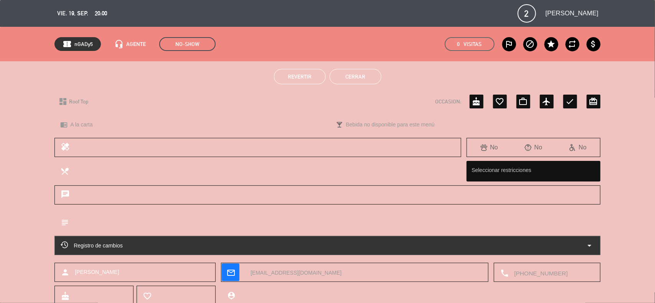
click at [365, 82] on button "Cerrar" at bounding box center [356, 76] width 52 height 15
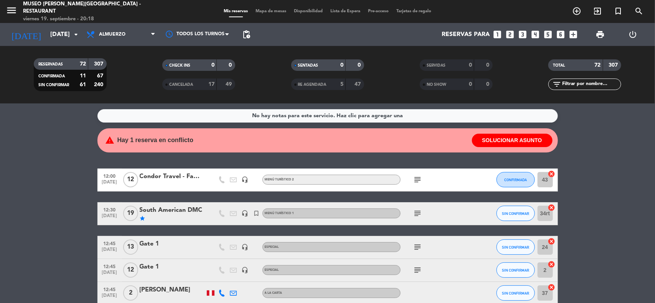
click at [510, 33] on icon "looks_two" at bounding box center [510, 35] width 10 height 10
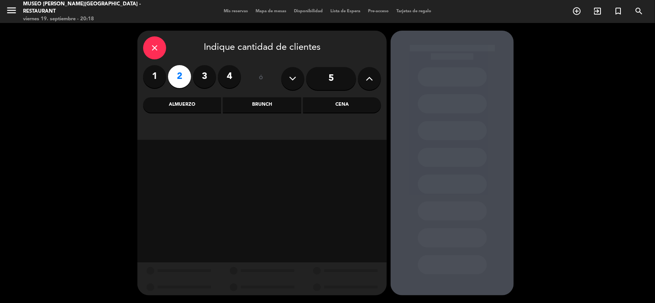
click at [344, 106] on div "Cena" at bounding box center [342, 104] width 78 height 15
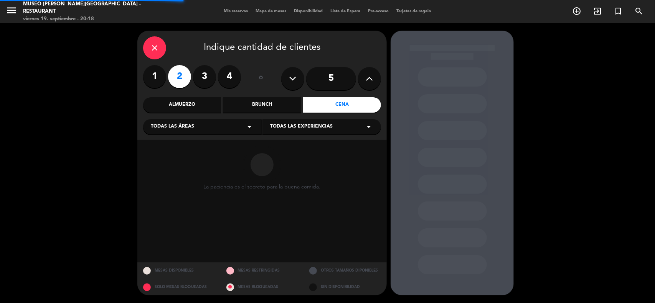
click at [227, 127] on div "Todas las áreas arrow_drop_down" at bounding box center [202, 126] width 119 height 15
click at [159, 157] on div "Jardines1" at bounding box center [202, 157] width 103 height 8
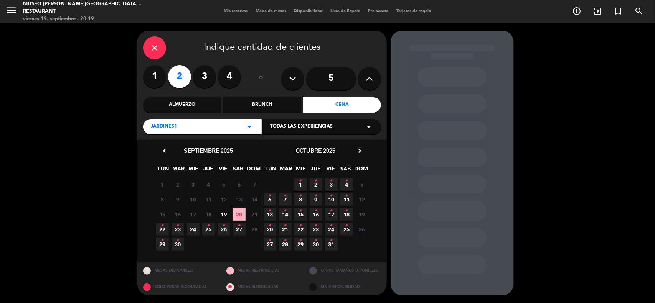
click at [227, 215] on span "19" at bounding box center [224, 214] width 13 height 13
drag, startPoint x: 236, startPoint y: 124, endPoint x: 228, endPoint y: 128, distance: 9.3
click at [236, 125] on div "Jardines1 arrow_drop_down" at bounding box center [202, 126] width 119 height 15
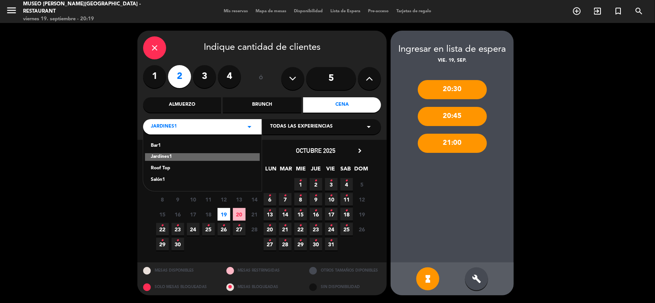
click at [154, 180] on div "Salón1" at bounding box center [202, 180] width 103 height 8
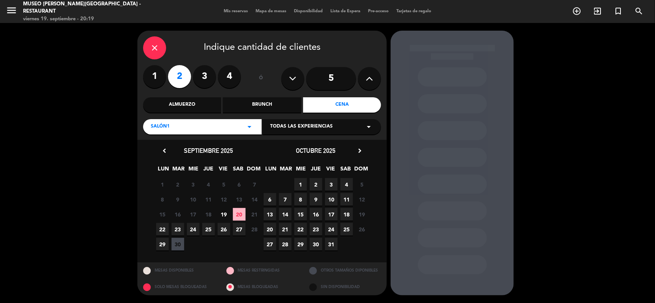
click at [225, 214] on span "19" at bounding box center [224, 214] width 13 height 13
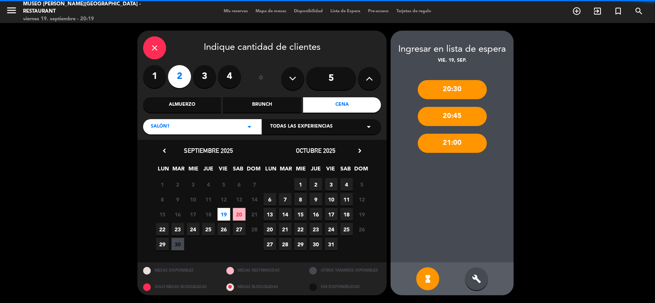
click at [234, 130] on div "Salón1 arrow_drop_down" at bounding box center [202, 126] width 119 height 15
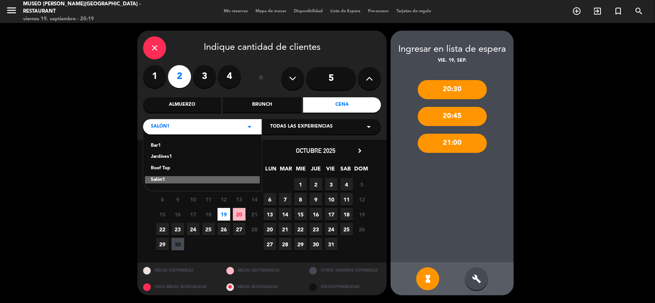
drag, startPoint x: 171, startPoint y: 166, endPoint x: 186, endPoint y: 173, distance: 16.8
click at [170, 166] on div "Roof Top" at bounding box center [202, 169] width 103 height 8
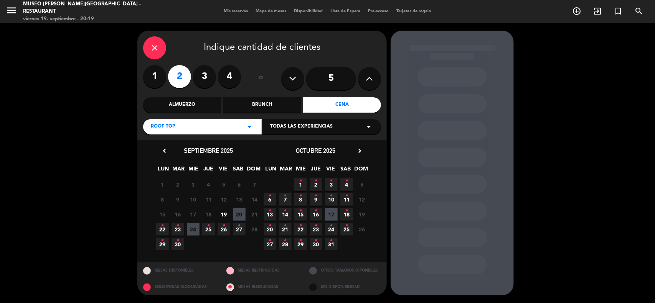
click at [224, 214] on span "19" at bounding box center [224, 214] width 13 height 13
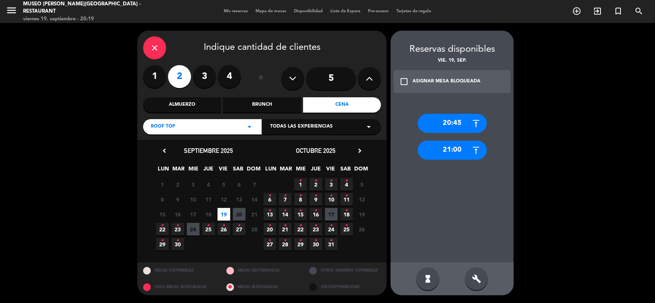
drag, startPoint x: 148, startPoint y: 36, endPoint x: 148, endPoint y: 44, distance: 7.7
click at [148, 36] on div "close Indique cantidad de clientes" at bounding box center [262, 47] width 238 height 23
click at [151, 46] on icon "close" at bounding box center [154, 47] width 9 height 9
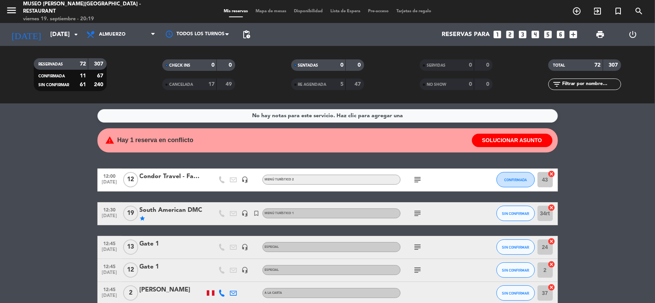
click at [607, 86] on input "text" at bounding box center [590, 84] width 59 height 8
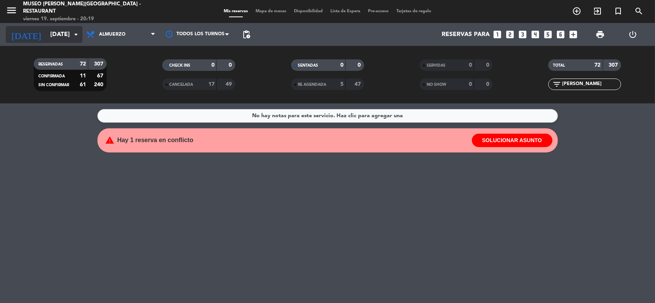
type input "[PERSON_NAME]"
click at [62, 33] on input "[DATE]" at bounding box center [86, 34] width 81 height 15
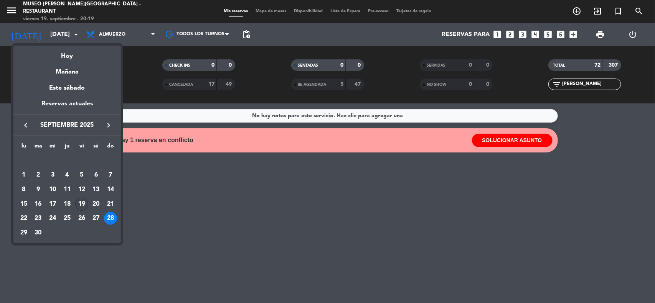
click at [81, 200] on div "19" at bounding box center [81, 204] width 13 height 13
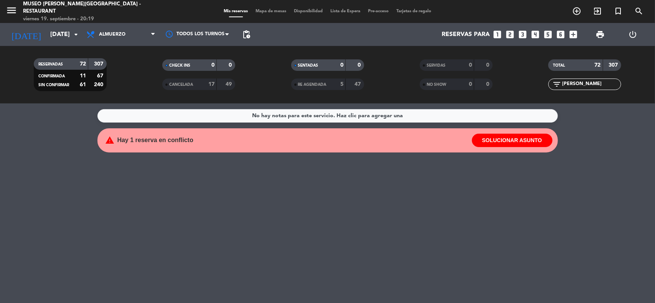
type input "[DATE]"
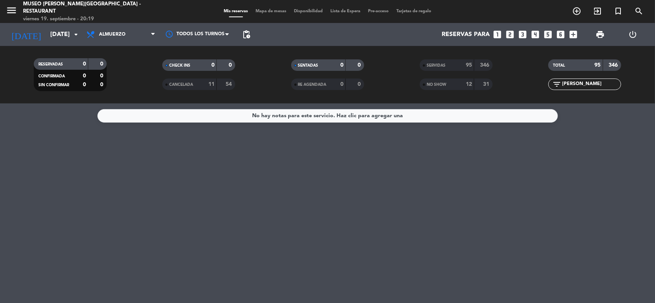
click at [436, 66] on span "SERVIDAS" at bounding box center [436, 66] width 19 height 4
click at [430, 83] on span "NO SHOW" at bounding box center [437, 85] width 20 height 4
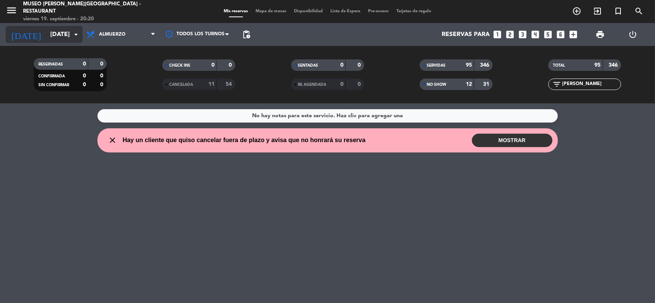
click at [60, 29] on input "[DATE]" at bounding box center [86, 34] width 81 height 15
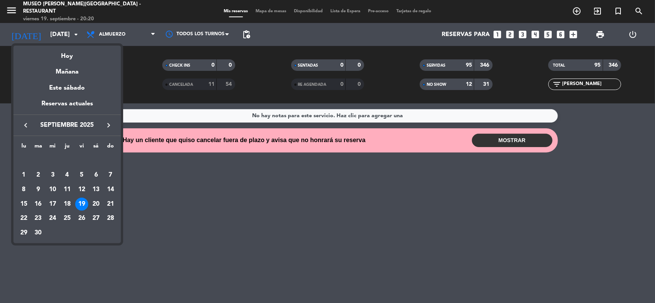
drag, startPoint x: 348, startPoint y: 206, endPoint x: 597, endPoint y: 114, distance: 265.5
click at [348, 206] on div at bounding box center [327, 151] width 655 height 303
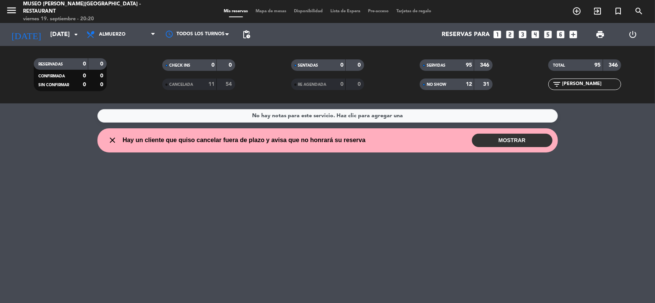
drag, startPoint x: 551, startPoint y: 84, endPoint x: 531, endPoint y: 84, distance: 20.0
click at [533, 84] on div "filter_list [PERSON_NAME]" at bounding box center [585, 85] width 129 height 12
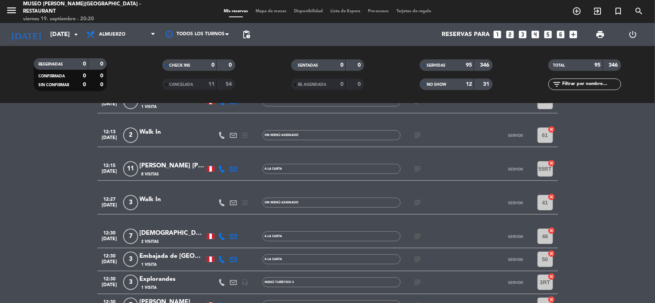
scroll to position [384, 0]
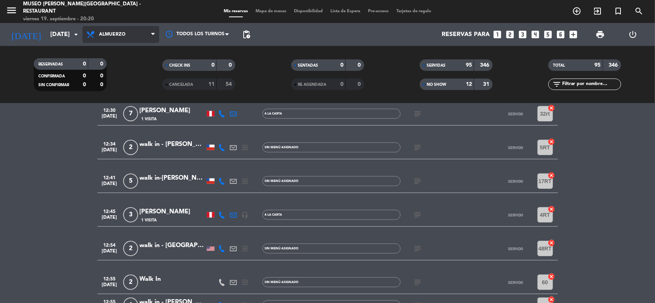
click at [125, 32] on span "Almuerzo" at bounding box center [112, 34] width 26 height 5
click at [110, 104] on ng-component "menu [GEOGRAPHIC_DATA][PERSON_NAME] - Restaurant [DATE] 19. septiembre - 20:20 …" at bounding box center [327, 151] width 655 height 303
click at [584, 85] on input "text" at bounding box center [590, 84] width 59 height 8
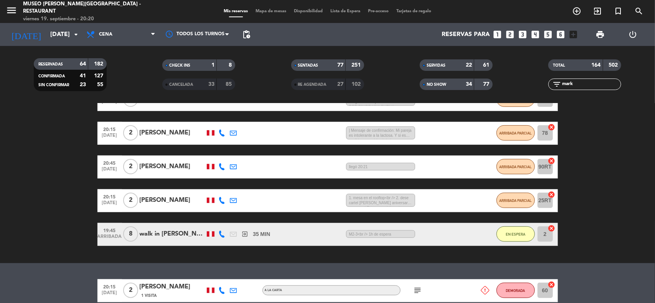
scroll to position [212, 0]
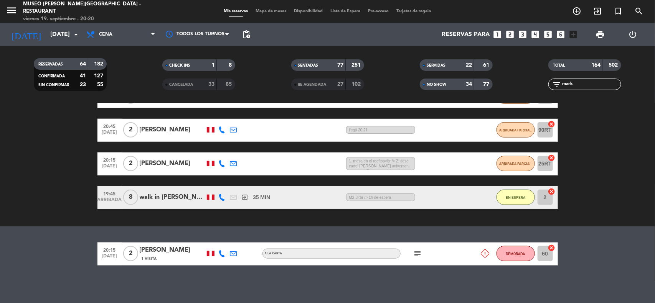
type input "mark"
click at [181, 250] on div "[PERSON_NAME]" at bounding box center [172, 251] width 65 height 10
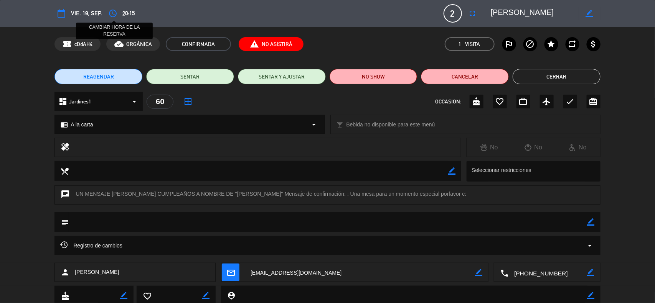
click at [110, 13] on icon "access_time" at bounding box center [112, 13] width 9 height 9
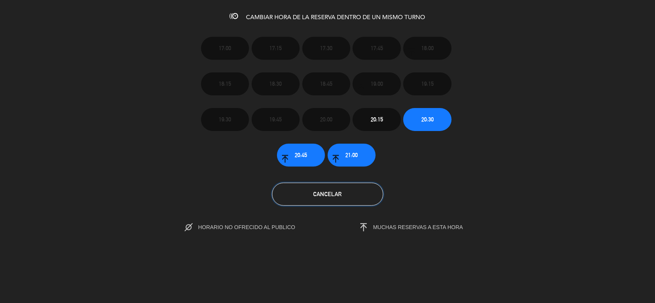
click at [350, 199] on button "Cancelar" at bounding box center [327, 194] width 111 height 23
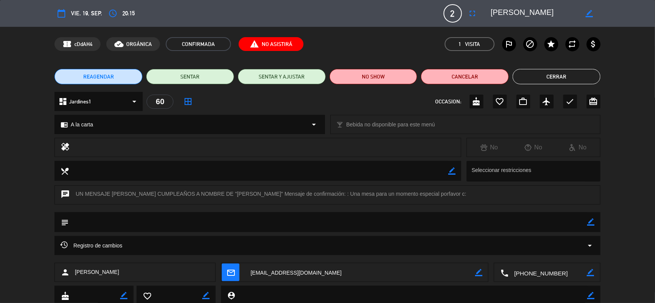
click at [542, 77] on button "Cerrar" at bounding box center [557, 76] width 88 height 15
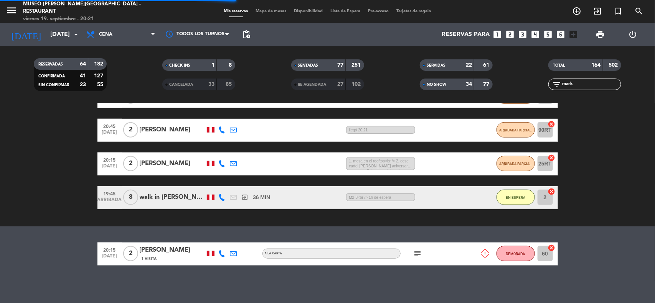
drag, startPoint x: 586, startPoint y: 87, endPoint x: 549, endPoint y: 88, distance: 36.8
click at [549, 88] on div "filter_list mark" at bounding box center [584, 85] width 73 height 12
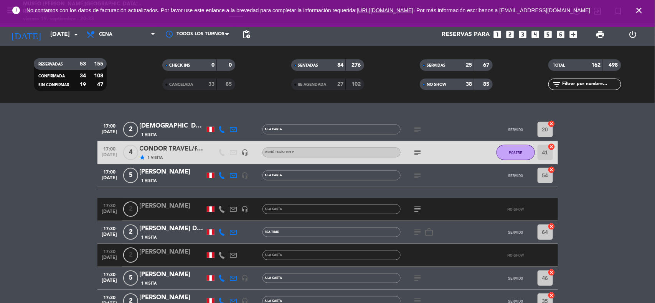
click at [640, 11] on icon "close" at bounding box center [638, 10] width 9 height 9
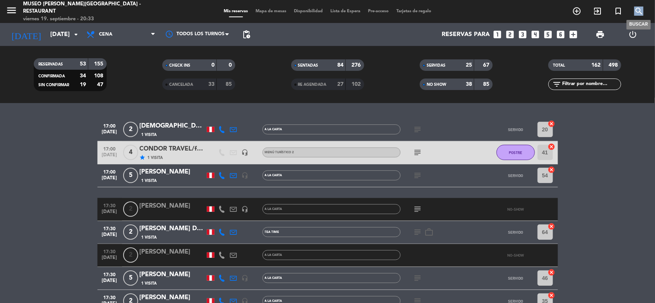
click at [640, 11] on icon "search" at bounding box center [638, 11] width 9 height 9
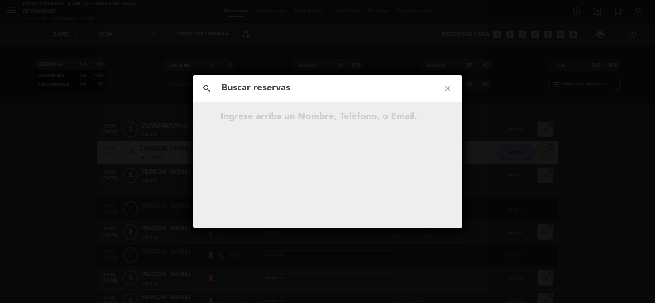
click at [275, 83] on input "text" at bounding box center [327, 89] width 213 height 16
type input "[PERSON_NAME]"
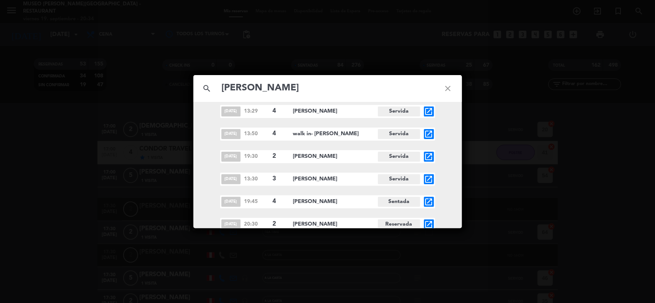
scroll to position [235, 0]
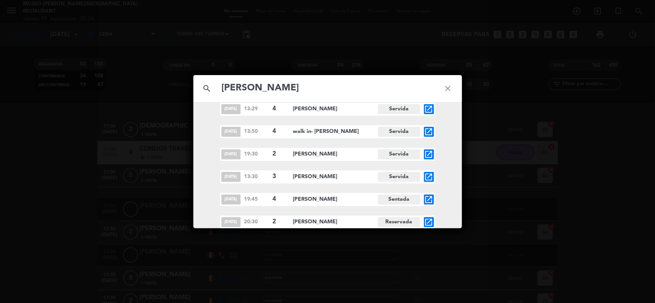
click at [426, 222] on icon "open_in_new" at bounding box center [428, 222] width 9 height 9
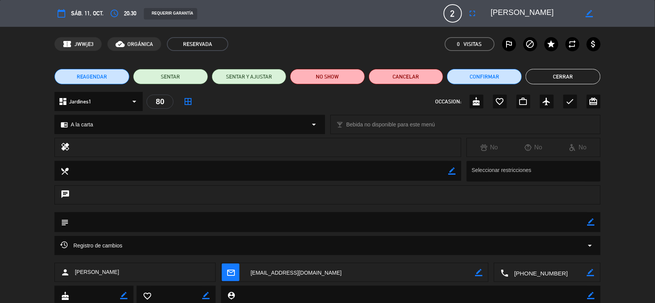
click at [562, 68] on div "REAGENDAR SENTAR SENTAR Y AJUSTAR NO SHOW Cancelar Confirmar Cerrar" at bounding box center [327, 76] width 655 height 31
click at [572, 73] on button "Cerrar" at bounding box center [563, 76] width 75 height 15
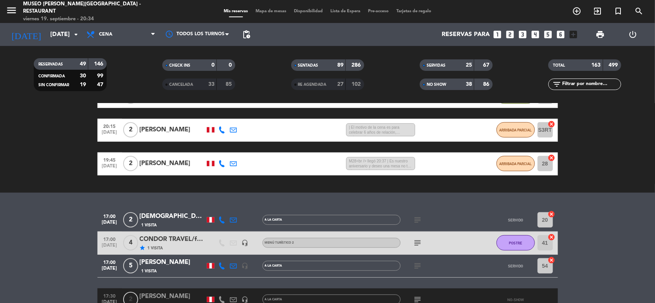
drag, startPoint x: 579, startPoint y: 85, endPoint x: 477, endPoint y: 63, distance: 104.1
click at [579, 85] on input "text" at bounding box center [590, 84] width 59 height 8
click at [574, 85] on input "text" at bounding box center [590, 84] width 59 height 8
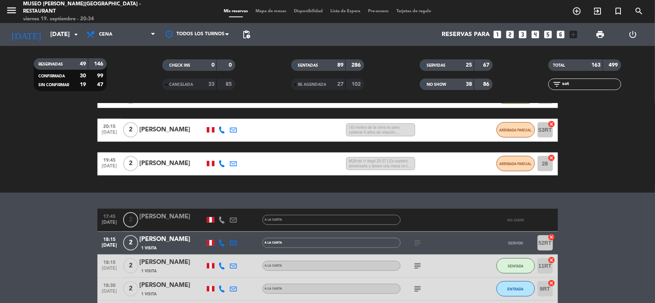
scroll to position [202, 0]
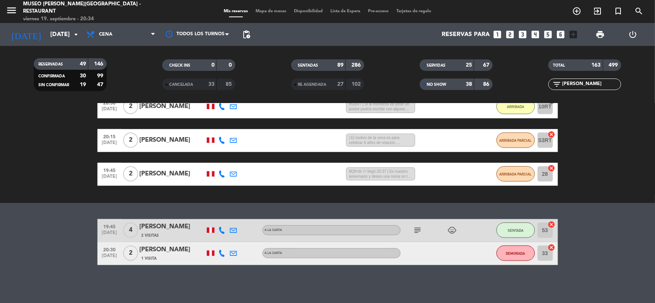
type input "[PERSON_NAME]"
click at [157, 227] on div "[PERSON_NAME]" at bounding box center [172, 227] width 65 height 10
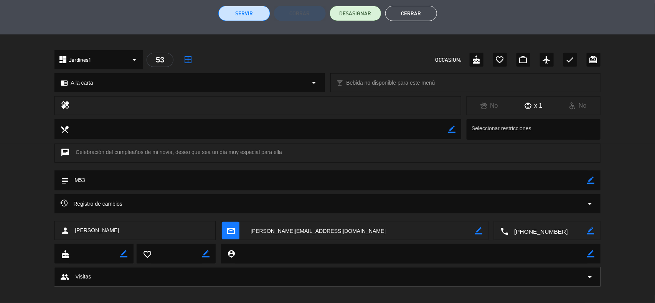
scroll to position [134, 0]
click at [407, 16] on button "Cerrar" at bounding box center [411, 13] width 52 height 15
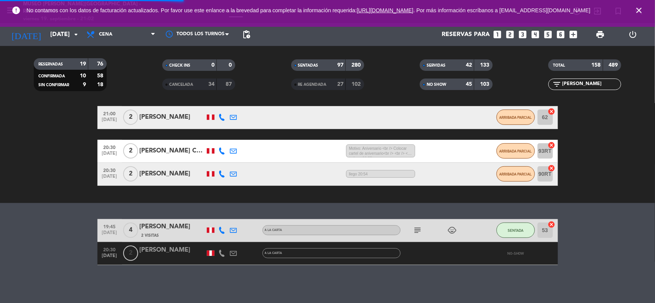
click at [640, 8] on icon "close" at bounding box center [638, 10] width 9 height 9
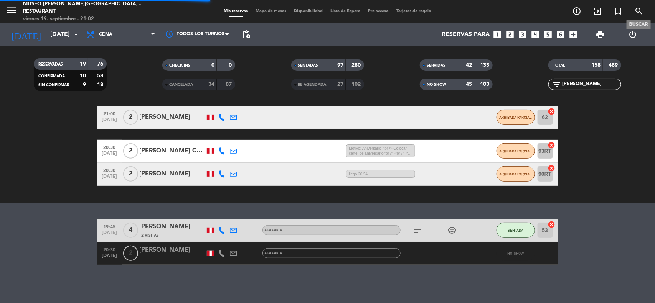
click at [639, 10] on icon "search" at bounding box center [638, 11] width 9 height 9
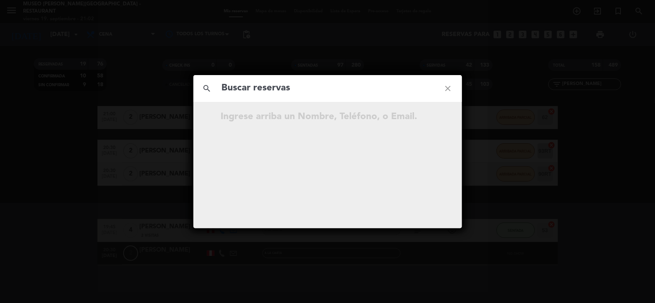
click at [247, 89] on input "text" at bounding box center [327, 89] width 213 height 16
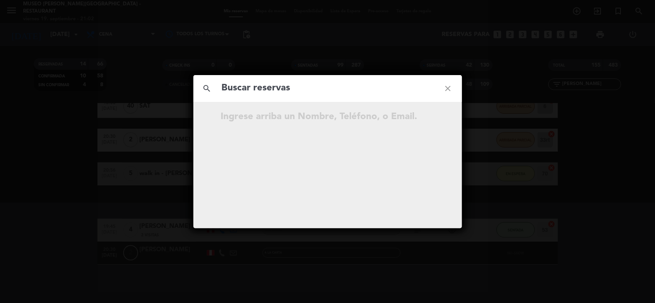
scroll to position [111, 0]
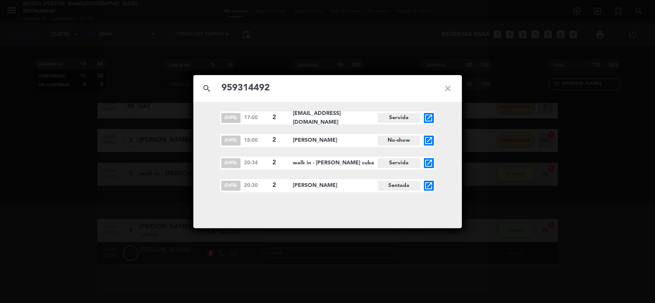
type input "959314492"
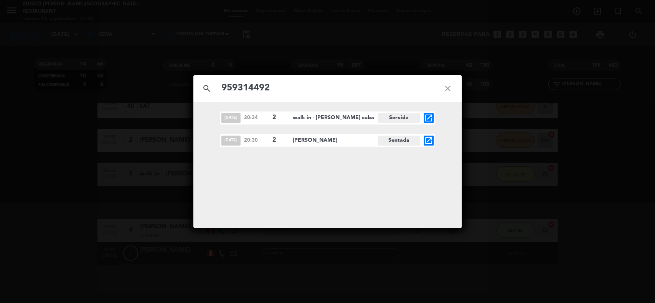
click at [425, 138] on icon "open_in_new" at bounding box center [428, 140] width 9 height 9
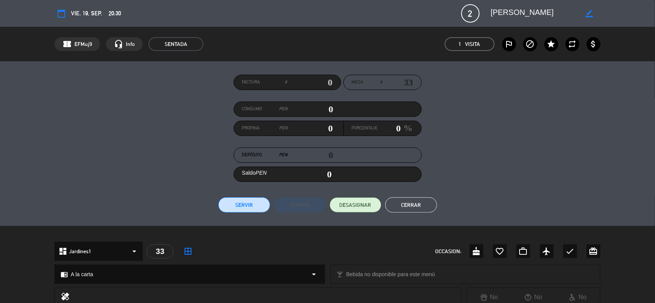
click at [420, 204] on button "Cerrar" at bounding box center [411, 205] width 52 height 15
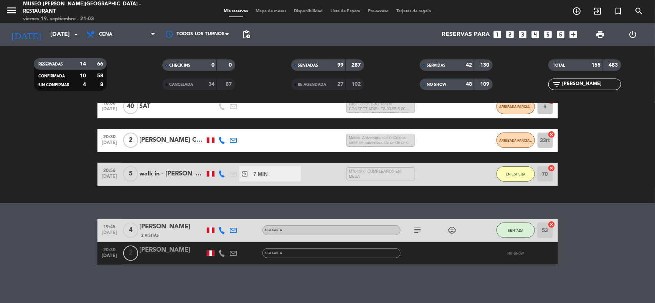
click at [508, 34] on icon "looks_two" at bounding box center [510, 35] width 10 height 10
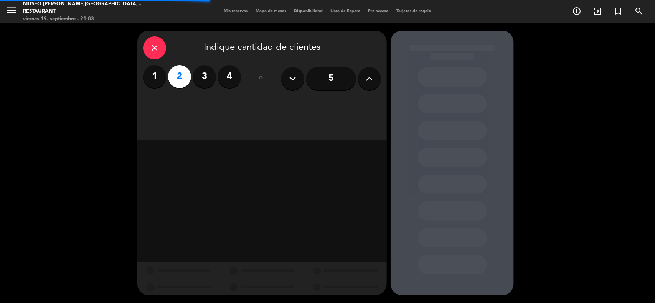
click at [152, 49] on icon "close" at bounding box center [154, 47] width 9 height 9
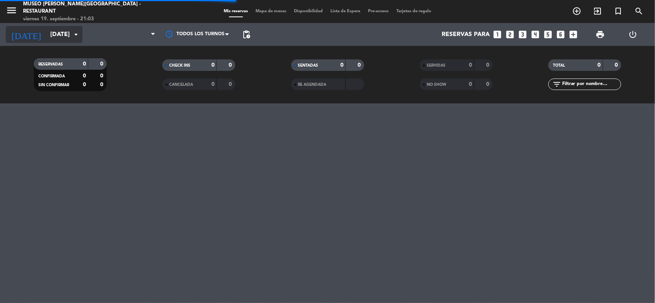
click at [47, 31] on input "[DATE]" at bounding box center [86, 34] width 81 height 15
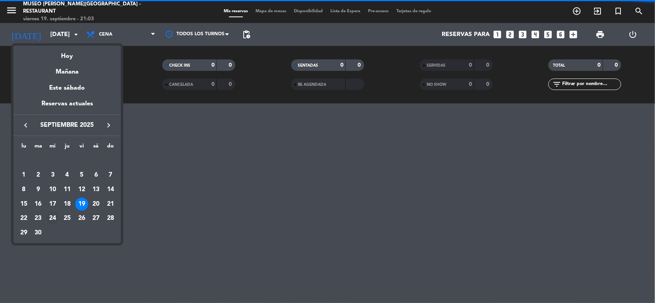
click at [52, 217] on div "24" at bounding box center [52, 218] width 13 height 13
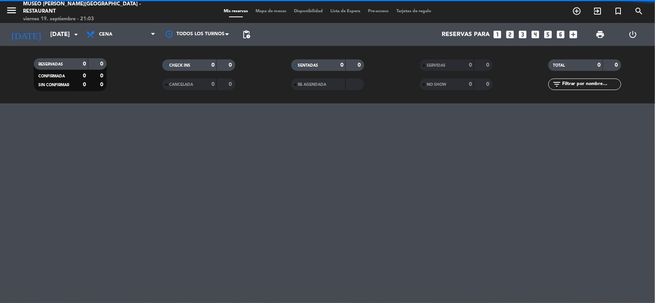
type input "[DATE]"
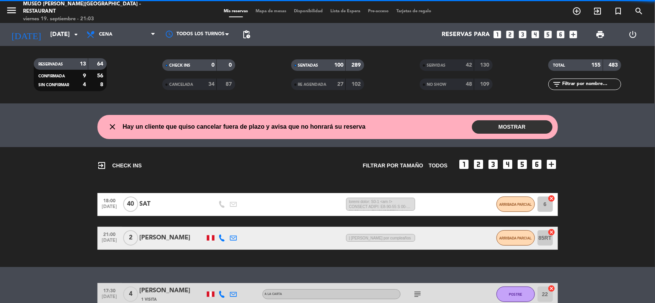
click at [270, 11] on span "Mapa de mesas" at bounding box center [271, 11] width 38 height 4
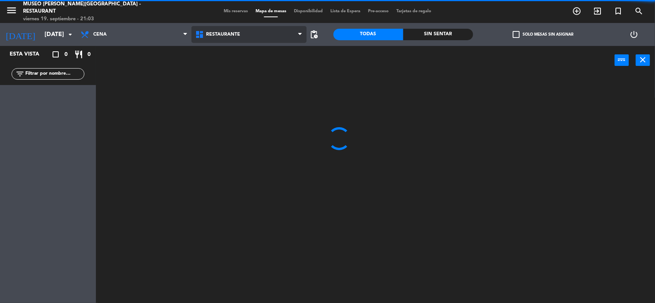
click at [249, 34] on span "Restaurante" at bounding box center [248, 34] width 115 height 17
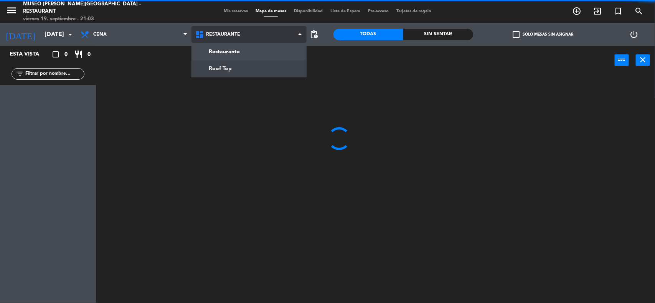
click at [233, 70] on ng-component "menu [GEOGRAPHIC_DATA][PERSON_NAME] - Restaurant [DATE] 19. septiembre - 21:03 …" at bounding box center [327, 152] width 655 height 305
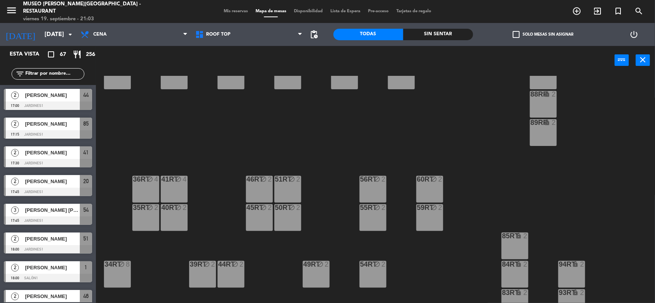
scroll to position [208, 0]
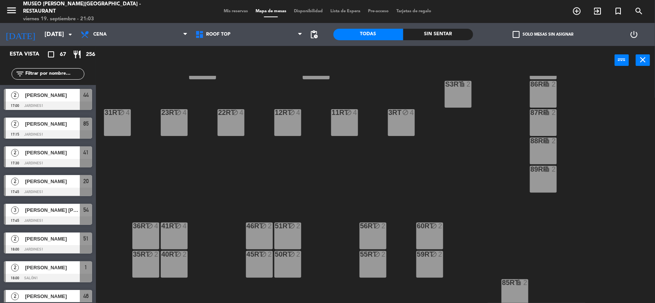
click at [229, 8] on div "Mis reservas Mapa de mesas Disponibilidad Lista de Espera Pre-acceso Tarjetas d…" at bounding box center [327, 11] width 215 height 7
click at [230, 14] on div "Mis reservas Mapa de mesas Disponibilidad Lista de Espera Pre-acceso Tarjetas d…" at bounding box center [327, 11] width 215 height 7
click at [232, 13] on span "Mis reservas" at bounding box center [236, 11] width 32 height 4
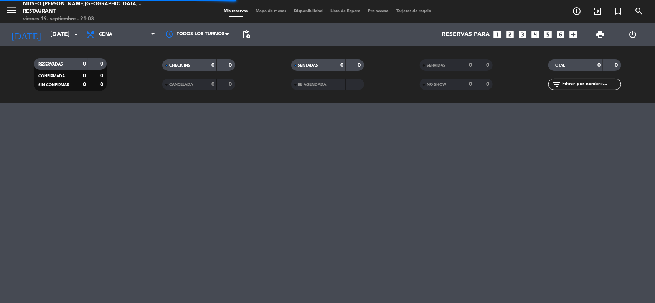
click at [509, 35] on icon "looks_two" at bounding box center [510, 35] width 10 height 10
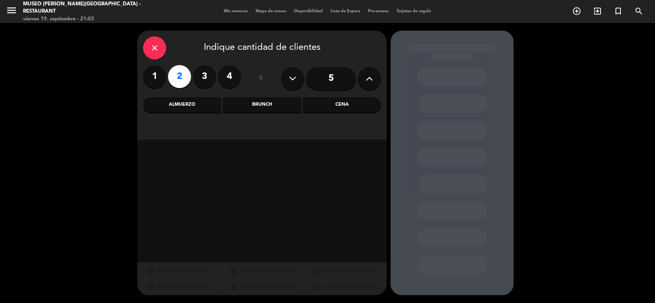
drag, startPoint x: 350, startPoint y: 104, endPoint x: 305, endPoint y: 109, distance: 45.6
click at [350, 104] on div "Cena" at bounding box center [342, 104] width 78 height 15
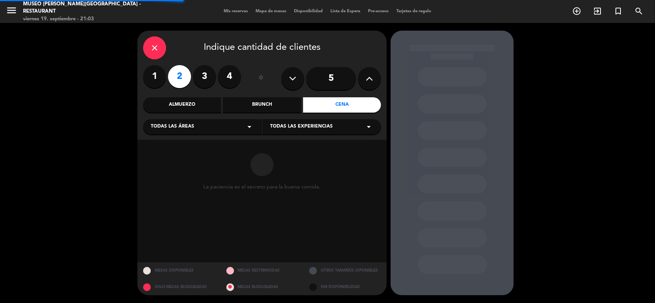
click at [210, 126] on div "Todas las áreas arrow_drop_down" at bounding box center [202, 126] width 119 height 15
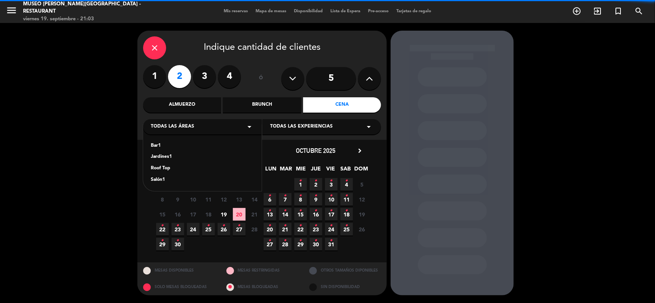
click at [157, 157] on div "Jardines1" at bounding box center [202, 157] width 103 height 8
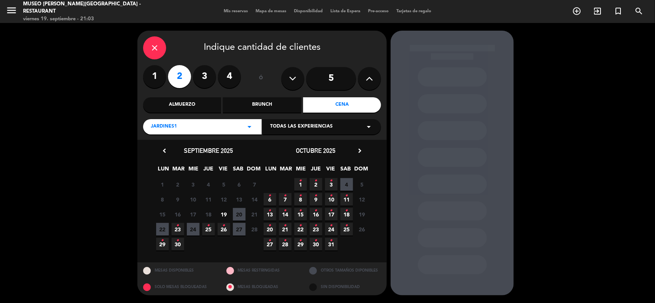
click at [188, 231] on span "24" at bounding box center [193, 229] width 13 height 13
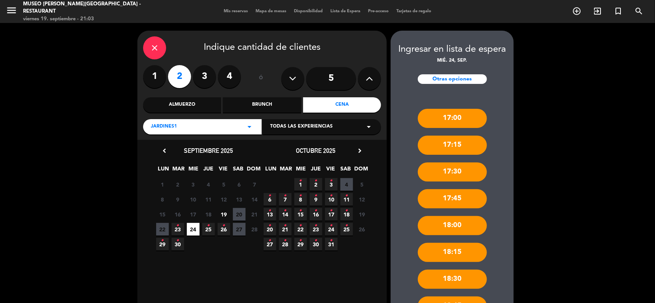
click at [202, 128] on div "Jardines1 arrow_drop_down" at bounding box center [202, 126] width 119 height 15
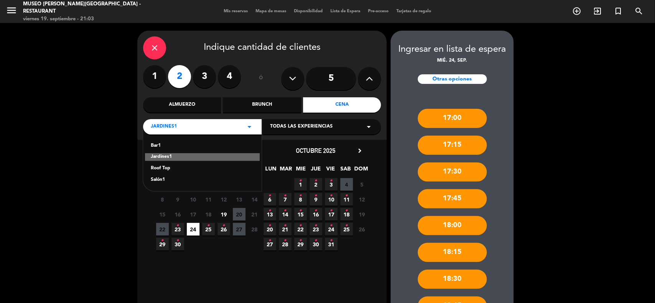
click at [157, 179] on div "Salón1" at bounding box center [202, 180] width 103 height 8
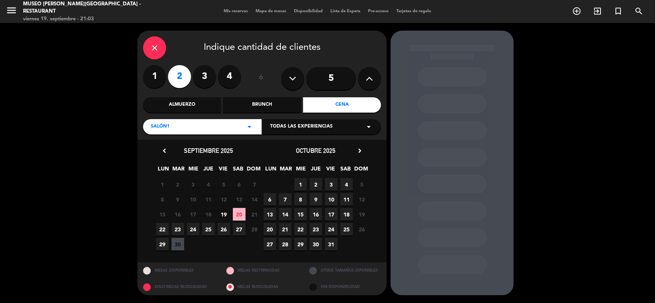
click at [193, 231] on span "24" at bounding box center [193, 229] width 13 height 13
